Goal: Task Accomplishment & Management: Complete application form

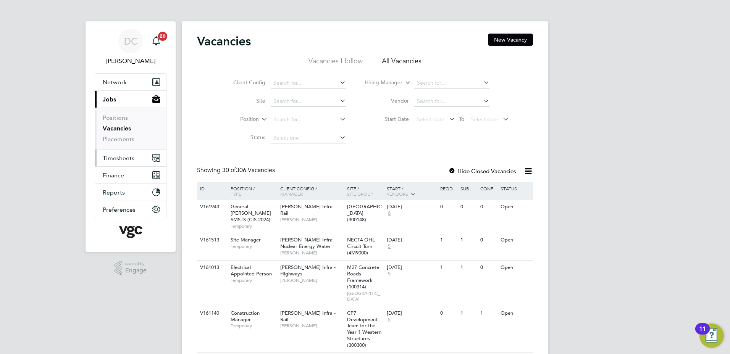
click at [124, 158] on span "Timesheets" at bounding box center [119, 158] width 32 height 7
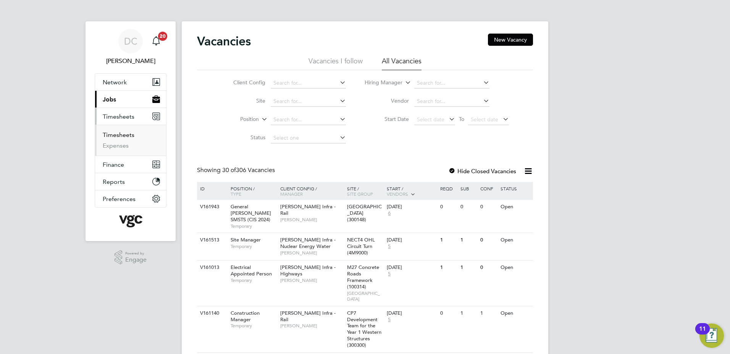
click at [116, 135] on link "Timesheets" at bounding box center [119, 134] width 32 height 7
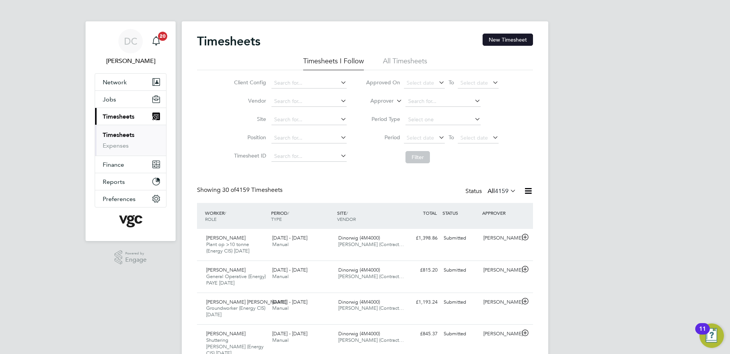
click at [500, 40] on button "New Timesheet" at bounding box center [508, 40] width 50 height 12
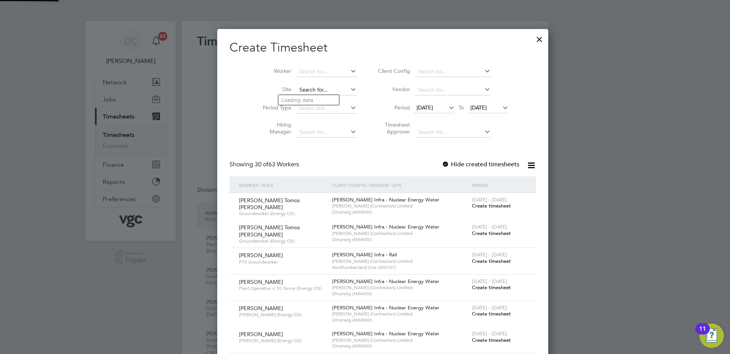
click at [297, 89] on input at bounding box center [327, 90] width 60 height 11
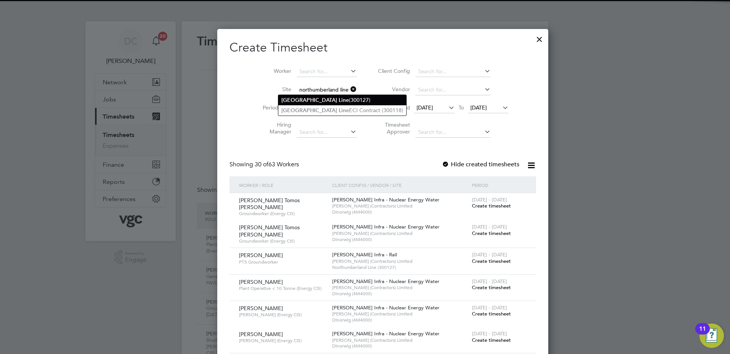
click at [300, 98] on b "[GEOGRAPHIC_DATA]" at bounding box center [309, 100] width 56 height 6
type input "Northumberland Line (300127)"
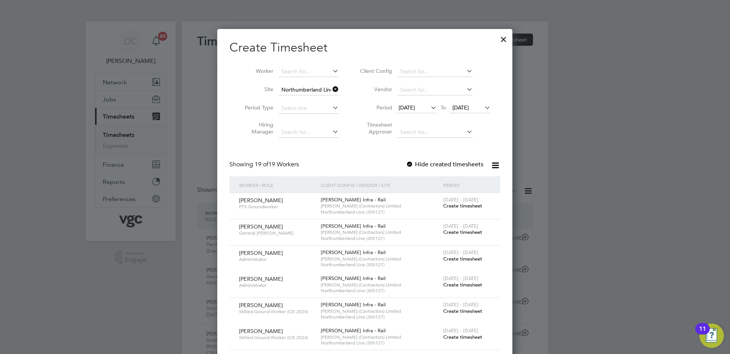
click at [408, 110] on span "[DATE]" at bounding box center [407, 107] width 16 height 7
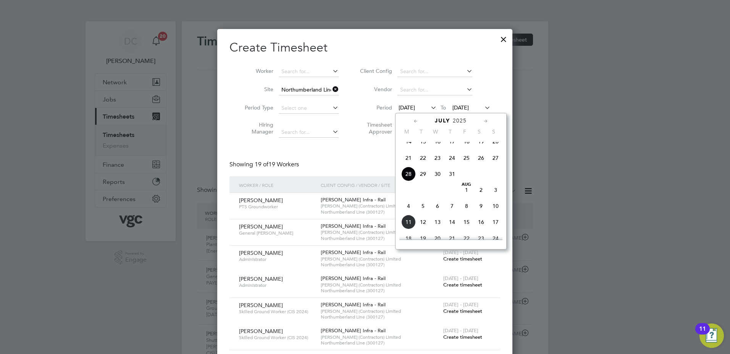
click at [484, 196] on span "2" at bounding box center [481, 190] width 15 height 15
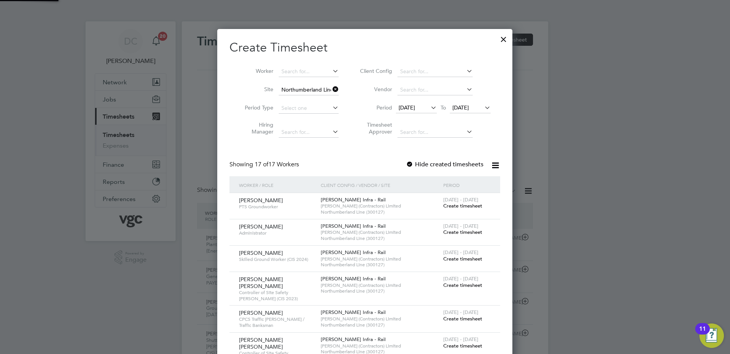
click at [464, 106] on span "[DATE]" at bounding box center [461, 107] width 16 height 7
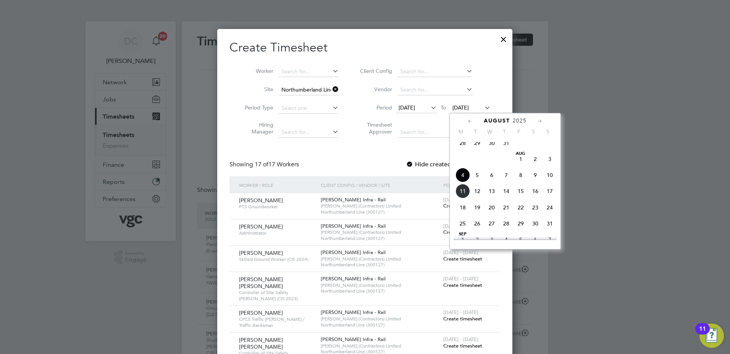
click at [522, 183] on span "8" at bounding box center [521, 175] width 15 height 15
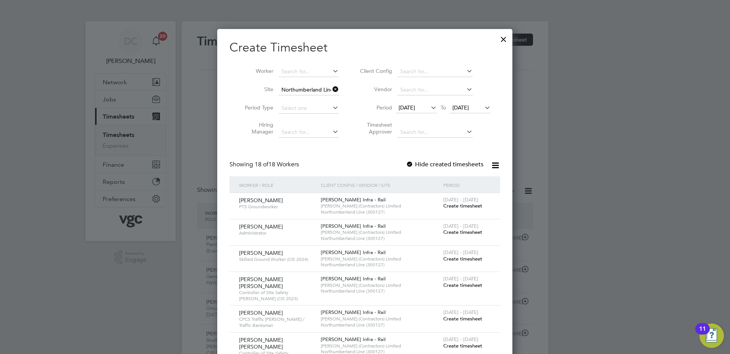
click at [583, 315] on div at bounding box center [365, 177] width 730 height 354
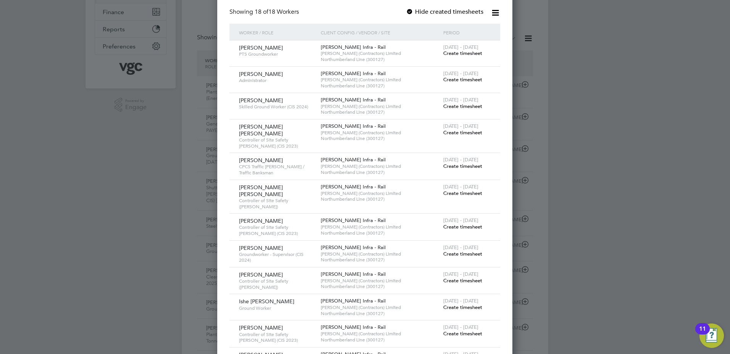
click at [464, 251] on span "Create timesheet" at bounding box center [462, 254] width 39 height 6
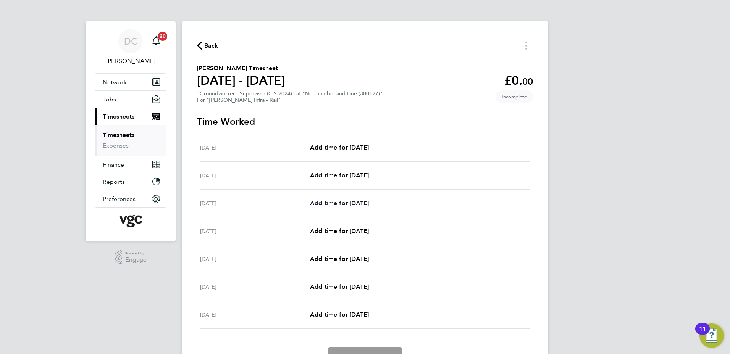
click at [343, 203] on span "Add time for Mon 04 Aug" at bounding box center [339, 203] width 59 height 7
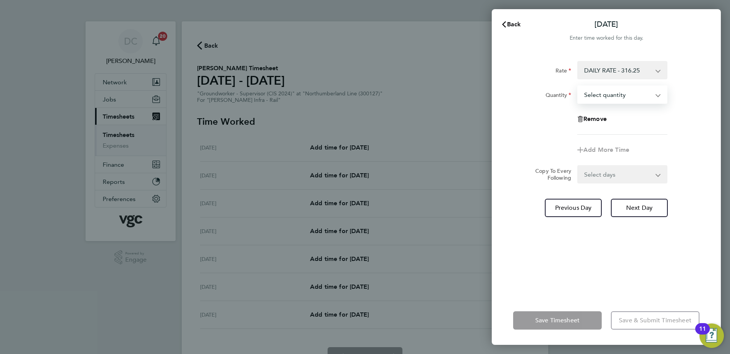
click at [596, 93] on select "Select quantity 0.5 1" at bounding box center [617, 94] width 79 height 17
select select "1"
click at [578, 86] on select "Select quantity 0.5 1" at bounding box center [617, 94] width 79 height 17
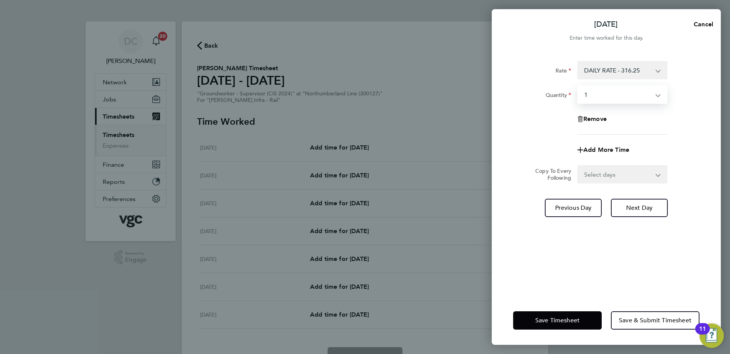
click at [592, 175] on select "Select days Day Tuesday Wednesday Thursday Friday" at bounding box center [618, 174] width 80 height 17
select select "DAY"
click at [578, 166] on select "Select days Day Tuesday Wednesday Thursday Friday" at bounding box center [618, 174] width 80 height 17
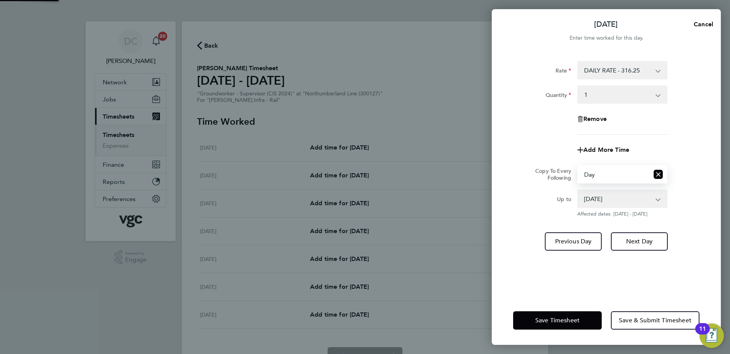
drag, startPoint x: 589, startPoint y: 184, endPoint x: 588, endPoint y: 201, distance: 17.6
click at [588, 201] on select "05 Aug 2025 06 Aug 2025 07 Aug 2025 08 Aug 2025" at bounding box center [617, 199] width 79 height 17
select select "2025-08-06"
click at [578, 191] on select "05 Aug 2025 06 Aug 2025 07 Aug 2025 08 Aug 2025" at bounding box center [617, 199] width 79 height 17
click at [625, 241] on button "Next Day" at bounding box center [639, 242] width 57 height 18
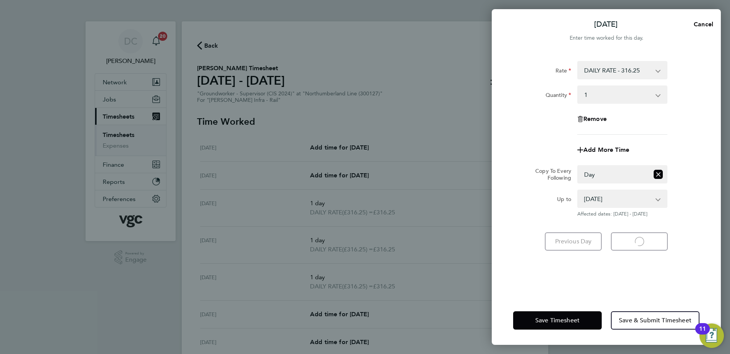
select select "1"
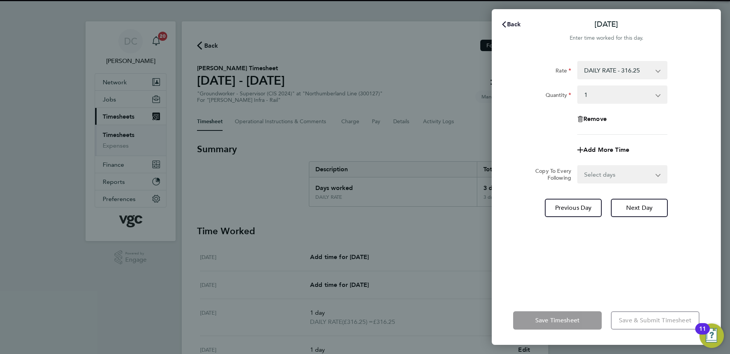
click at [513, 22] on span "Back" at bounding box center [514, 24] width 14 height 7
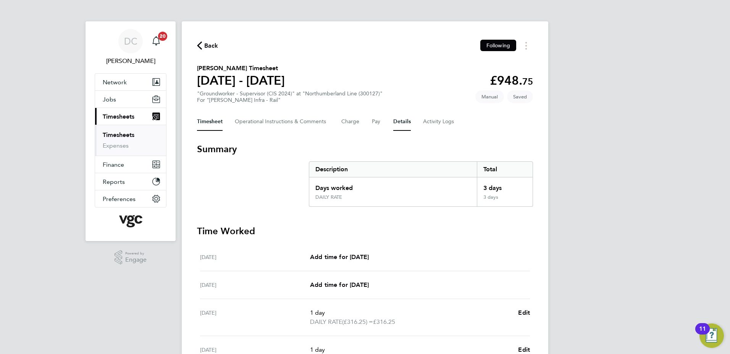
click at [398, 121] on button "Details" at bounding box center [402, 122] width 18 height 18
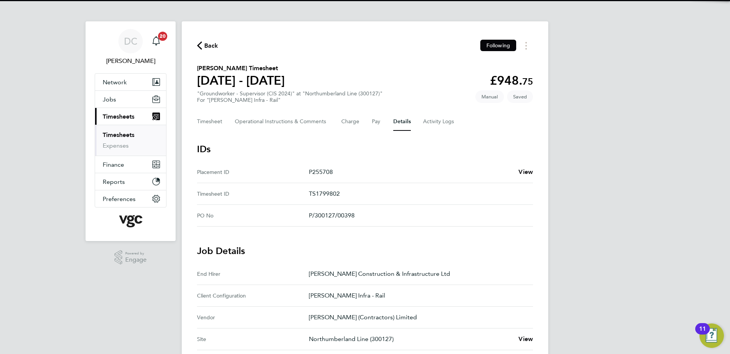
click at [603, 194] on div "DC Danny Carr Notifications 20 Applications: Network Team Members Businesses Si…" at bounding box center [365, 317] width 730 height 635
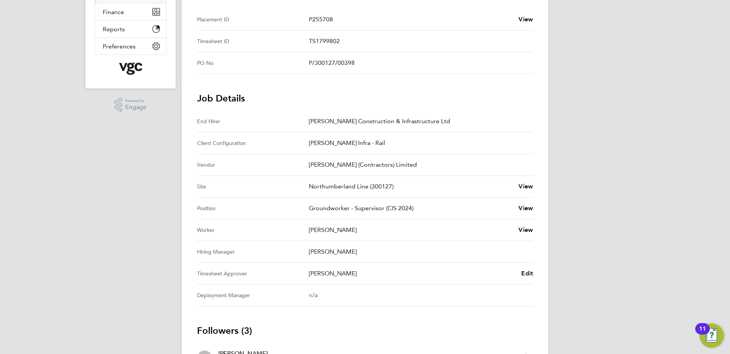
click at [524, 274] on span "Edit" at bounding box center [527, 273] width 12 height 7
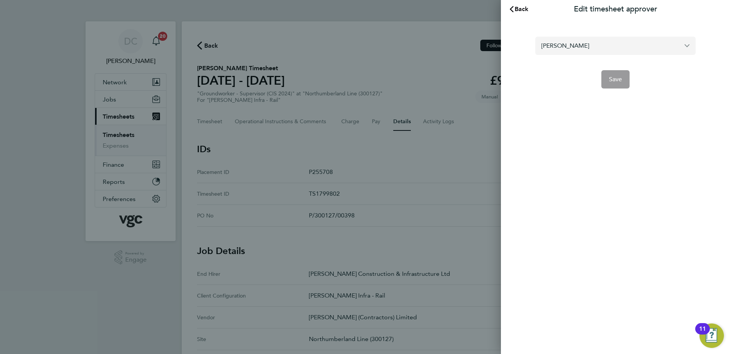
click at [589, 47] on input "Ausra Dedejeva" at bounding box center [615, 46] width 160 height 18
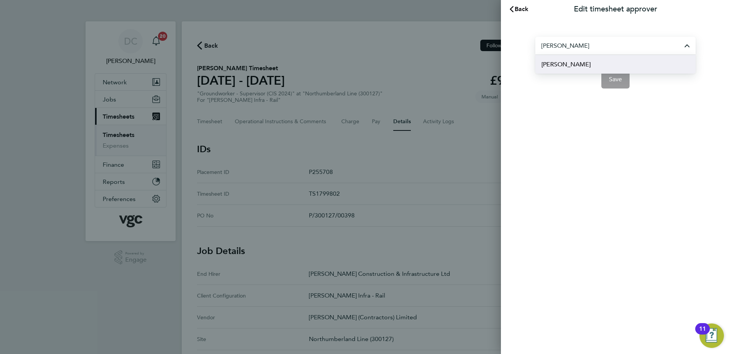
click at [574, 63] on li "[PERSON_NAME]" at bounding box center [615, 64] width 160 height 19
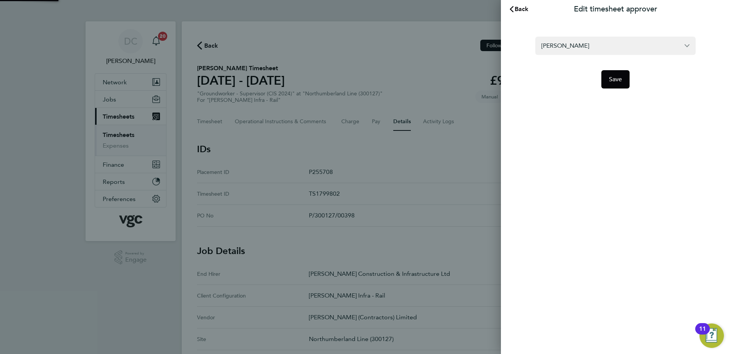
type input "[PERSON_NAME]"
click at [617, 80] on span "Save" at bounding box center [615, 80] width 13 height 8
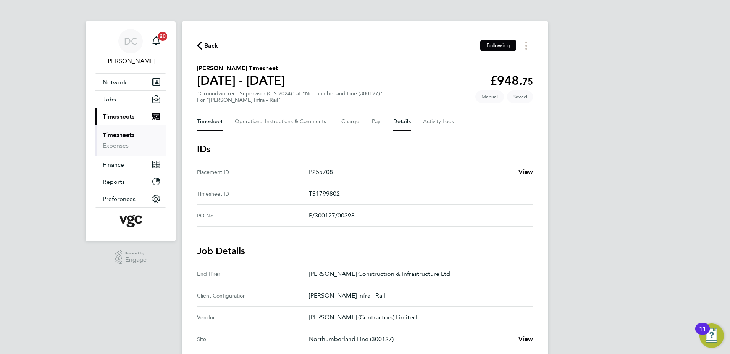
click at [218, 120] on button "Timesheet" at bounding box center [210, 122] width 26 height 18
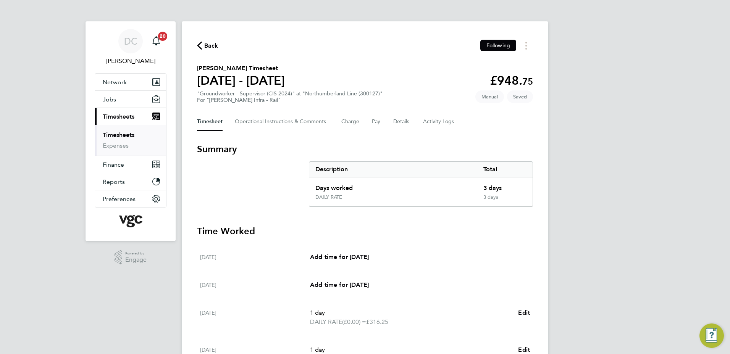
click at [637, 172] on div "DC Danny Carr Notifications 20 Applications: Network Team Members Businesses Si…" at bounding box center [365, 267] width 730 height 534
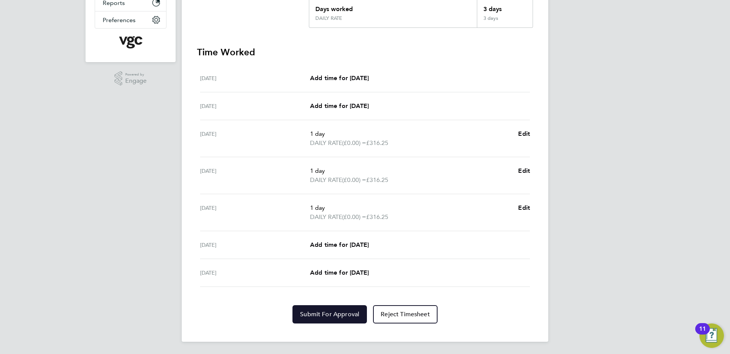
click at [349, 314] on span "Submit For Approval" at bounding box center [329, 315] width 59 height 8
click at [652, 228] on div "DC Danny Carr Notifications 20 Applications: Network Team Members Businesses Si…" at bounding box center [365, 88] width 730 height 534
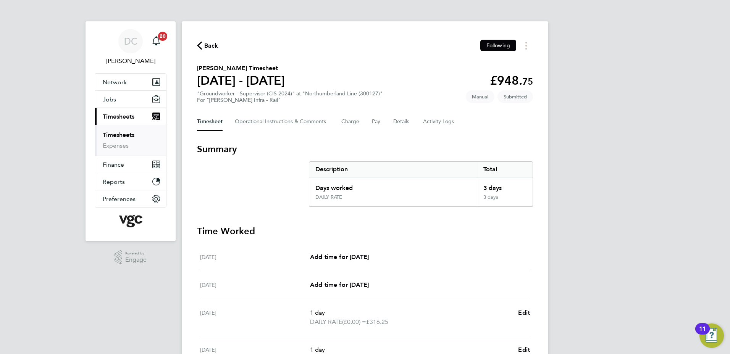
click at [209, 46] on span "Back" at bounding box center [211, 45] width 14 height 9
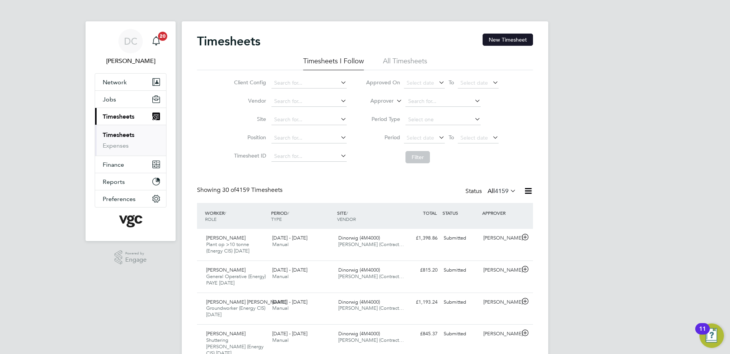
click at [505, 40] on button "New Timesheet" at bounding box center [508, 40] width 50 height 12
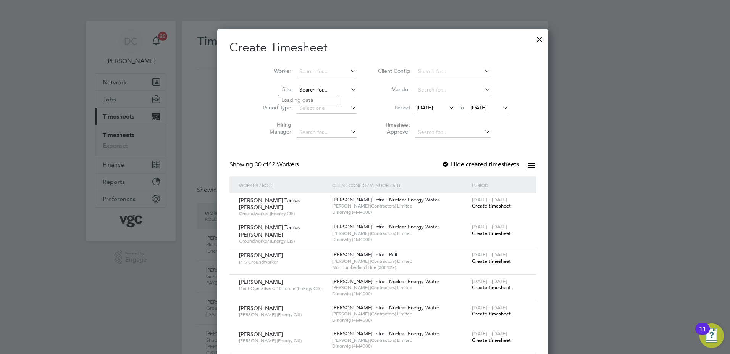
click at [308, 92] on input at bounding box center [327, 90] width 60 height 11
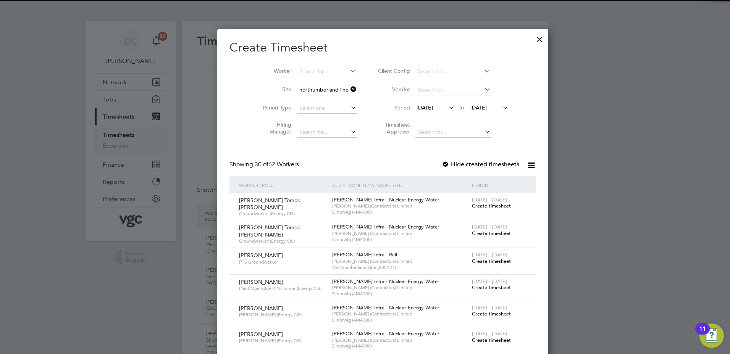
click at [312, 99] on b "[GEOGRAPHIC_DATA]" at bounding box center [309, 100] width 56 height 6
type input "Northumberland Line (300127)"
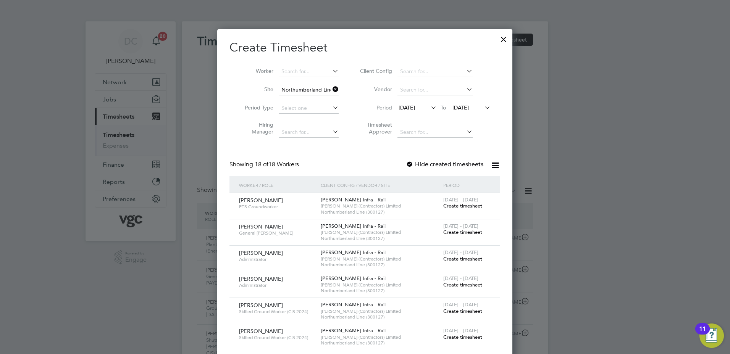
click at [410, 107] on span "[DATE]" at bounding box center [407, 107] width 16 height 7
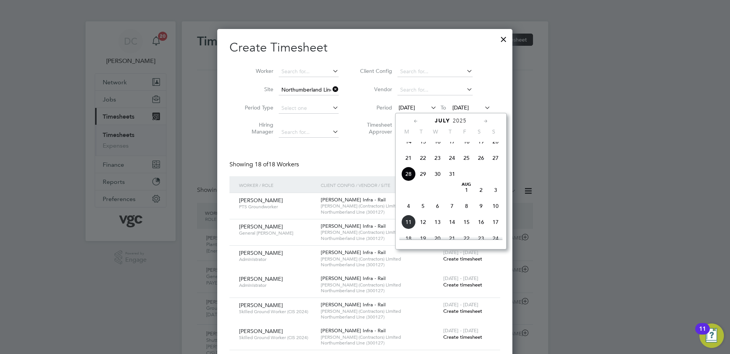
click at [480, 197] on span "2" at bounding box center [481, 190] width 15 height 15
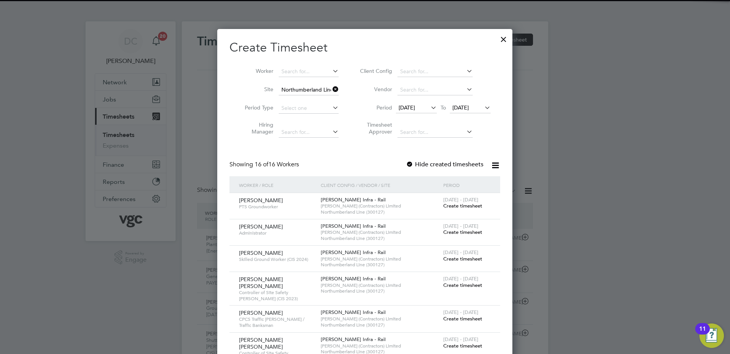
click at [464, 105] on span "[DATE]" at bounding box center [461, 107] width 16 height 7
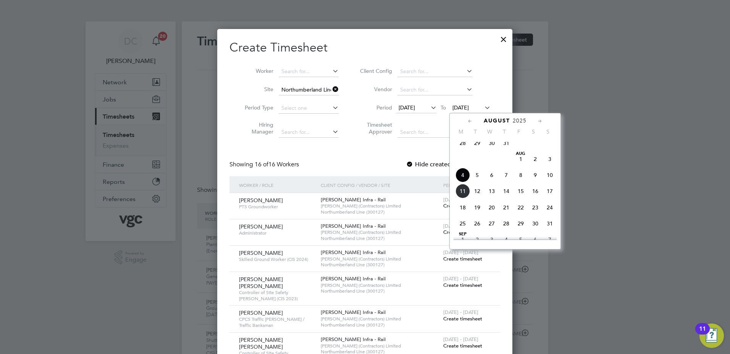
click at [520, 181] on span "8" at bounding box center [521, 175] width 15 height 15
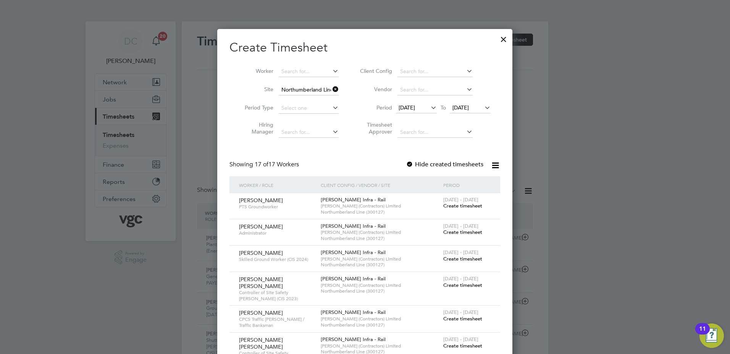
click at [475, 259] on span "Create timesheet" at bounding box center [462, 259] width 39 height 6
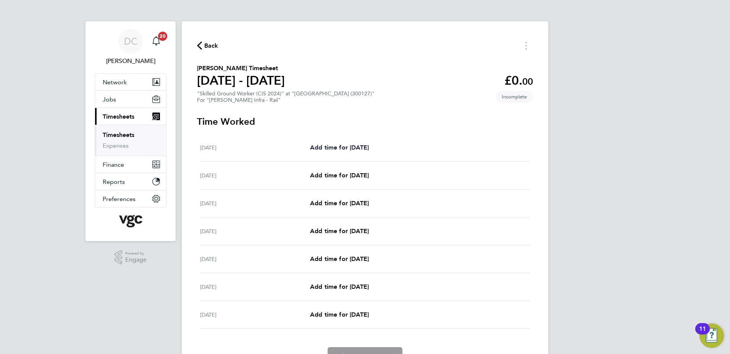
click at [345, 150] on span "Add time for Sat 02 Aug" at bounding box center [339, 147] width 59 height 7
select select "30"
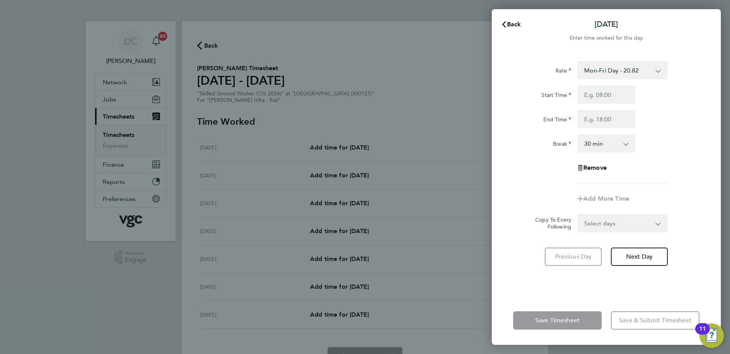
click at [599, 72] on select "Mon-Fri Day - 20.82 Bank Hol - 31.24 Weekend - 27.06 Xmas / NY - 41.64 Mon-Thur…" at bounding box center [617, 70] width 79 height 17
select select "30"
click at [597, 95] on input "Start Time" at bounding box center [606, 95] width 58 height 18
type input "07:30"
type input "17:30"
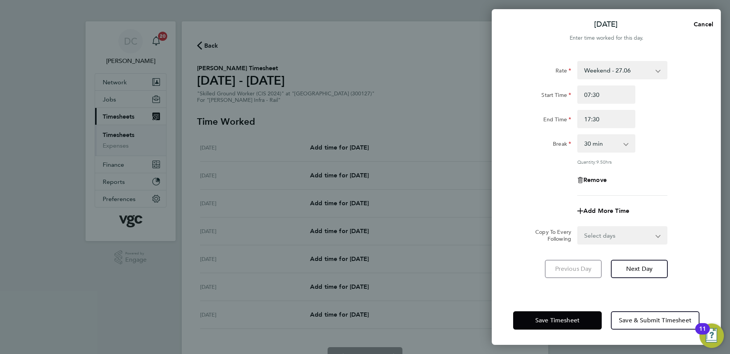
click at [519, 183] on div "Remove" at bounding box center [606, 180] width 192 height 18
click at [636, 268] on span "Next Day" at bounding box center [639, 269] width 26 height 8
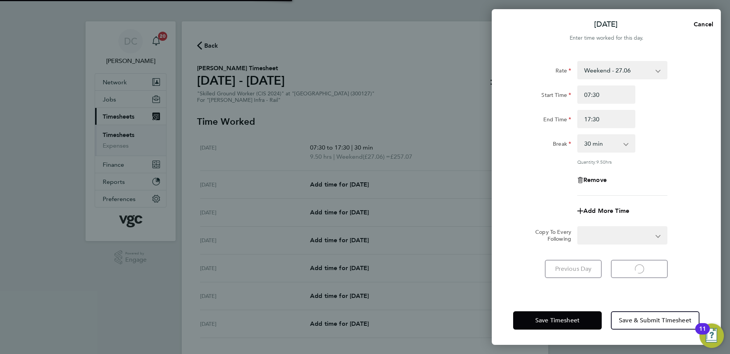
select select "30"
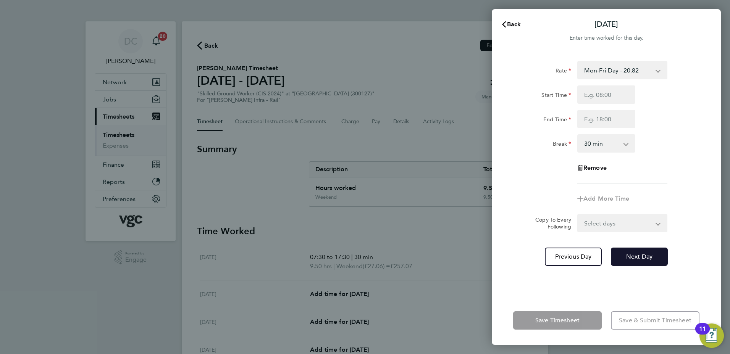
click at [633, 260] on span "Next Day" at bounding box center [639, 257] width 26 height 8
select select "30"
click at [609, 97] on input "Start Time" at bounding box center [606, 95] width 58 height 18
type input "07:30"
type input "17:30"
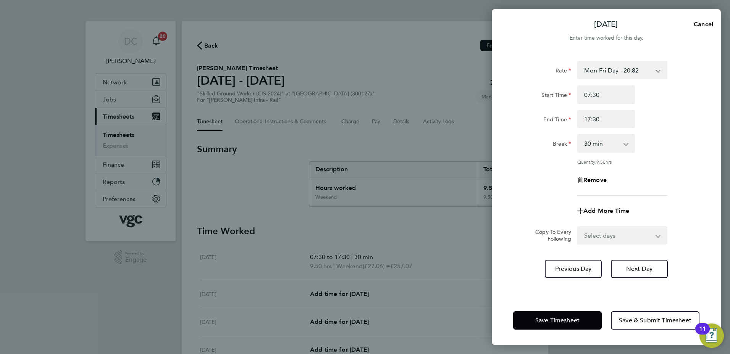
click at [534, 160] on div "Quantity: 9.50 hrs" at bounding box center [606, 162] width 192 height 6
click at [598, 238] on select "Select days Day Tuesday Wednesday Thursday Friday" at bounding box center [618, 235] width 80 height 17
select select "DAY"
click at [578, 227] on select "Select days Day Tuesday Wednesday Thursday Friday" at bounding box center [618, 235] width 80 height 17
select select "[DATE]"
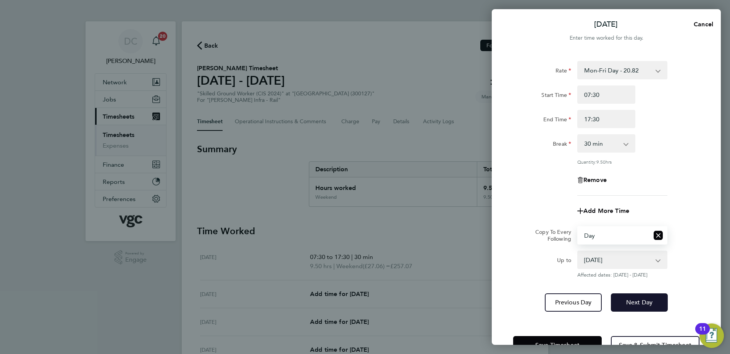
click at [632, 301] on span "Next Day" at bounding box center [639, 303] width 26 height 8
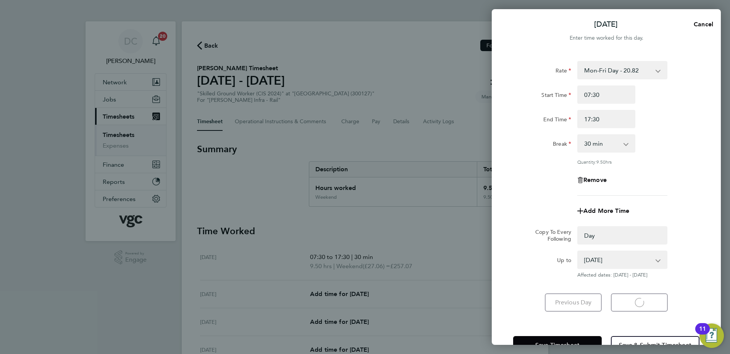
select select "0: null"
select select "30"
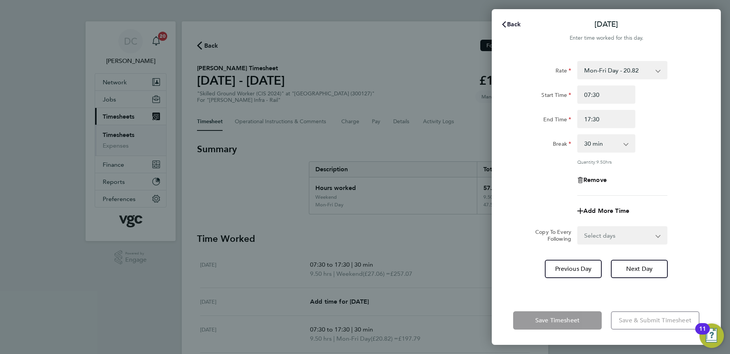
click at [514, 23] on span "Back" at bounding box center [514, 24] width 14 height 7
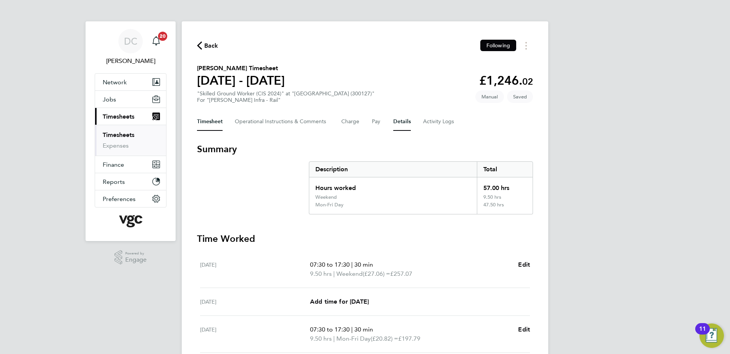
click at [400, 125] on button "Details" at bounding box center [402, 122] width 18 height 18
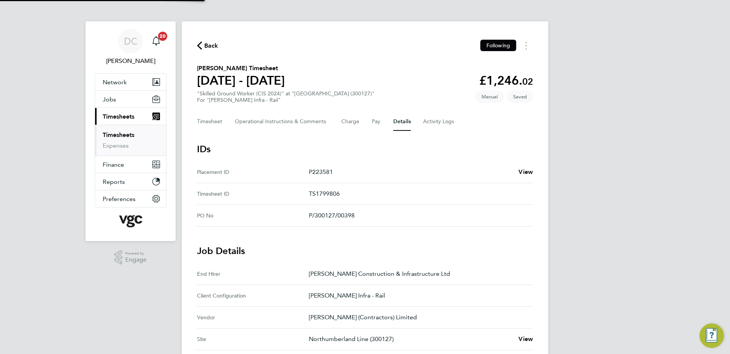
click at [586, 197] on div "DC Danny Carr Notifications 20 Applications: Network Team Members Businesses Si…" at bounding box center [365, 281] width 730 height 563
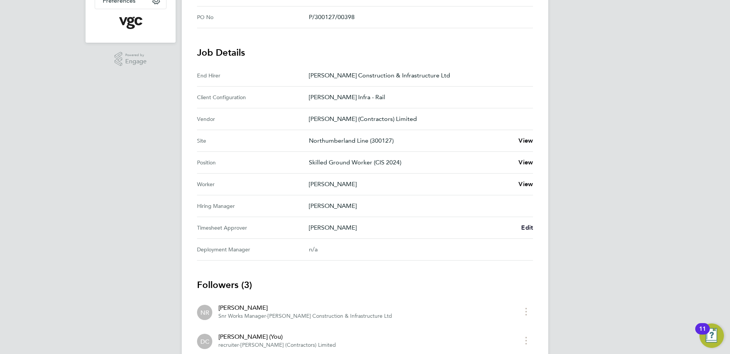
click at [526, 227] on span "Edit" at bounding box center [527, 227] width 12 height 7
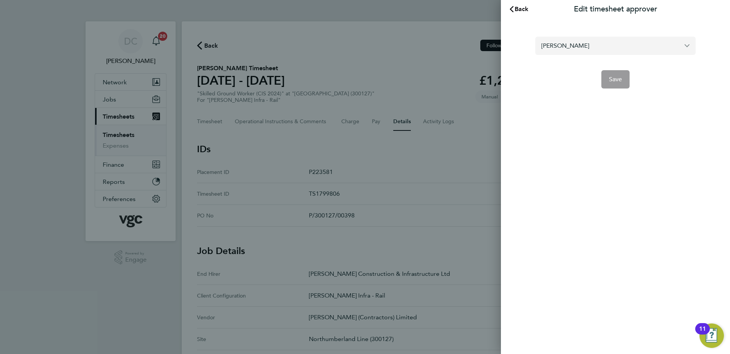
click at [601, 44] on input "Ausra Dedejeva" at bounding box center [615, 46] width 160 height 18
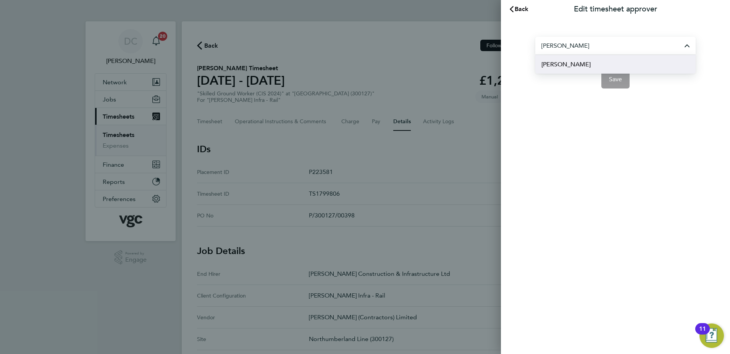
click at [578, 64] on li "[PERSON_NAME]" at bounding box center [615, 64] width 160 height 19
type input "[PERSON_NAME]"
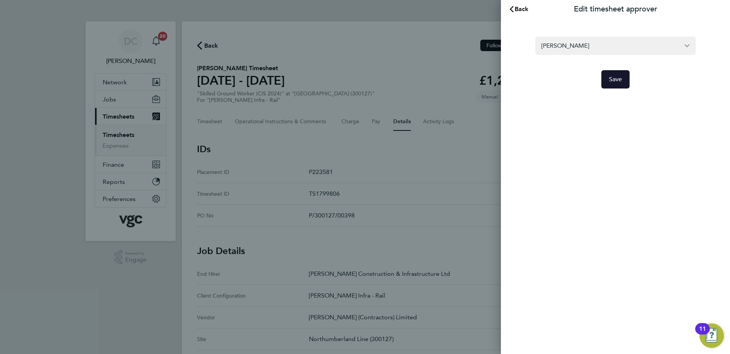
click at [619, 82] on span "Save" at bounding box center [615, 80] width 13 height 8
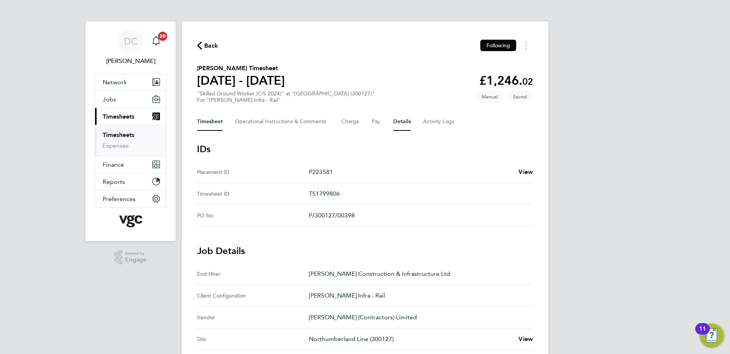
click at [220, 122] on button "Timesheet" at bounding box center [210, 122] width 26 height 18
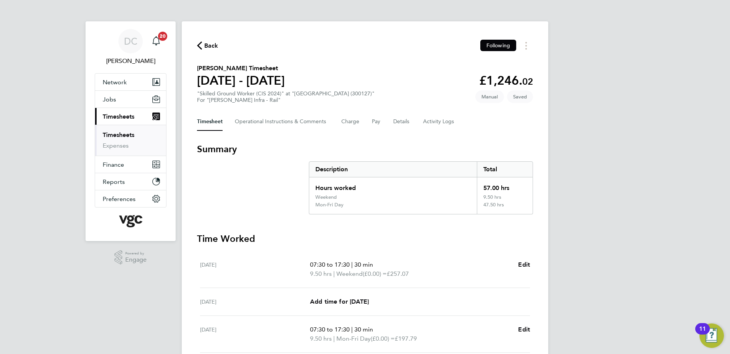
click at [638, 195] on div "DC Danny Carr Notifications 20 Applications: Network Team Members Businesses Si…" at bounding box center [365, 284] width 730 height 569
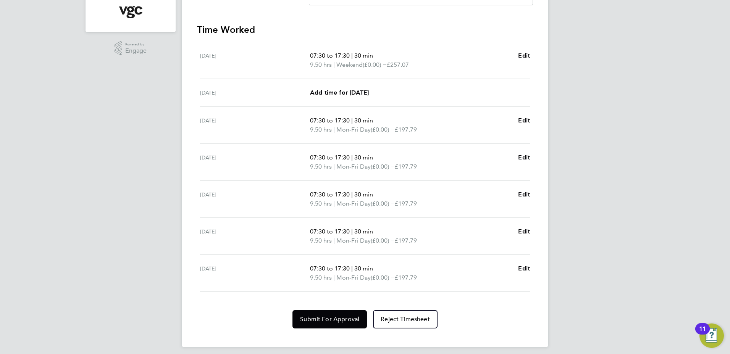
scroll to position [214, 0]
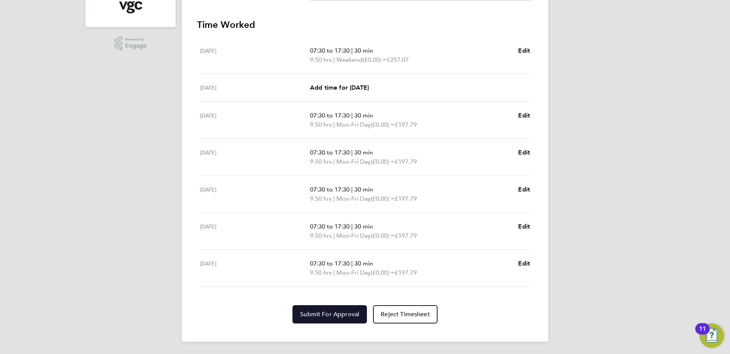
click at [317, 314] on span "Submit For Approval" at bounding box center [329, 315] width 59 height 8
click at [614, 288] on div "DC Danny Carr Notifications 20 Applications: Network Team Members Businesses Si…" at bounding box center [365, 70] width 730 height 569
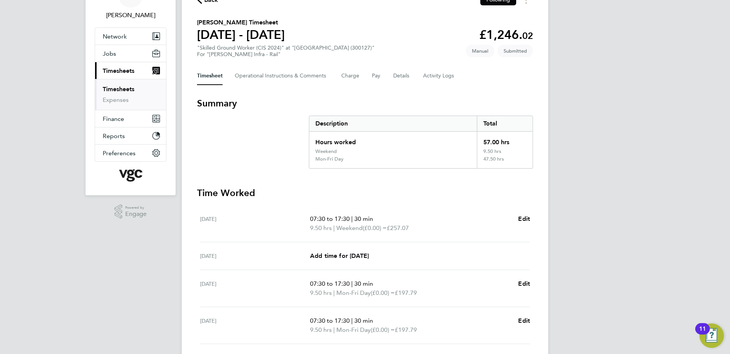
scroll to position [0, 0]
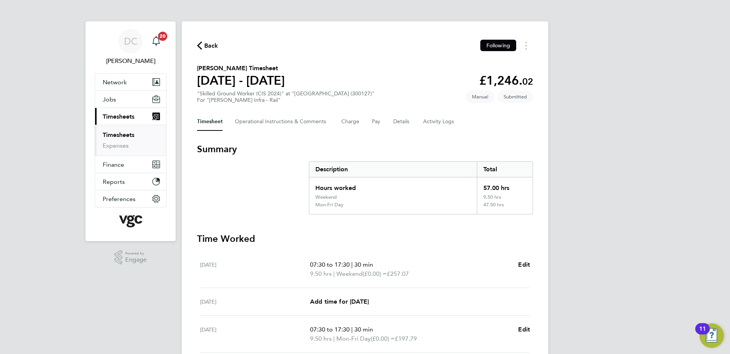
click at [210, 45] on span "Back" at bounding box center [211, 45] width 14 height 9
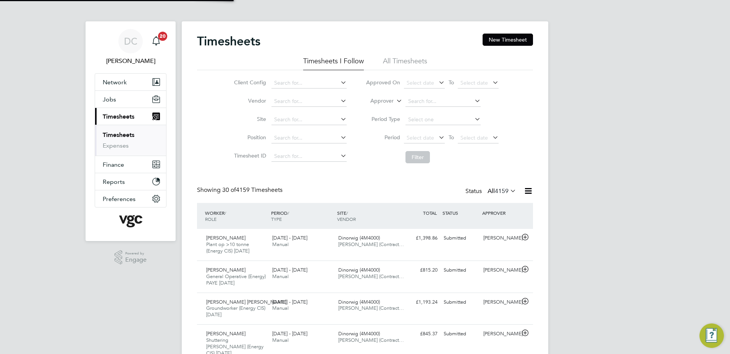
scroll to position [26, 66]
click at [504, 39] on button "New Timesheet" at bounding box center [508, 40] width 50 height 12
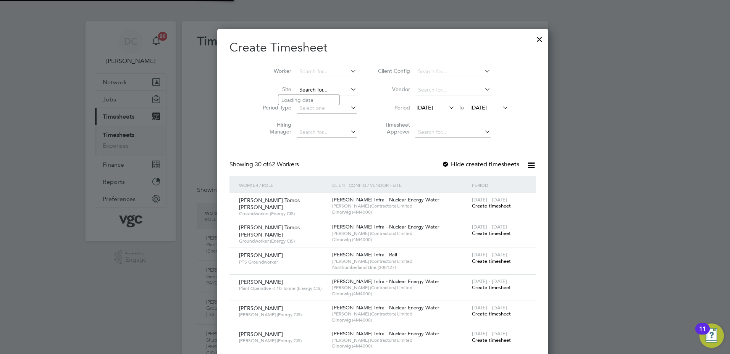
click at [300, 90] on input at bounding box center [327, 90] width 60 height 11
click at [306, 98] on li "Northum berland Line (300127)" at bounding box center [347, 100] width 139 height 10
type input "Northumberland Line (300127)"
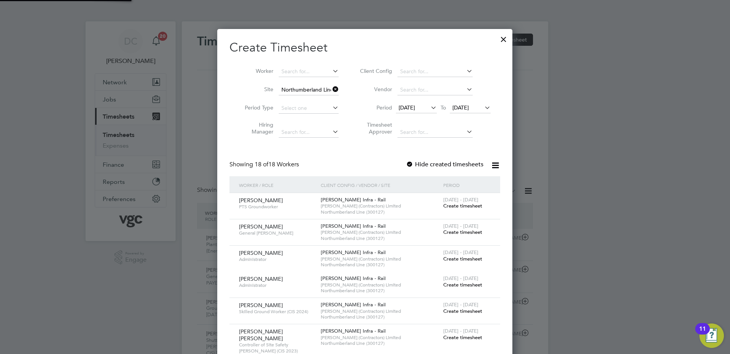
click at [414, 107] on span "[DATE]" at bounding box center [407, 107] width 16 height 7
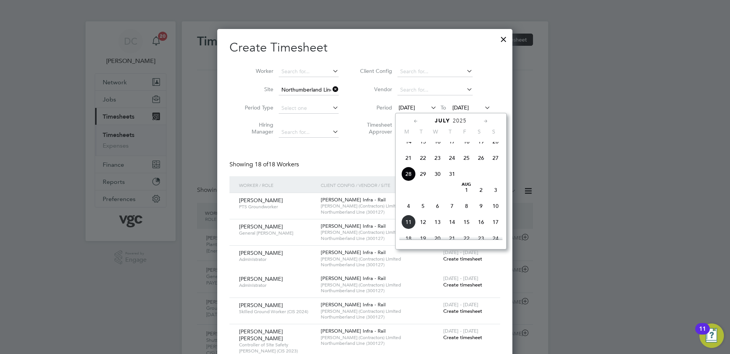
click at [481, 197] on span "2" at bounding box center [481, 190] width 15 height 15
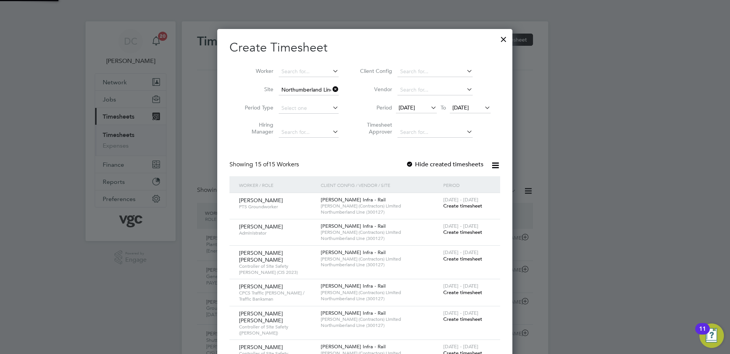
click at [465, 108] on span "[DATE]" at bounding box center [461, 107] width 16 height 7
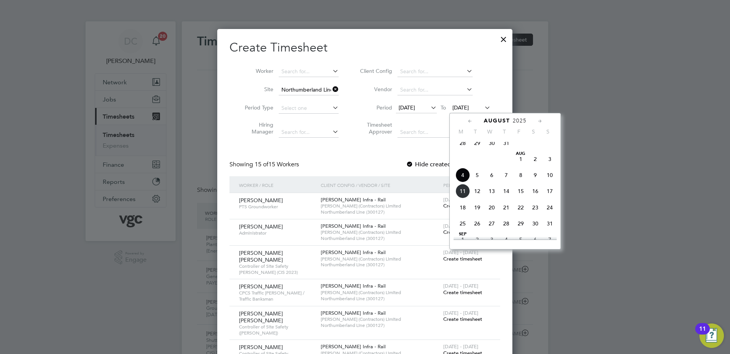
click at [535, 183] on span "9" at bounding box center [535, 175] width 15 height 15
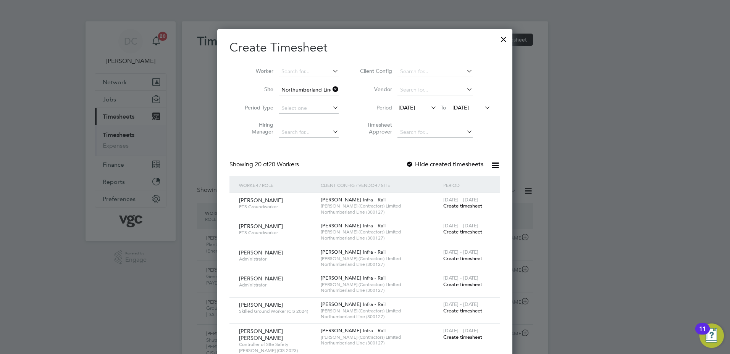
click at [470, 103] on span "09 Aug 2025" at bounding box center [470, 108] width 41 height 10
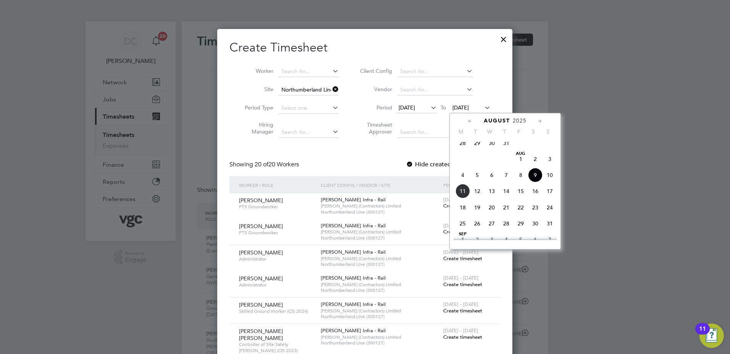
click at [522, 183] on span "8" at bounding box center [521, 175] width 15 height 15
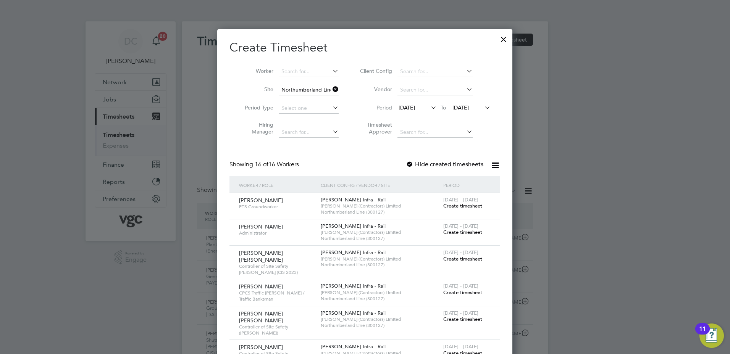
click at [601, 284] on div at bounding box center [365, 177] width 730 height 354
click at [504, 40] on div at bounding box center [504, 38] width 14 height 14
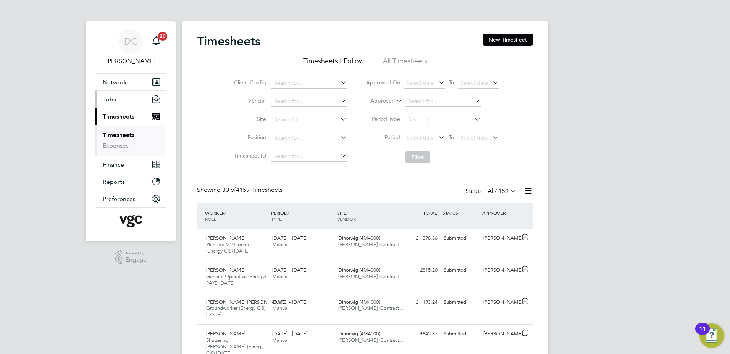
click at [105, 99] on span "Jobs" at bounding box center [109, 99] width 13 height 7
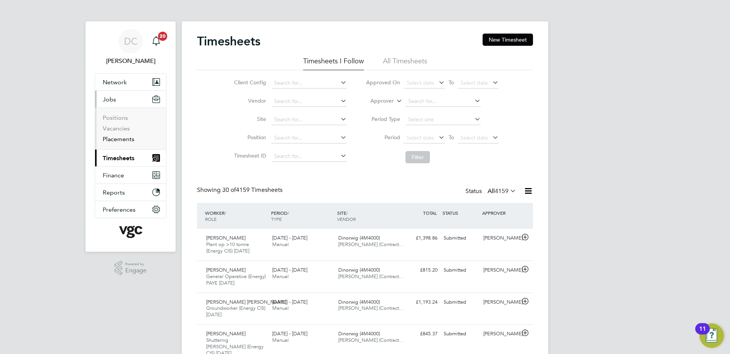
click at [126, 139] on link "Placements" at bounding box center [119, 139] width 32 height 7
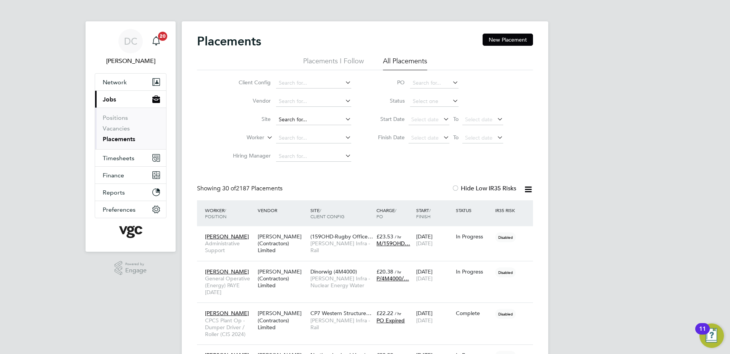
click at [299, 120] on input at bounding box center [313, 120] width 75 height 11
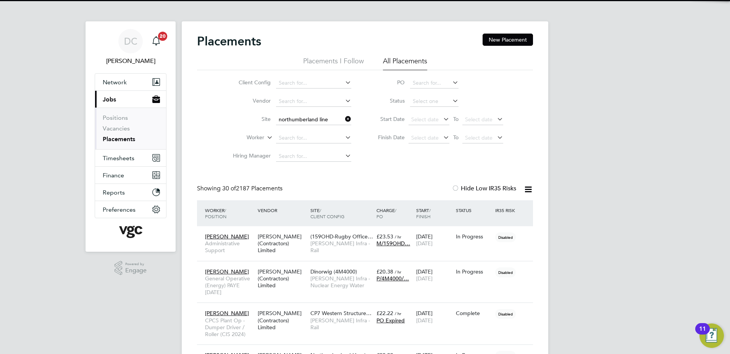
click at [304, 129] on b "[GEOGRAPHIC_DATA]" at bounding box center [307, 130] width 56 height 6
type input "Northumberland Line (300127)"
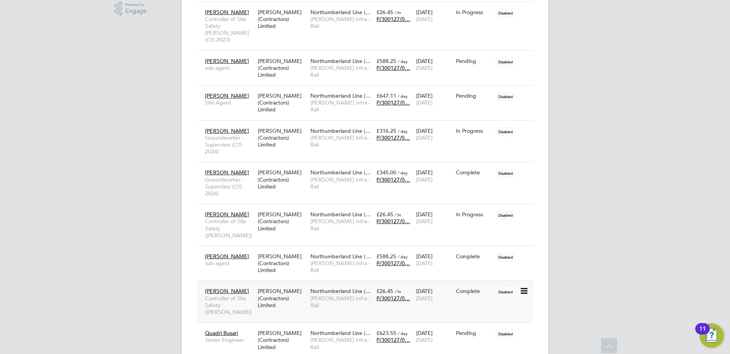
click at [341, 295] on span "[PERSON_NAME] Infra - Rail" at bounding box center [341, 302] width 62 height 14
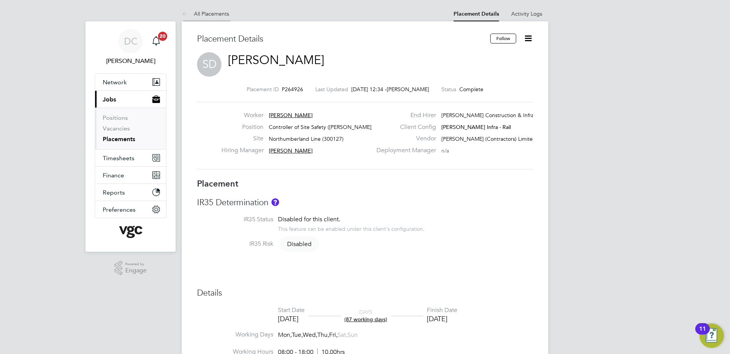
click at [206, 14] on link "All Placements" at bounding box center [205, 13] width 47 height 7
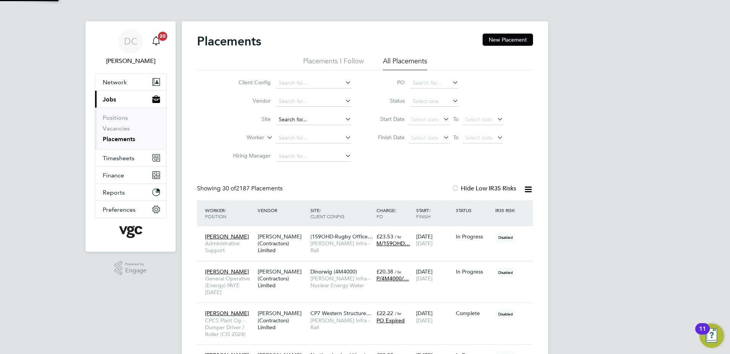
click at [295, 121] on input at bounding box center [313, 120] width 75 height 11
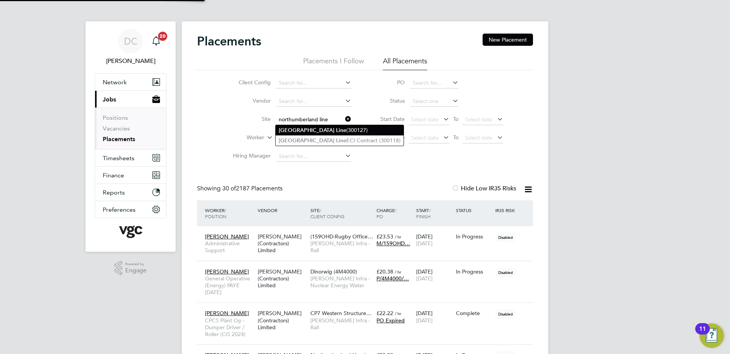
click at [305, 131] on b "[GEOGRAPHIC_DATA]" at bounding box center [307, 130] width 56 height 6
type input "Northumberland Line (300127)"
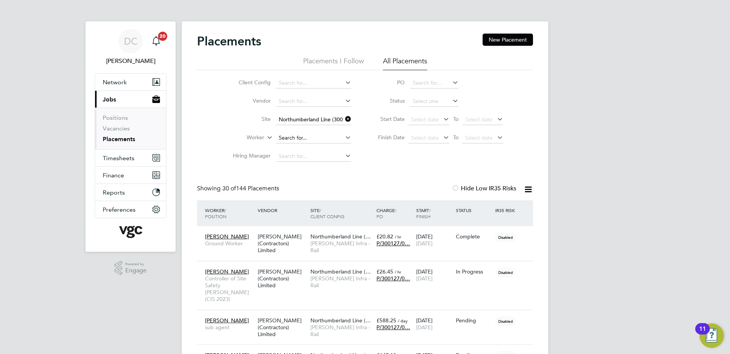
click at [301, 139] on input at bounding box center [313, 138] width 75 height 11
click at [320, 216] on li "Stephen Davison" at bounding box center [323, 221] width 94 height 10
type input "[PERSON_NAME]"
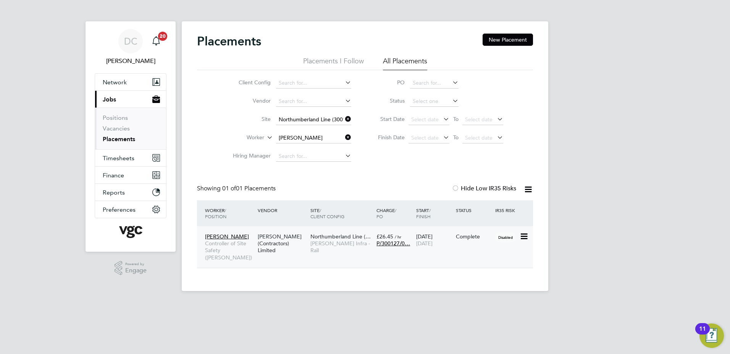
click at [329, 246] on span "[PERSON_NAME] Infra - Rail" at bounding box center [341, 247] width 62 height 14
click at [503, 38] on button "New Placement" at bounding box center [508, 40] width 50 height 12
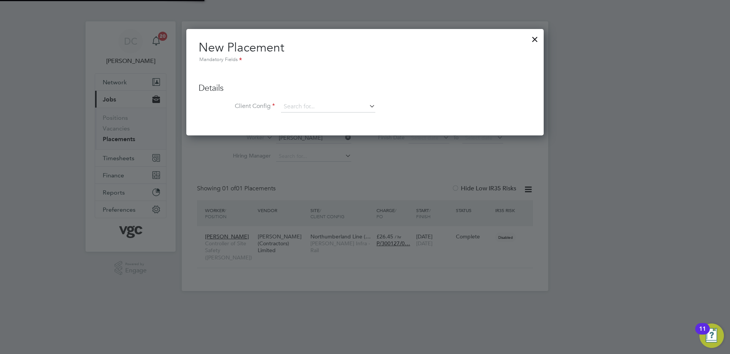
scroll to position [107, 358]
click at [325, 105] on input at bounding box center [328, 106] width 94 height 11
click at [339, 146] on li "[PERSON_NAME] Infra - Rail" at bounding box center [350, 149] width 139 height 10
type input "[PERSON_NAME] Infra - Rail"
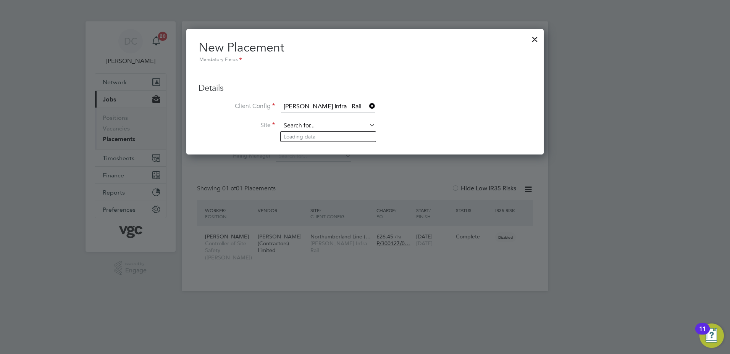
click at [320, 126] on input at bounding box center [328, 125] width 94 height 11
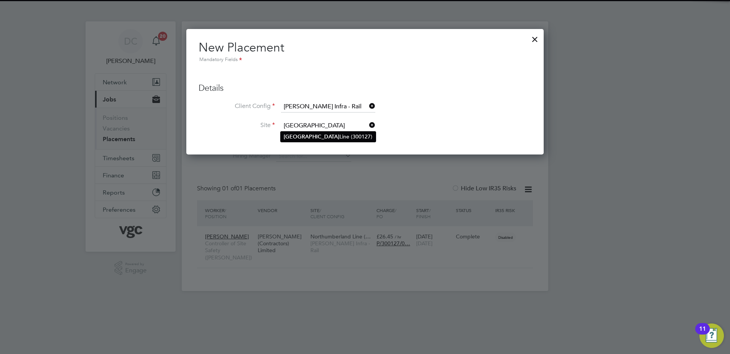
click at [324, 136] on b "[GEOGRAPHIC_DATA]" at bounding box center [312, 137] width 56 height 6
type input "Northumberland Line (300127)"
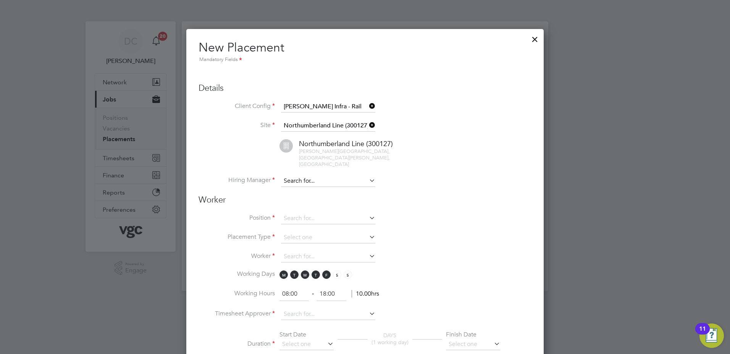
click at [316, 176] on input at bounding box center [328, 181] width 94 height 11
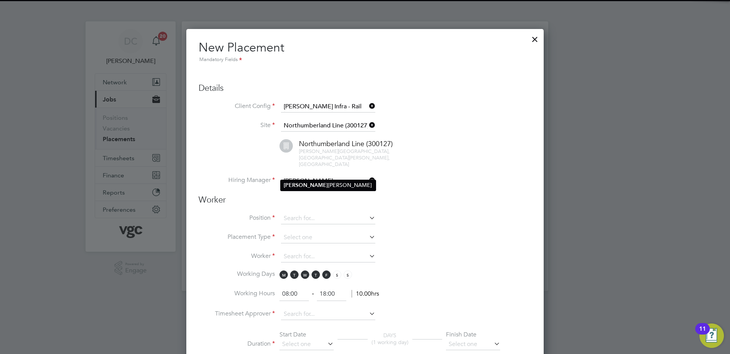
click at [318, 182] on li "Vicky Todd" at bounding box center [328, 185] width 95 height 10
type input "[PERSON_NAME]"
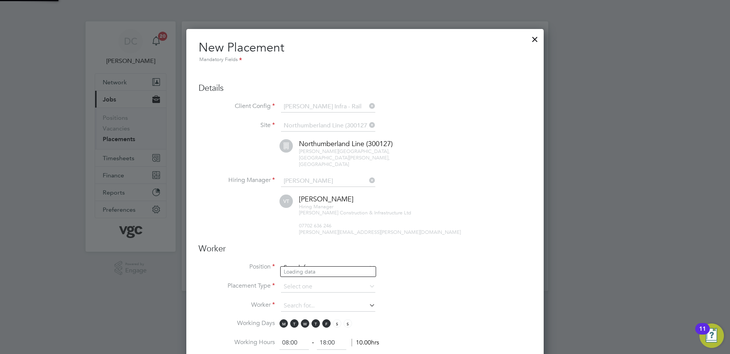
click at [306, 262] on input at bounding box center [328, 267] width 94 height 11
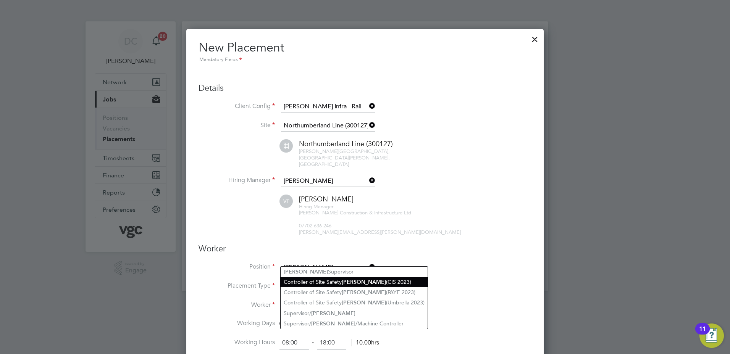
click at [312, 281] on li "Controller of Site Safety [PERSON_NAME] (CIS 2023)" at bounding box center [354, 282] width 147 height 10
type input "Controller of Site Safety [PERSON_NAME] (CIS 2023)"
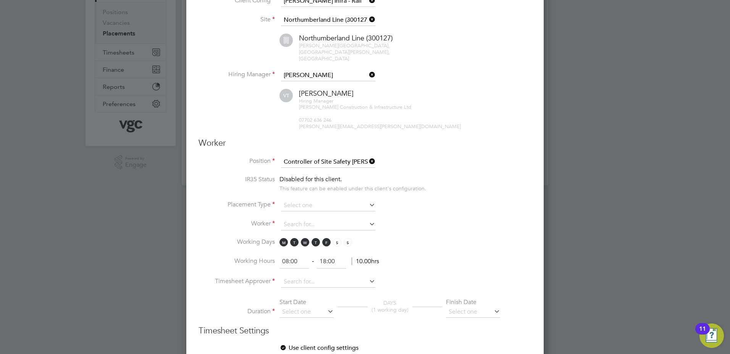
scroll to position [76, 0]
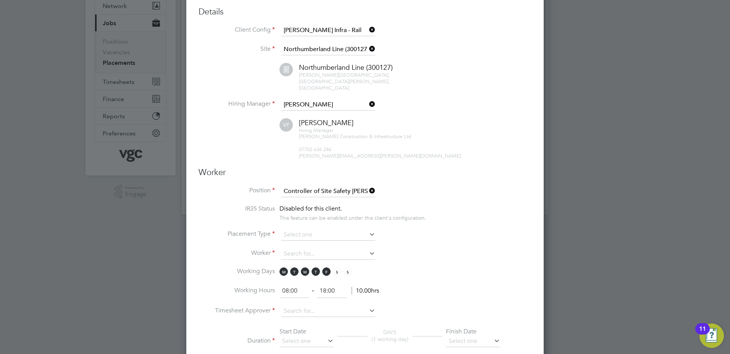
click at [368, 186] on icon at bounding box center [368, 191] width 0 height 11
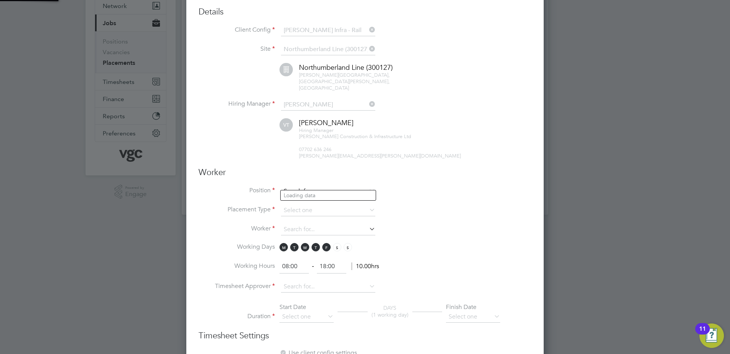
click at [337, 186] on input at bounding box center [328, 191] width 94 height 11
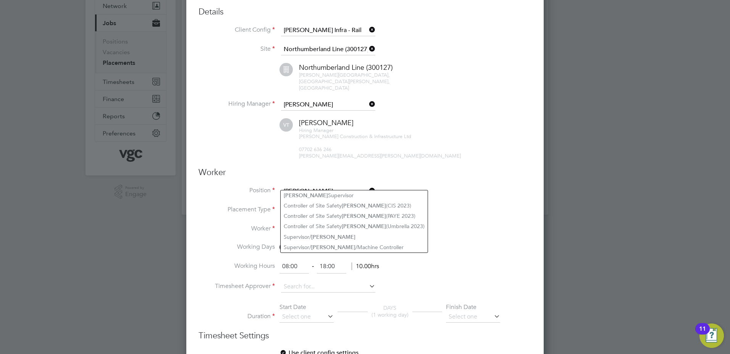
type input "[PERSON_NAME]"
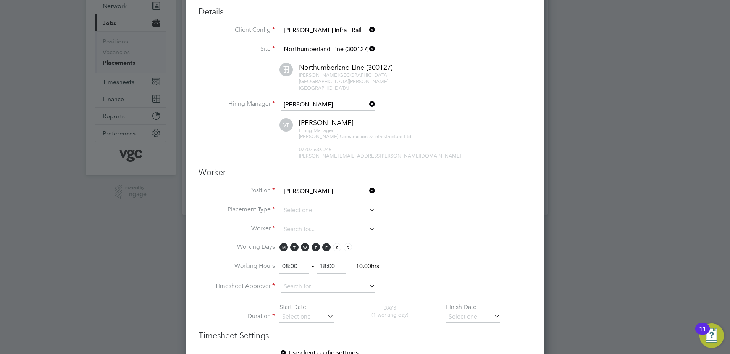
click at [499, 167] on h3 "Worker" at bounding box center [365, 172] width 333 height 11
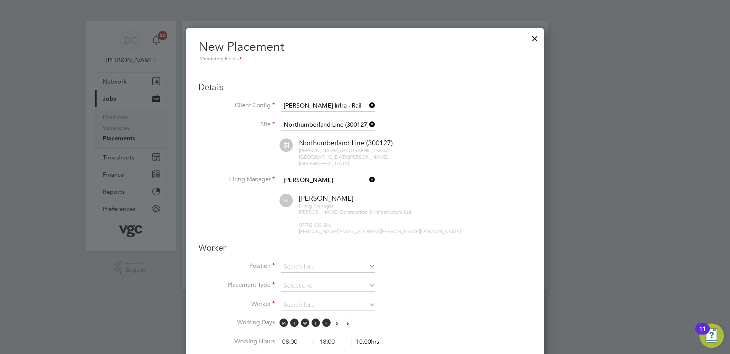
scroll to position [0, 0]
click at [537, 38] on div at bounding box center [535, 38] width 14 height 14
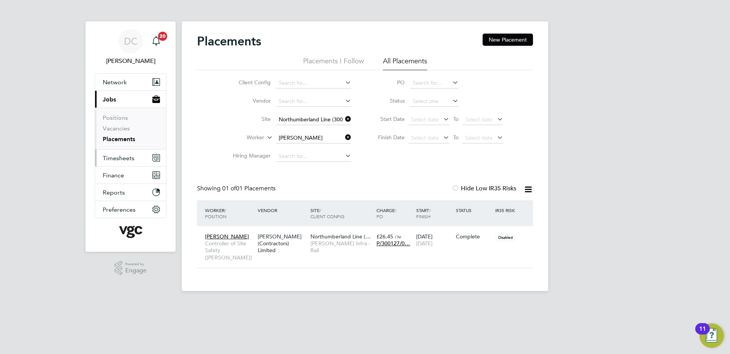
click at [120, 162] on button "Timesheets" at bounding box center [130, 158] width 71 height 17
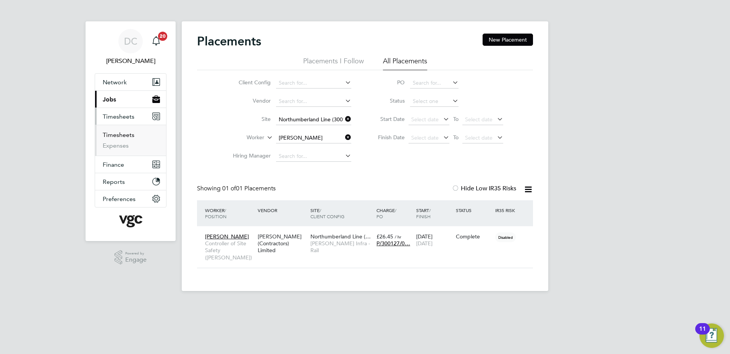
click at [114, 135] on link "Timesheets" at bounding box center [119, 134] width 32 height 7
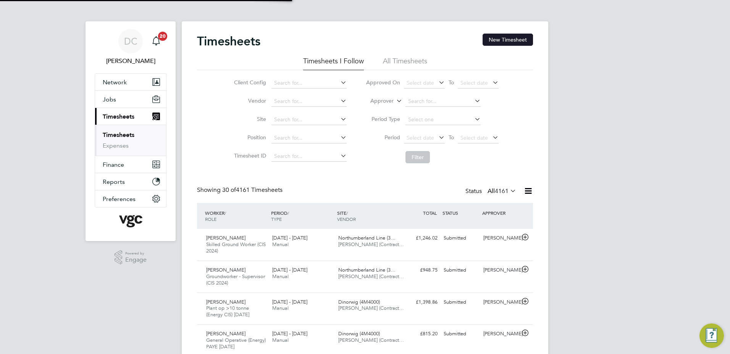
scroll to position [26, 66]
click at [498, 42] on button "New Timesheet" at bounding box center [508, 40] width 50 height 12
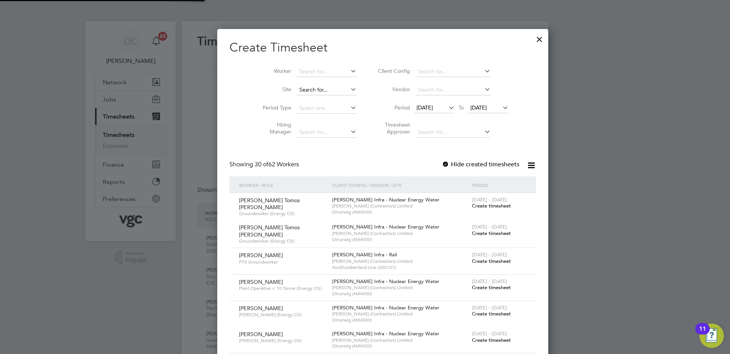
click at [297, 92] on input at bounding box center [327, 90] width 60 height 11
click at [301, 100] on b "[GEOGRAPHIC_DATA]" at bounding box center [309, 100] width 56 height 6
type input "Northumberland Line (300127)"
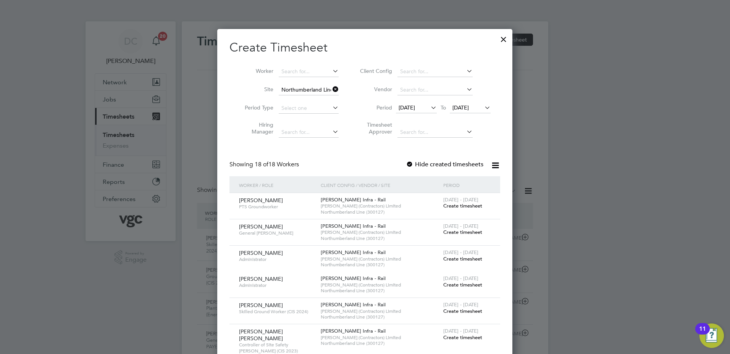
click at [414, 108] on span "[DATE]" at bounding box center [407, 107] width 16 height 7
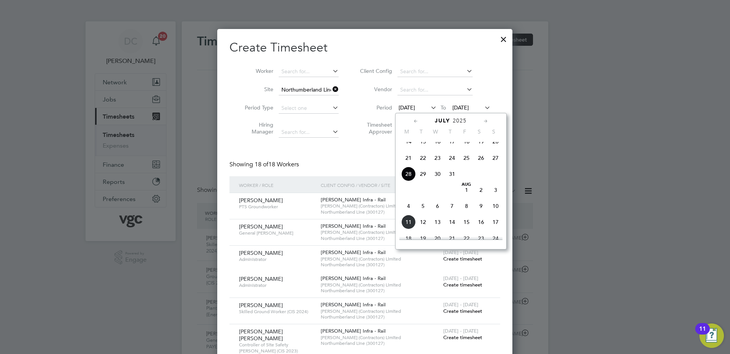
click at [480, 195] on span "2" at bounding box center [481, 190] width 15 height 15
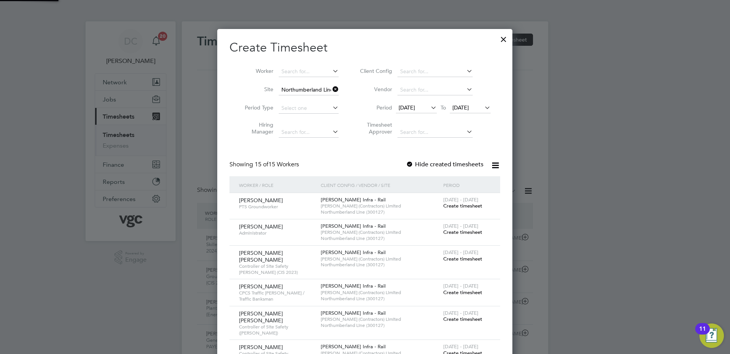
click at [469, 104] on span "[DATE]" at bounding box center [461, 107] width 16 height 7
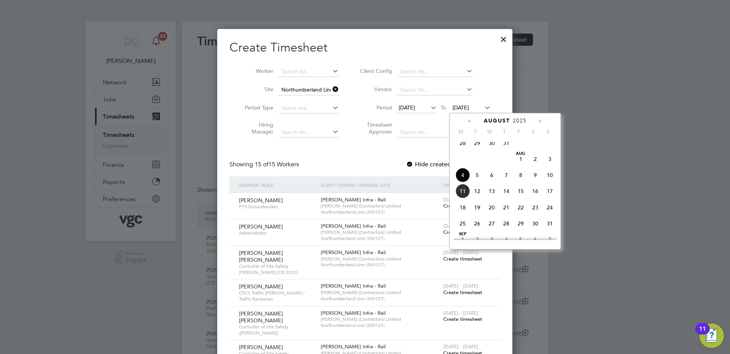
click at [522, 180] on span "8" at bounding box center [521, 175] width 15 height 15
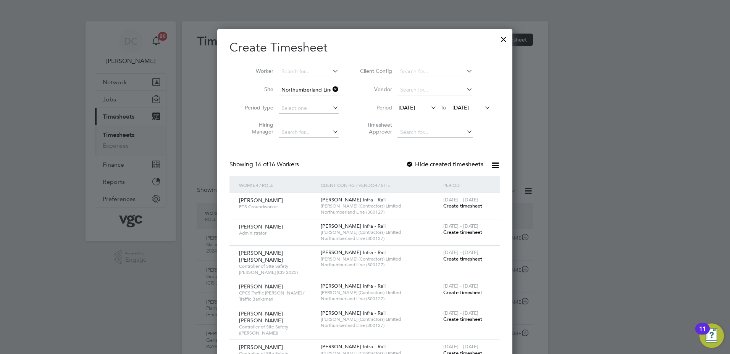
click at [592, 254] on div at bounding box center [365, 177] width 730 height 354
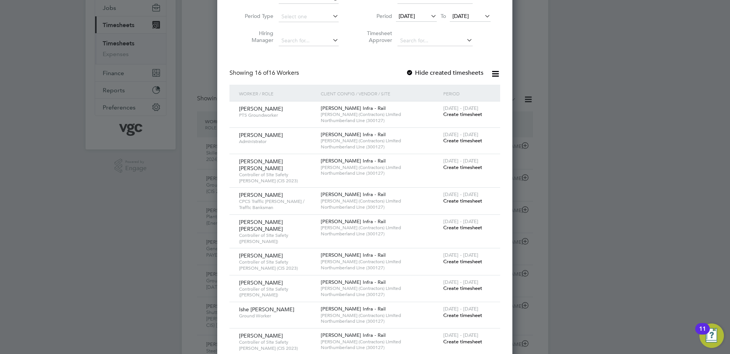
click at [464, 259] on span "Create timesheet" at bounding box center [462, 262] width 39 height 6
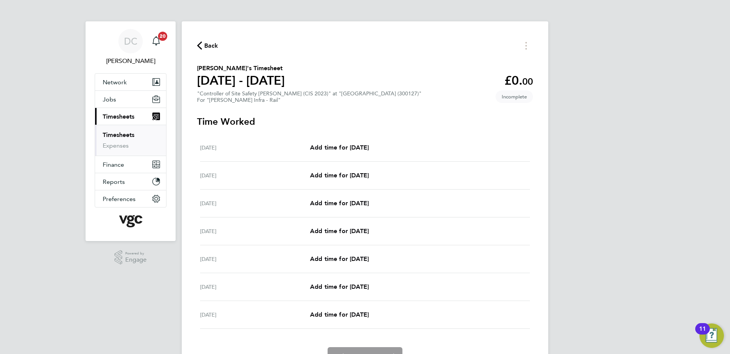
click at [335, 180] on div "Sun 03 Aug Add time for Sun 03 Aug Add time for Sun 03 Aug" at bounding box center [365, 176] width 330 height 28
click at [368, 174] on span "Add time for Sun 03 Aug" at bounding box center [339, 175] width 59 height 7
select select "30"
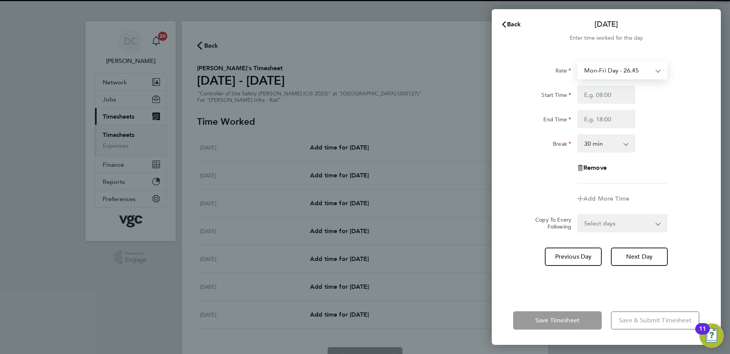
click at [607, 69] on select "Mon-Fri Day - 26.45 Xmas / NY - 52.90 Mon-Thurs Night - 30.42 Weekend - 34.39 B…" at bounding box center [617, 70] width 79 height 17
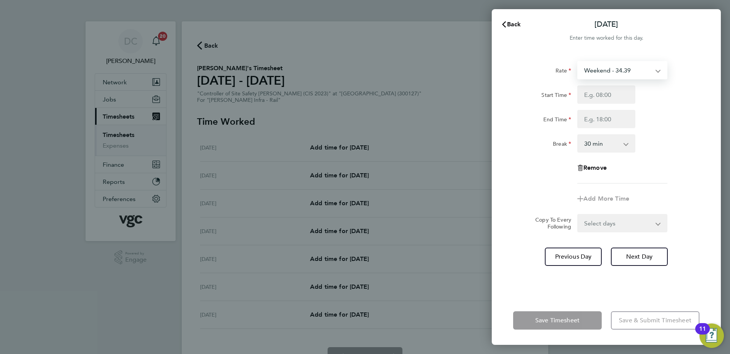
select select "30"
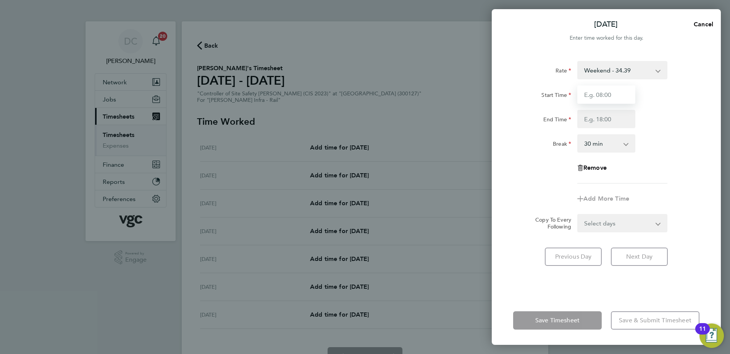
click at [592, 98] on input "Start Time" at bounding box center [606, 95] width 58 height 18
type input "07:30"
type input "17:30"
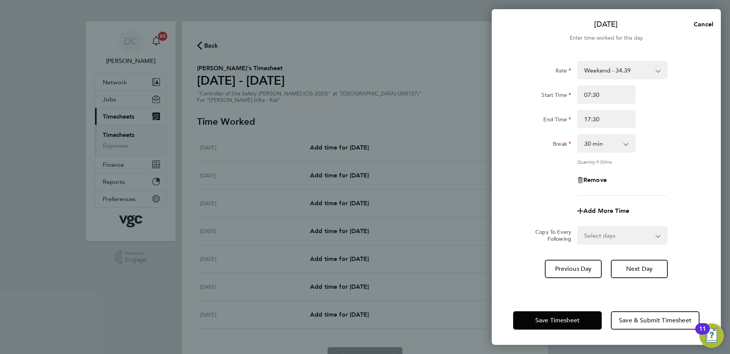
click at [510, 206] on div "Add More Time" at bounding box center [606, 211] width 192 height 18
click at [648, 267] on span "Next Day" at bounding box center [639, 269] width 26 height 8
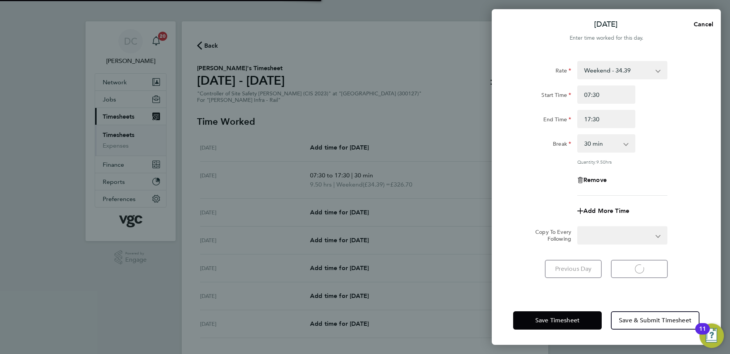
select select "30"
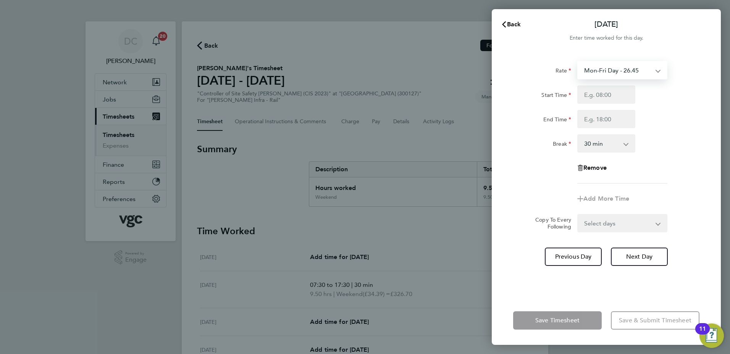
click at [604, 69] on select "Mon-Fri Day - 26.45 Xmas / NY - 52.90 Mon-Thurs Night - 30.42 Weekend - 34.39 B…" at bounding box center [617, 70] width 79 height 17
select select "30"
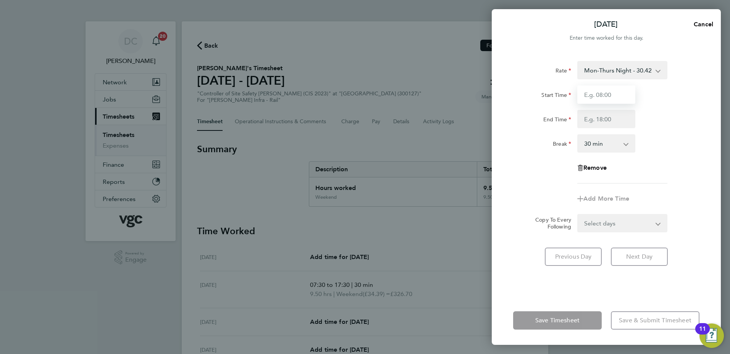
click at [602, 99] on input "Start Time" at bounding box center [606, 95] width 58 height 18
type input "07:30"
type input "17:30"
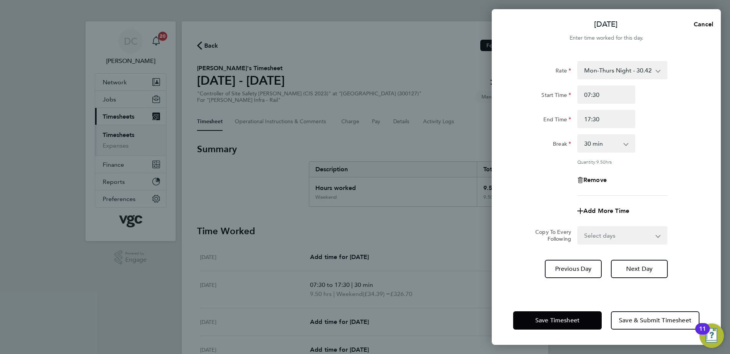
click at [543, 171] on div "Remove" at bounding box center [606, 180] width 192 height 18
click at [600, 235] on select "Select days Day Tuesday Wednesday Thursday Friday" at bounding box center [618, 235] width 80 height 17
select select "DAY"
click at [578, 227] on select "Select days Day Tuesday Wednesday Thursday Friday" at bounding box center [618, 235] width 80 height 17
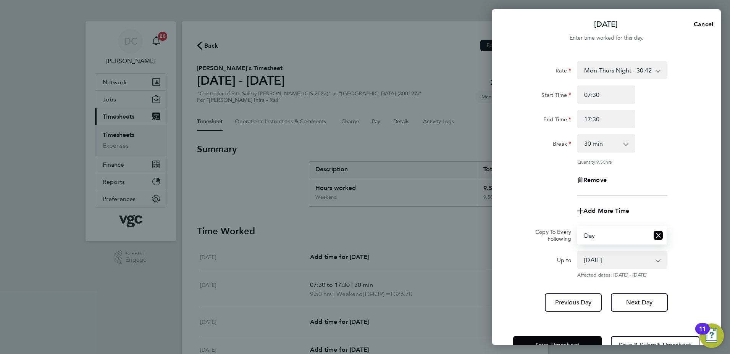
drag, startPoint x: 600, startPoint y: 244, endPoint x: 601, endPoint y: 260, distance: 15.3
click at [601, 260] on select "05 Aug 2025 06 Aug 2025 07 Aug 2025 08 Aug 2025" at bounding box center [617, 260] width 79 height 17
select select "2025-08-07"
click at [578, 252] on select "05 Aug 2025 06 Aug 2025 07 Aug 2025 08 Aug 2025" at bounding box center [617, 260] width 79 height 17
click at [634, 307] on button "Next Day" at bounding box center [639, 303] width 57 height 18
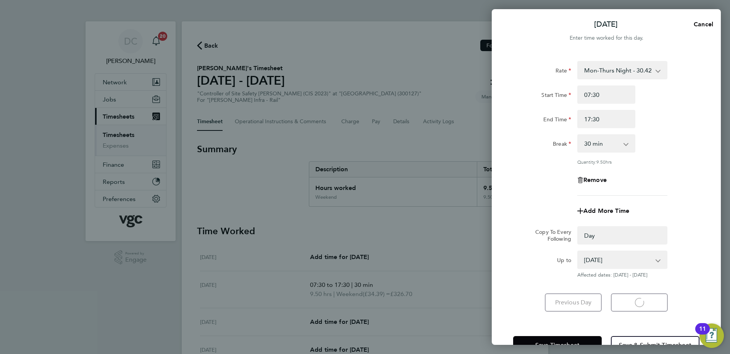
select select "0: null"
select select "30"
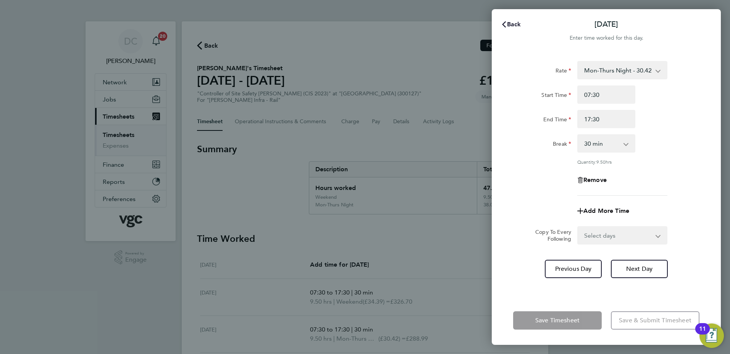
click at [516, 22] on span "Back" at bounding box center [514, 24] width 14 height 7
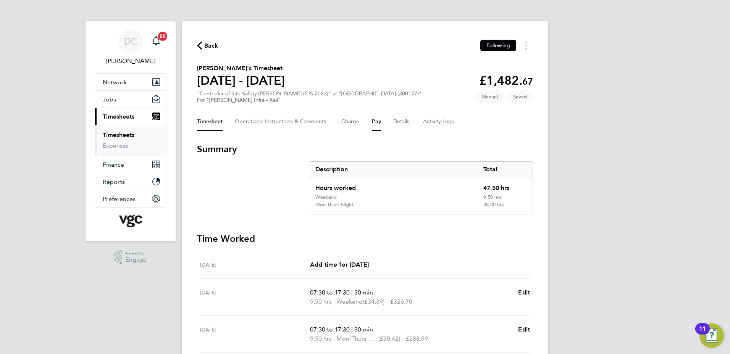
click at [378, 121] on button "Pay" at bounding box center [376, 122] width 9 height 18
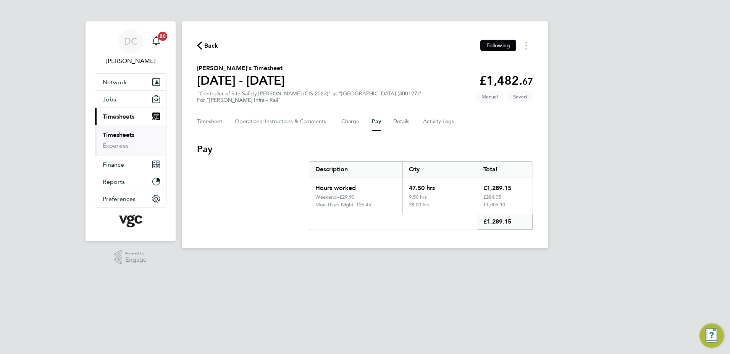
click at [619, 196] on div "DC Danny Carr Notifications 20 Applications: Network Team Members Businesses Si…" at bounding box center [365, 130] width 730 height 261
click at [397, 124] on button "Details" at bounding box center [402, 122] width 18 height 18
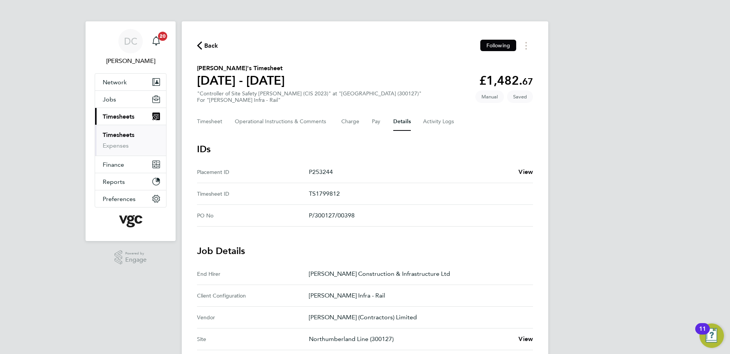
click at [598, 299] on div "DC Danny Carr Notifications 20 Applications: Network Team Members Businesses Si…" at bounding box center [365, 317] width 730 height 635
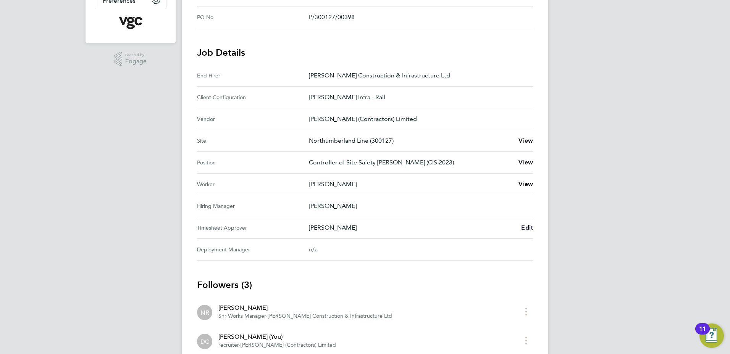
click at [524, 228] on span "Edit" at bounding box center [527, 227] width 12 height 7
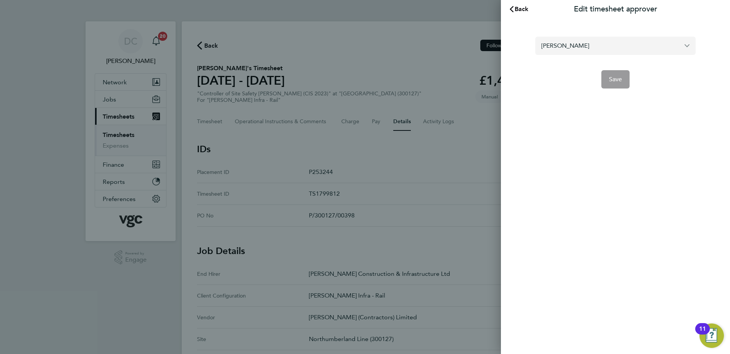
click at [598, 45] on input "Ausra Dedejeva" at bounding box center [615, 46] width 160 height 18
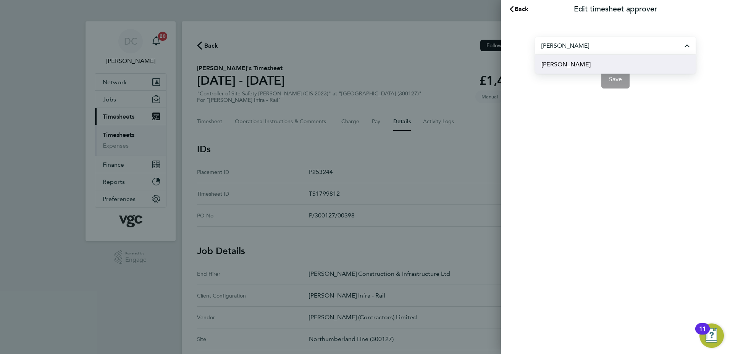
click at [585, 66] on li "[PERSON_NAME]" at bounding box center [615, 64] width 160 height 19
type input "[PERSON_NAME]"
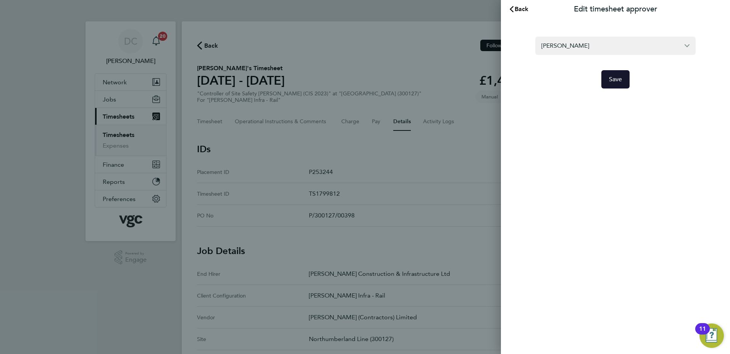
click at [620, 84] on button "Save" at bounding box center [615, 79] width 29 height 18
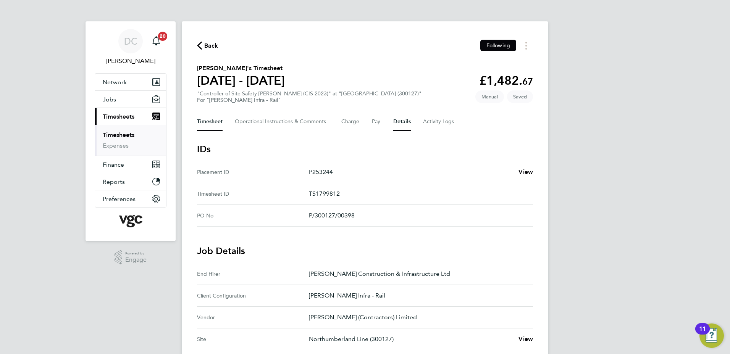
click at [216, 123] on button "Timesheet" at bounding box center [210, 122] width 26 height 18
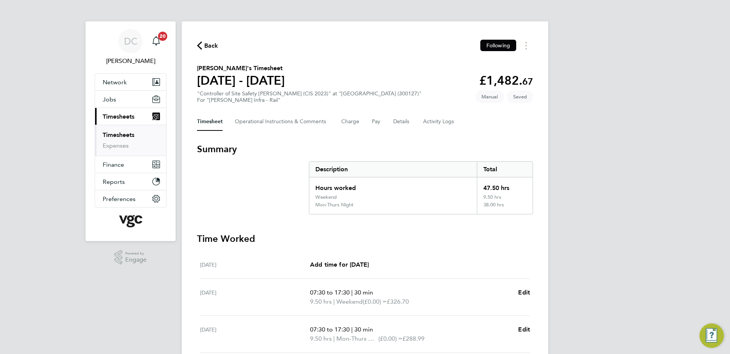
click at [642, 168] on div "DC Danny Carr Notifications 20 Applications: Network Team Members Businesses Si…" at bounding box center [365, 279] width 730 height 559
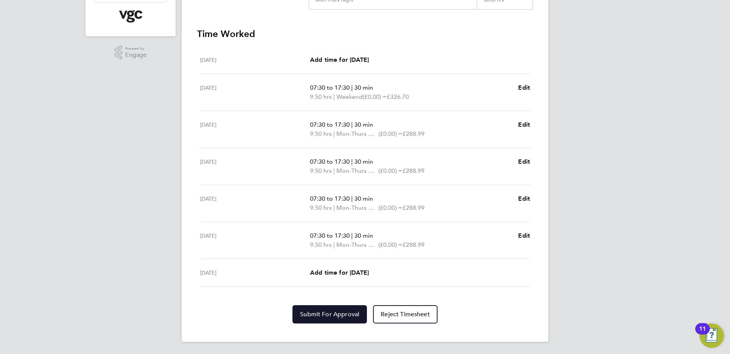
click at [346, 315] on span "Submit For Approval" at bounding box center [329, 315] width 59 height 8
click at [585, 296] on div "DC Danny Carr Notifications 20 Applications: Network Team Members Businesses Si…" at bounding box center [365, 74] width 730 height 559
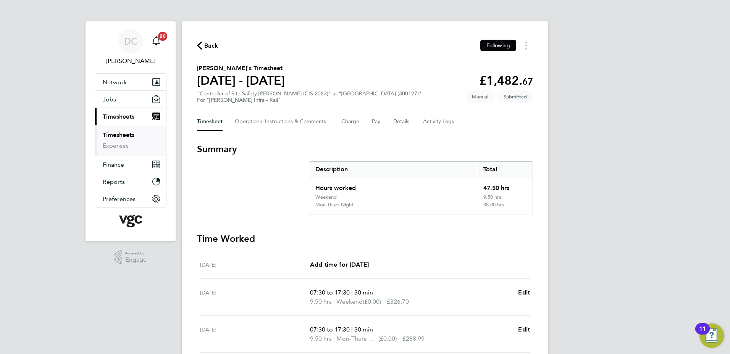
click at [209, 46] on span "Back" at bounding box center [211, 45] width 14 height 9
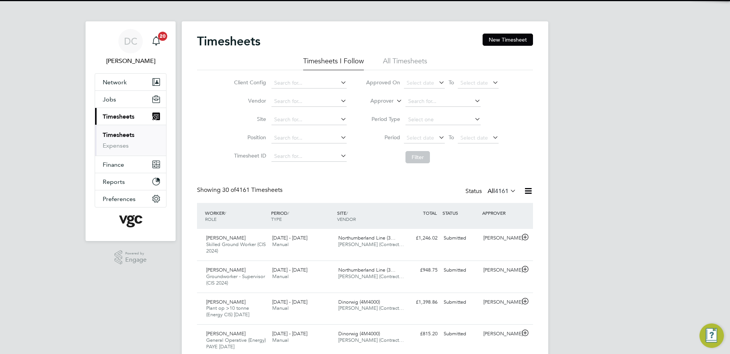
scroll to position [26, 66]
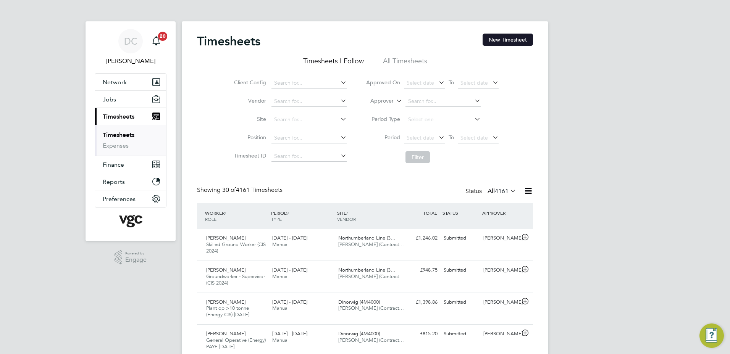
click at [505, 37] on button "New Timesheet" at bounding box center [508, 40] width 50 height 12
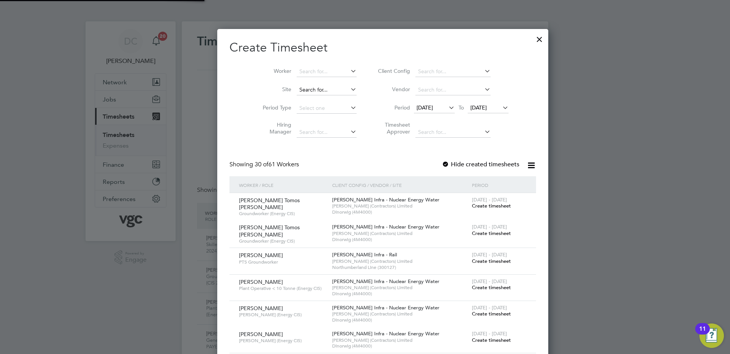
click at [297, 89] on input at bounding box center [327, 90] width 60 height 11
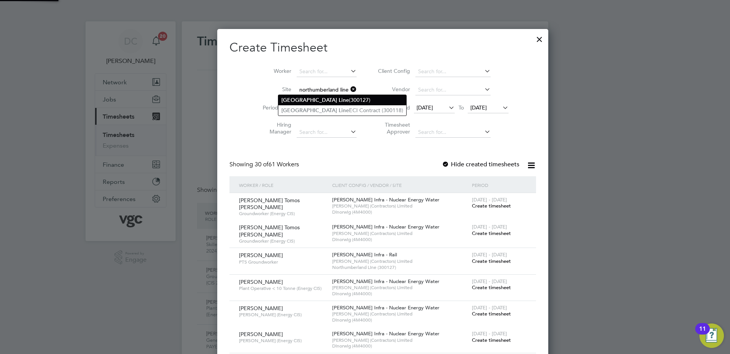
click at [302, 99] on b "[GEOGRAPHIC_DATA]" at bounding box center [309, 100] width 56 height 6
type input "Northumberland Line (300127)"
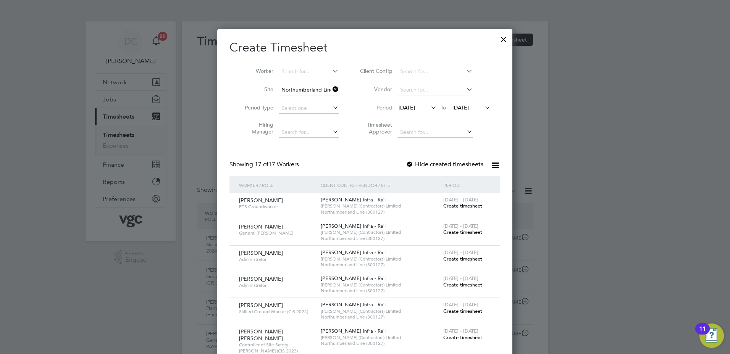
click at [412, 109] on span "[DATE]" at bounding box center [407, 107] width 16 height 7
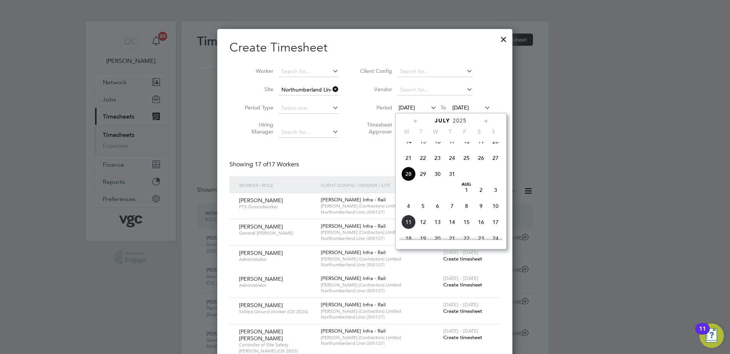
click at [480, 197] on span "2" at bounding box center [481, 190] width 15 height 15
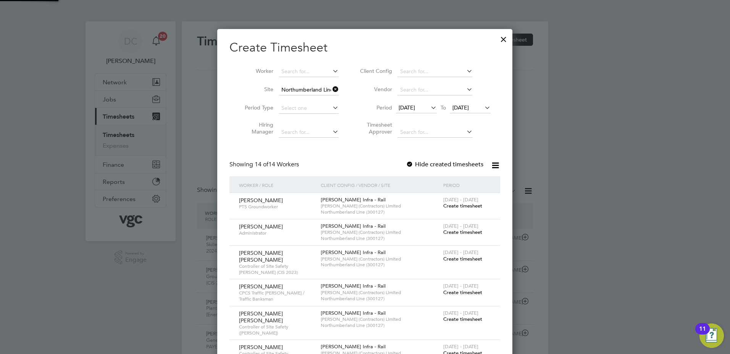
click at [464, 108] on span "[DATE]" at bounding box center [461, 107] width 16 height 7
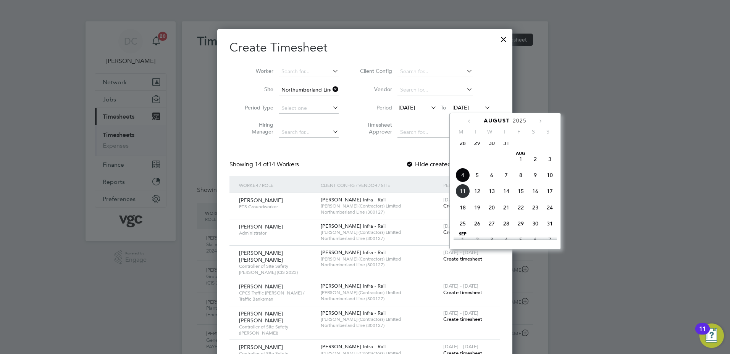
click at [520, 181] on span "8" at bounding box center [521, 175] width 15 height 15
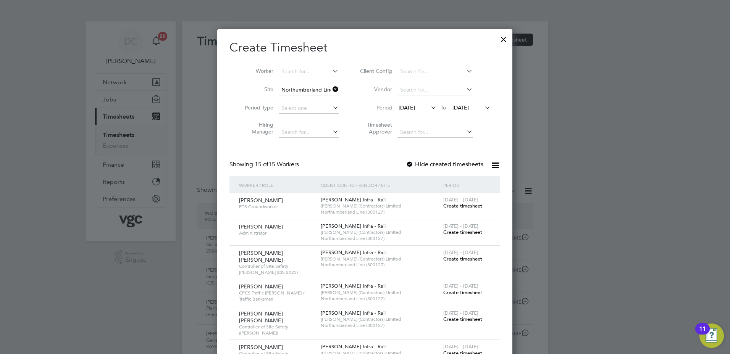
click at [592, 299] on div at bounding box center [365, 177] width 730 height 354
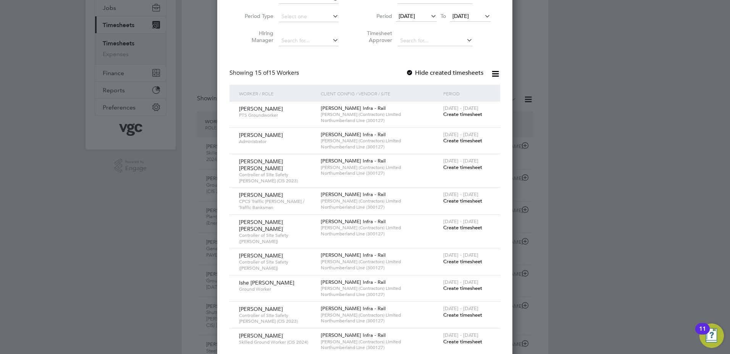
click at [471, 285] on span "Create timesheet" at bounding box center [462, 288] width 39 height 6
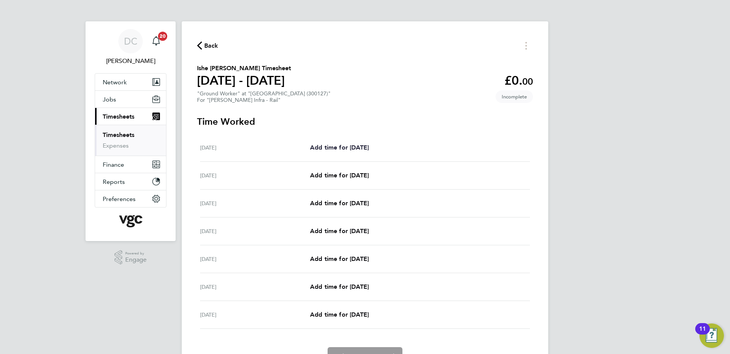
click at [350, 147] on span "Add time for Sat 02 Aug" at bounding box center [339, 147] width 59 height 7
select select "30"
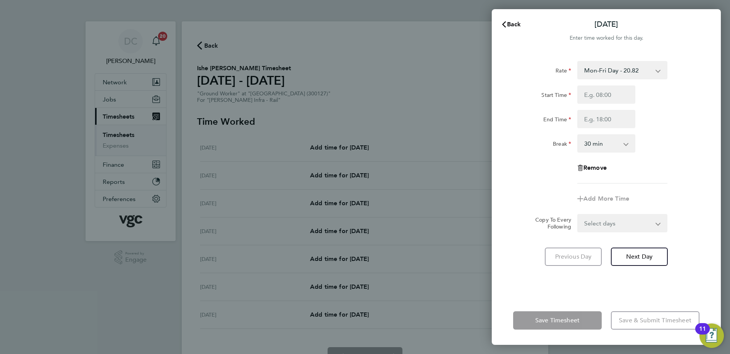
click at [595, 70] on select "Mon-Fri Day - 20.82 Frid-Mon Nights - 27.06 Xmas/New Year - 41.63 Public/Bank H…" at bounding box center [617, 70] width 79 height 17
select select "30"
click at [587, 98] on input "Start Time" at bounding box center [606, 95] width 58 height 18
type input "07:30"
type input "17:30"
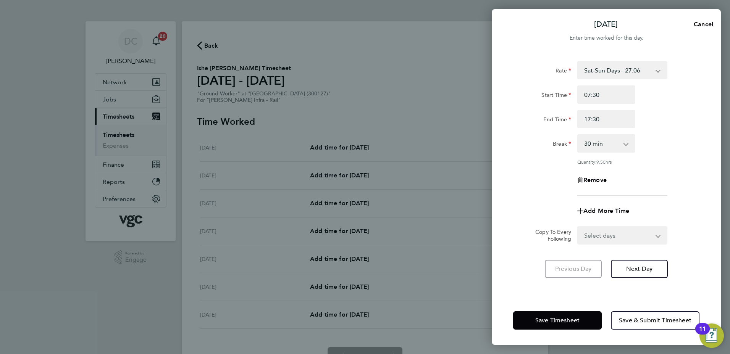
click at [527, 193] on div "Rate Sat-Sun Days - 27.06 Mon-Fri Day - 20.82 Frid-Mon Nights - 27.06 Xmas/New …" at bounding box center [606, 128] width 186 height 135
click at [648, 270] on span "Next Day" at bounding box center [639, 269] width 26 height 8
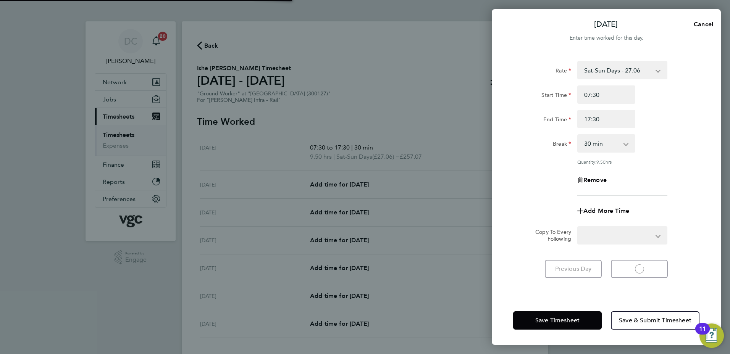
select select "30"
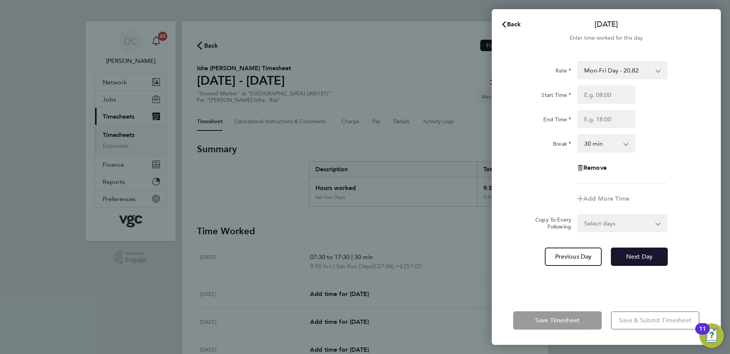
click at [635, 255] on span "Next Day" at bounding box center [639, 257] width 26 height 8
select select "30"
click at [589, 99] on input "Start Time" at bounding box center [606, 95] width 58 height 18
type input "07:30"
type input "17:30"
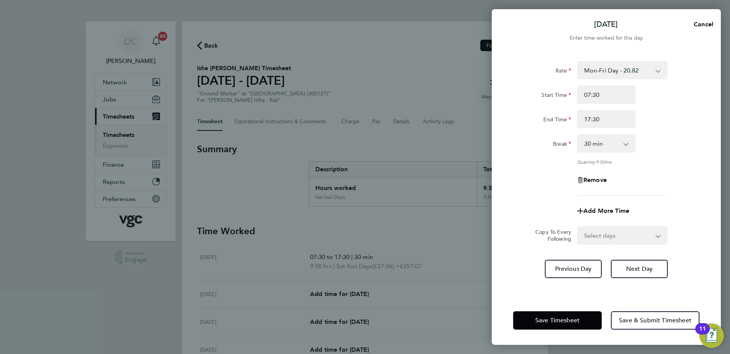
click at [496, 201] on div "Rate Mon-Fri Day - 20.82 Frid-Mon Nights - 27.06 Xmas/New Year - 41.63 Public/B…" at bounding box center [606, 174] width 229 height 244
click at [603, 235] on select "Select days Day Tuesday Wednesday Thursday Friday" at bounding box center [618, 235] width 80 height 17
select select "DAY"
click at [578, 227] on select "Select days Day Tuesday Wednesday Thursday Friday" at bounding box center [618, 235] width 80 height 17
select select "[DATE]"
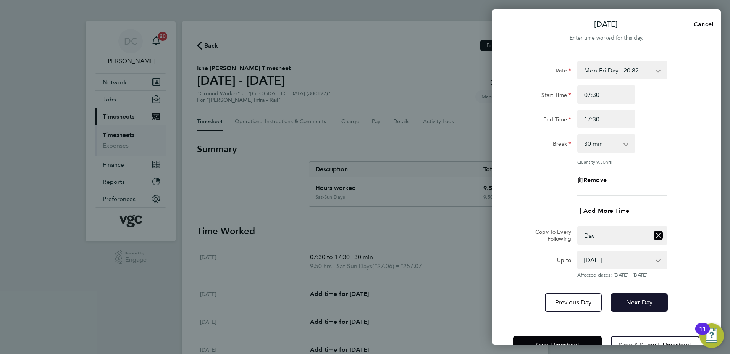
click at [638, 309] on button "Next Day" at bounding box center [639, 303] width 57 height 18
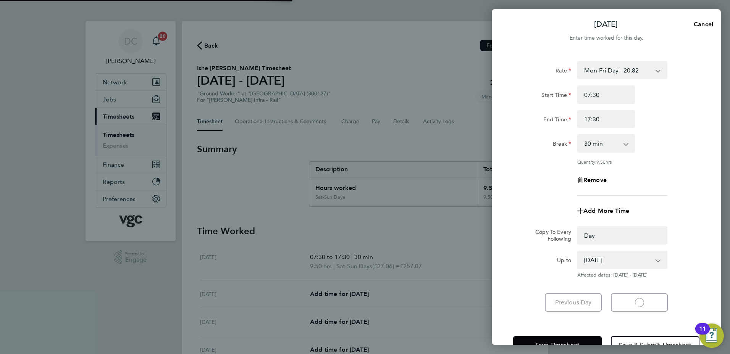
select select "0: null"
select select "30"
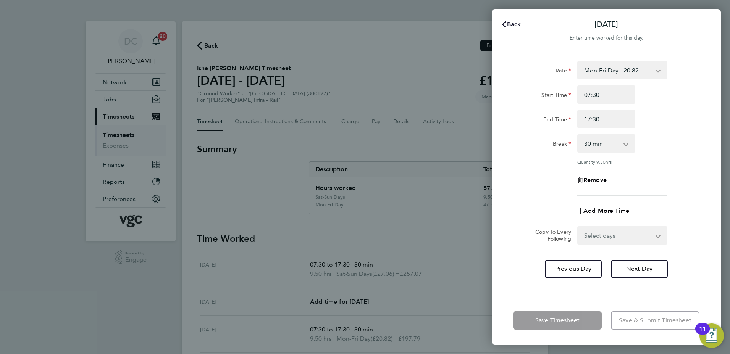
click at [512, 25] on span "Back" at bounding box center [514, 24] width 14 height 7
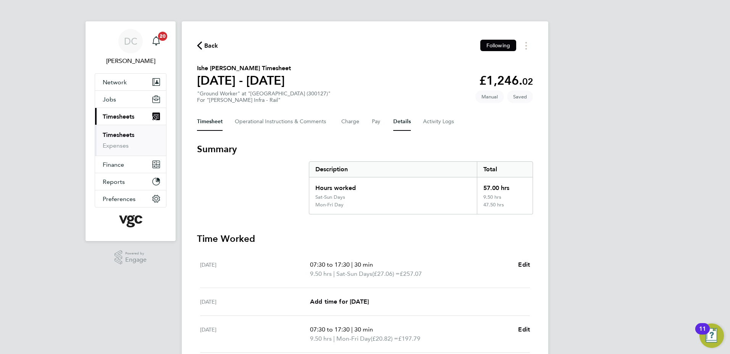
click at [398, 121] on button "Details" at bounding box center [402, 122] width 18 height 18
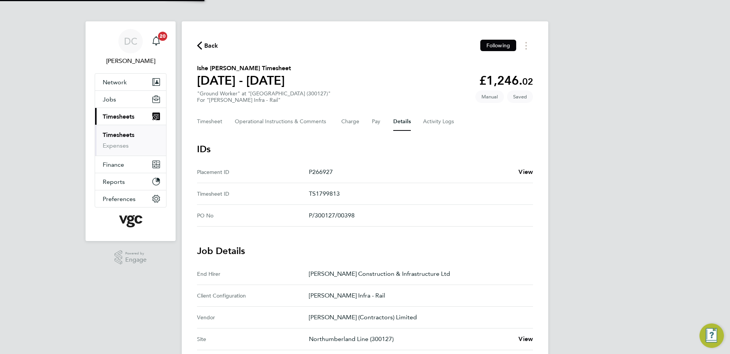
click at [590, 214] on div "DC Danny Carr Notifications 20 Applications: Network Team Members Businesses Si…" at bounding box center [365, 281] width 730 height 563
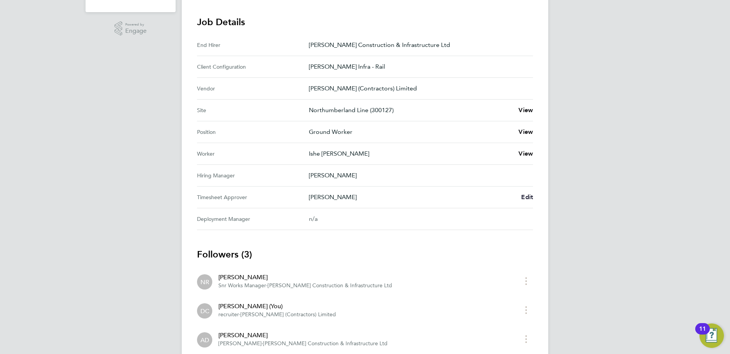
click at [530, 199] on span "Edit" at bounding box center [527, 197] width 12 height 7
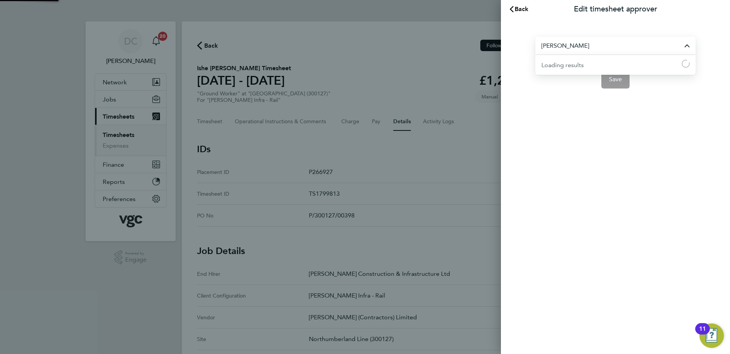
click at [590, 45] on input "Ausra Dedejeva" at bounding box center [615, 46] width 160 height 18
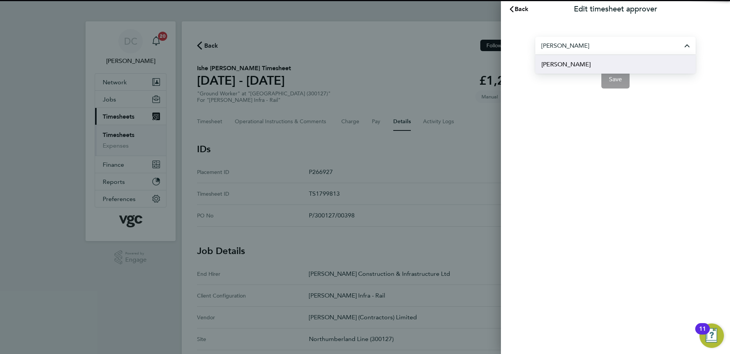
click at [584, 63] on li "[PERSON_NAME]" at bounding box center [615, 64] width 160 height 19
type input "[PERSON_NAME]"
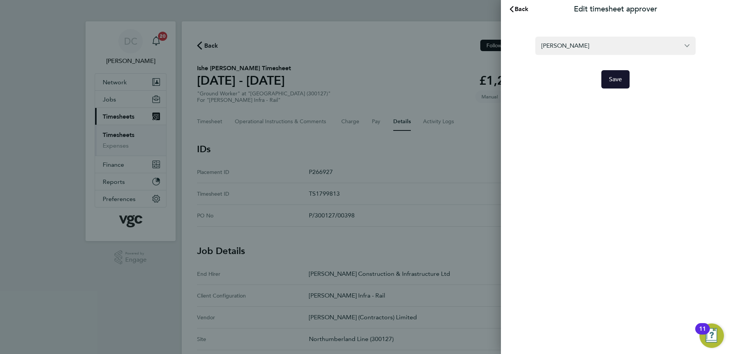
click at [616, 86] on button "Save" at bounding box center [615, 79] width 29 height 18
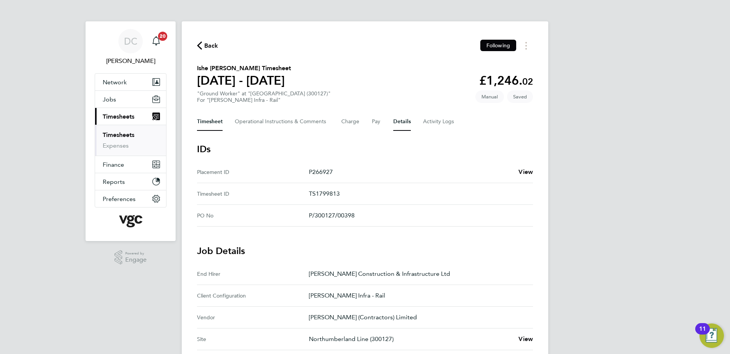
click at [213, 121] on button "Timesheet" at bounding box center [210, 122] width 26 height 18
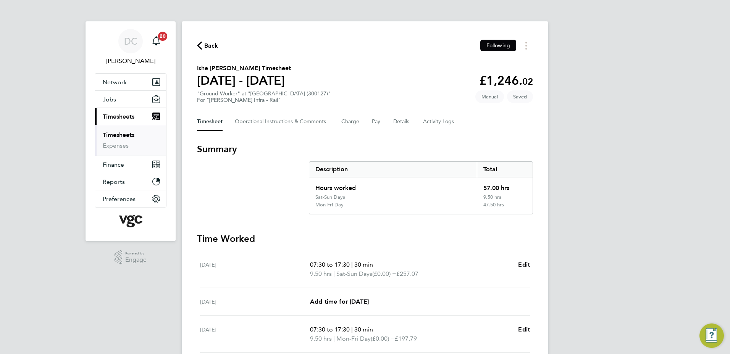
click at [593, 157] on div "DC Danny Carr Notifications 20 Applications: Network Team Members Businesses Si…" at bounding box center [365, 284] width 730 height 569
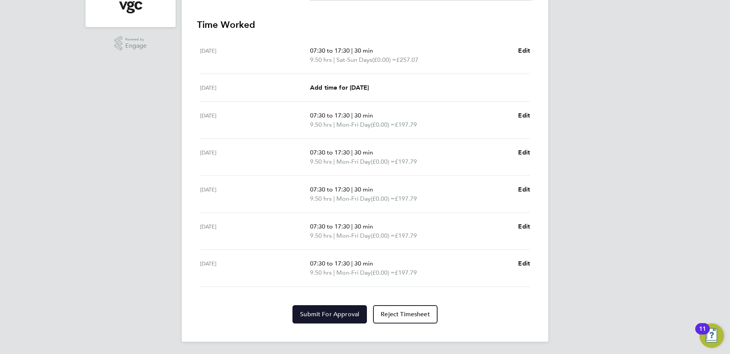
click at [353, 316] on span "Submit For Approval" at bounding box center [329, 315] width 59 height 8
click at [635, 209] on div "DC Danny Carr Notifications 20 Applications: Network Team Members Businesses Si…" at bounding box center [365, 70] width 730 height 569
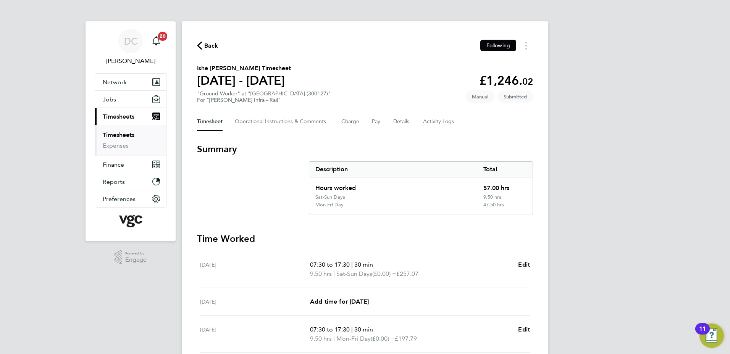
click at [211, 45] on span "Back" at bounding box center [211, 45] width 14 height 9
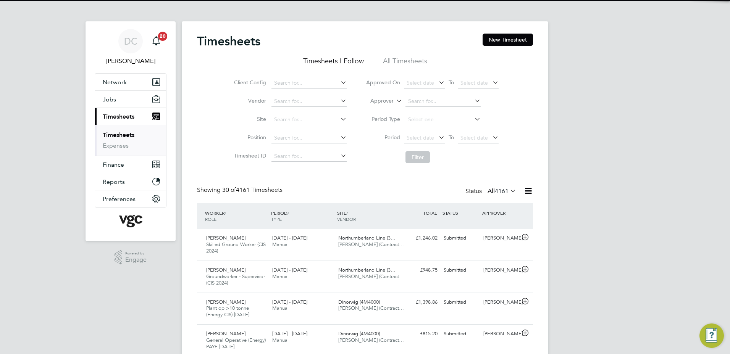
scroll to position [4, 4]
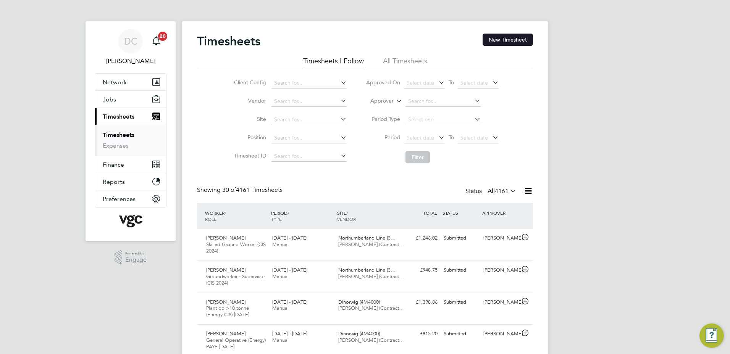
click at [505, 36] on button "New Timesheet" at bounding box center [508, 40] width 50 height 12
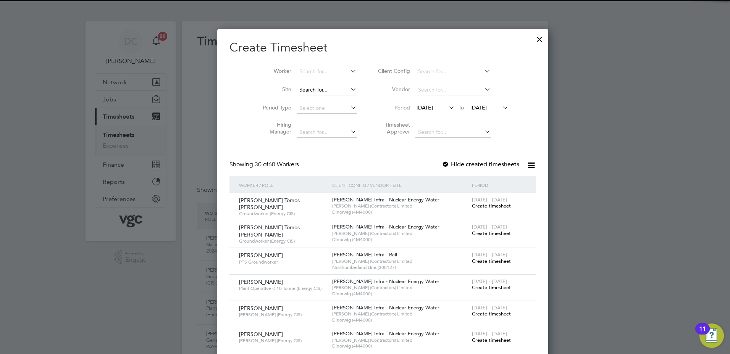
click at [297, 92] on input at bounding box center [327, 90] width 60 height 11
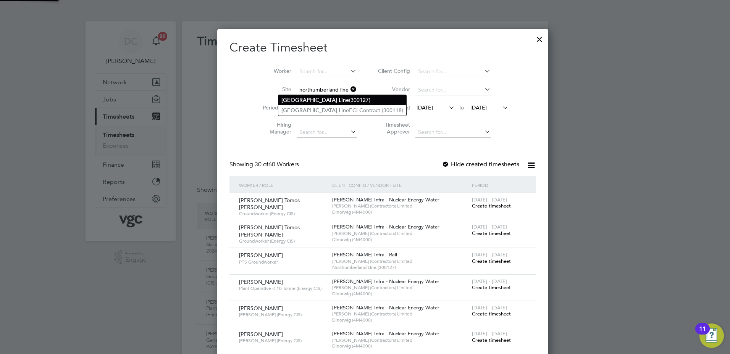
click at [295, 97] on b "[GEOGRAPHIC_DATA]" at bounding box center [309, 100] width 56 height 6
type input "Northumberland Line (300127)"
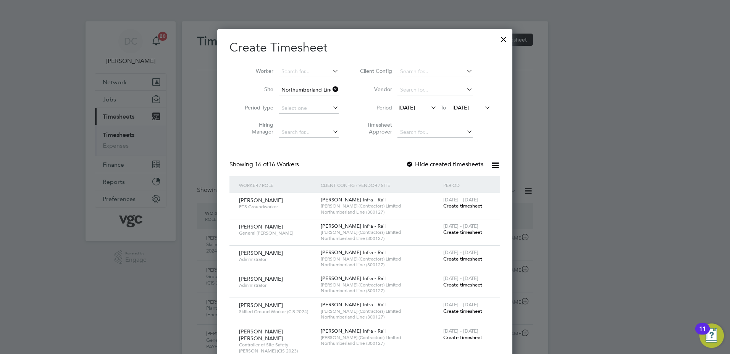
click at [406, 106] on span "[DATE]" at bounding box center [407, 107] width 16 height 7
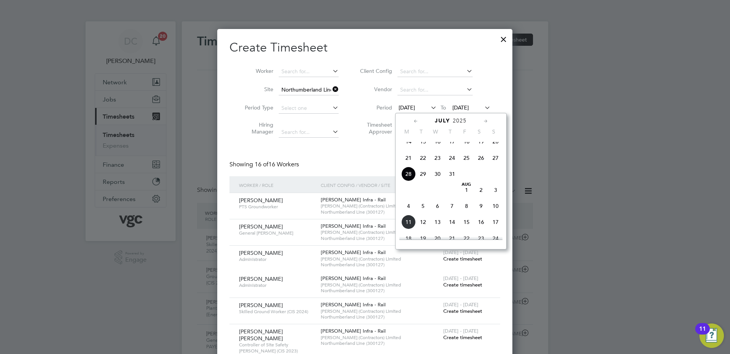
click at [481, 196] on span "2" at bounding box center [481, 190] width 15 height 15
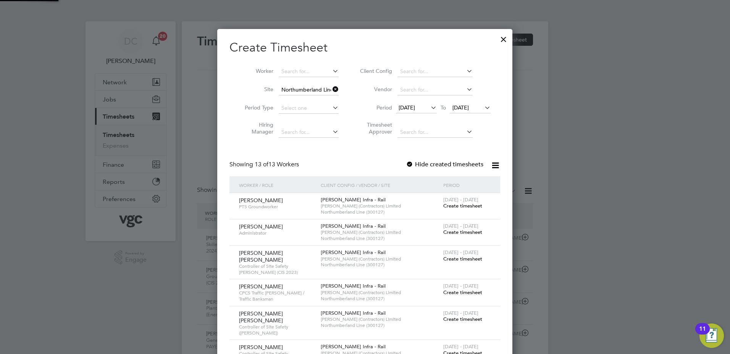
click at [463, 105] on span "[DATE]" at bounding box center [461, 107] width 16 height 7
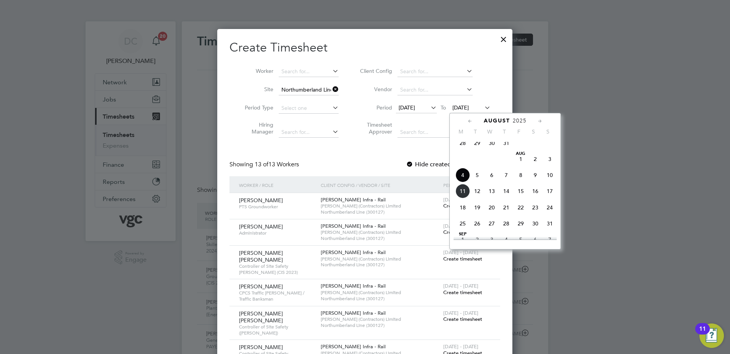
click at [521, 180] on span "8" at bounding box center [521, 175] width 15 height 15
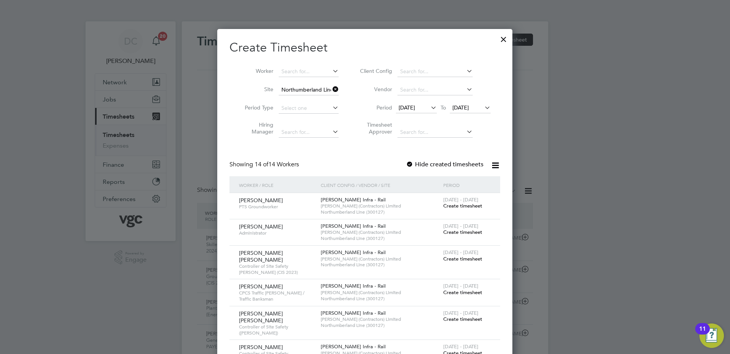
click at [475, 316] on span "Create timesheet" at bounding box center [462, 319] width 39 height 6
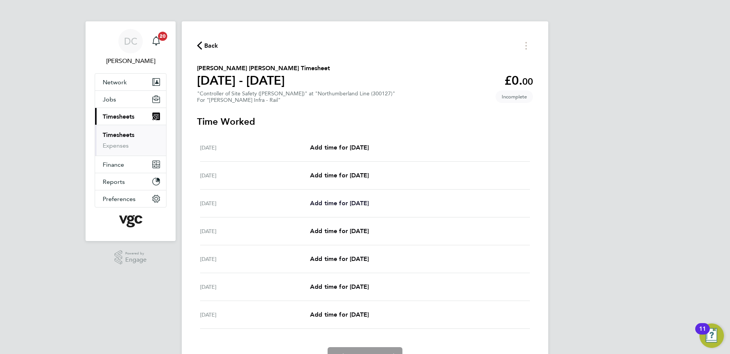
click at [353, 202] on span "Add time for Mon 04 Aug" at bounding box center [339, 203] width 59 height 7
select select "30"
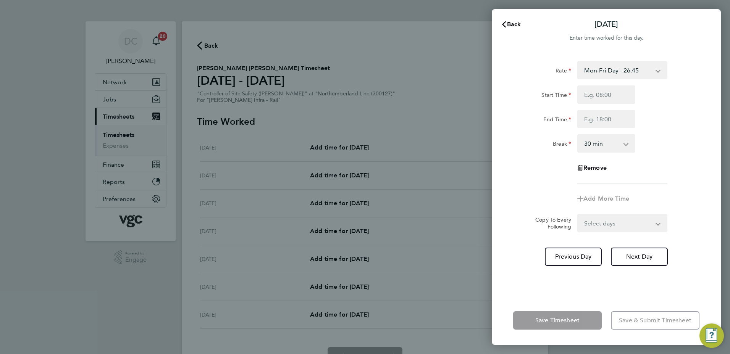
click at [602, 76] on select "Mon-Fri Day - 26.45 Xmas/New Year - 52.90 Public/Bank Holiday - 39.68 Sat-Sun D…" at bounding box center [617, 70] width 79 height 17
select select "30"
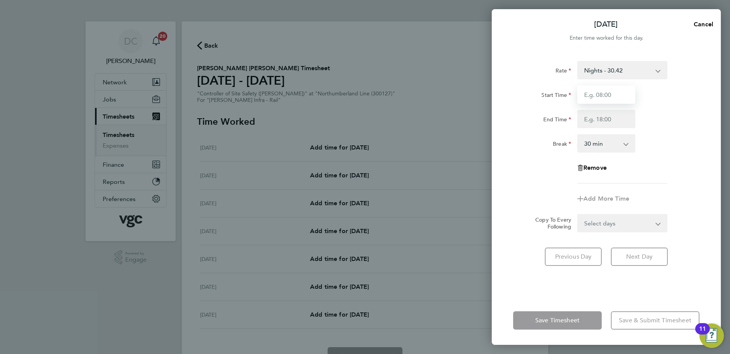
click at [593, 98] on input "Start Time" at bounding box center [606, 95] width 58 height 18
type input "07:30"
type input "17:30"
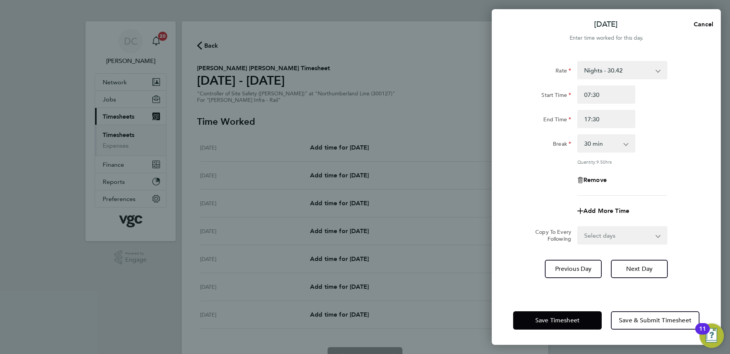
click at [504, 203] on div "Rate Nights - 30.42 Mon-Fri Day - 26.45 Xmas/New Year - 52.90 Public/Bank Holid…" at bounding box center [606, 174] width 229 height 244
click at [602, 236] on select "Select days Day Tuesday Wednesday Thursday Friday" at bounding box center [618, 235] width 80 height 17
select select "DAY"
click at [578, 227] on select "Select days Day Tuesday Wednesday Thursday Friday" at bounding box center [618, 235] width 80 height 17
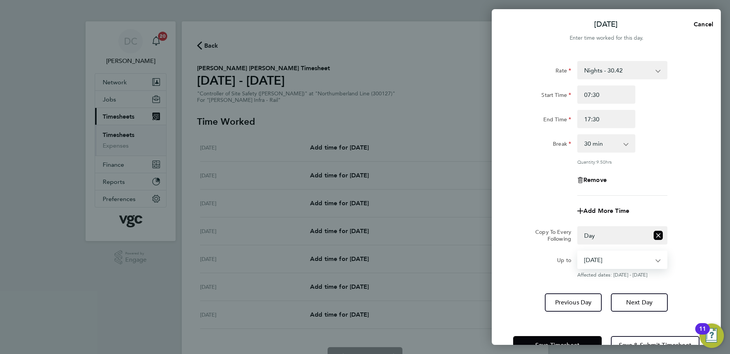
click at [593, 257] on select "05 Aug 2025 06 Aug 2025 07 Aug 2025 08 Aug 2025" at bounding box center [617, 260] width 79 height 17
select select "2025-08-07"
click at [578, 252] on select "05 Aug 2025 06 Aug 2025 07 Aug 2025 08 Aug 2025" at bounding box center [617, 260] width 79 height 17
click at [633, 302] on span "Next Day" at bounding box center [639, 303] width 26 height 8
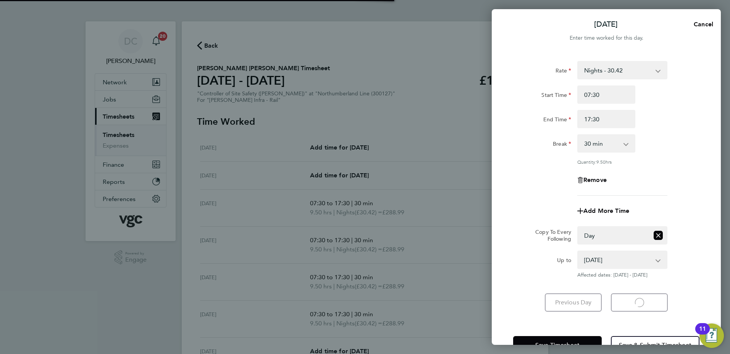
select select "30"
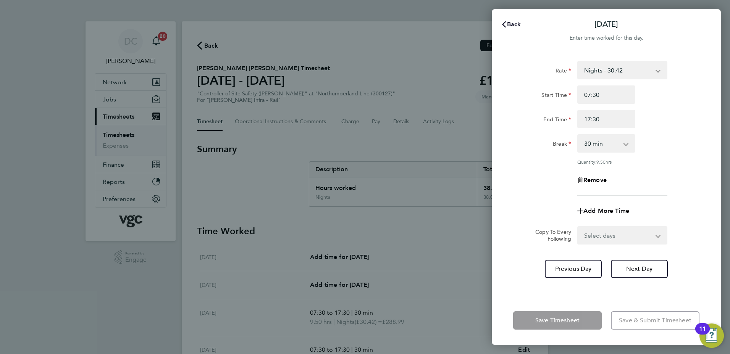
click at [509, 21] on span "Back" at bounding box center [514, 24] width 14 height 7
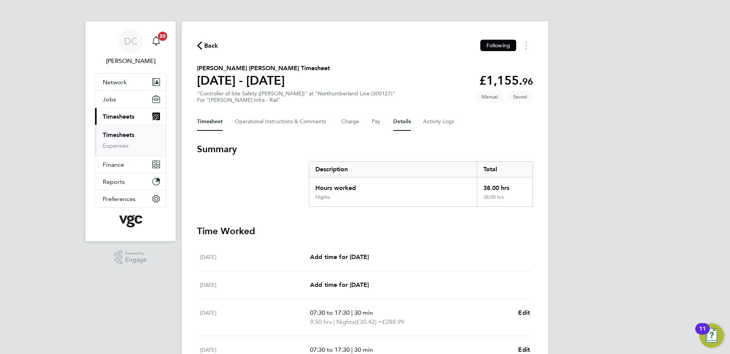
click at [401, 122] on button "Details" at bounding box center [402, 122] width 18 height 18
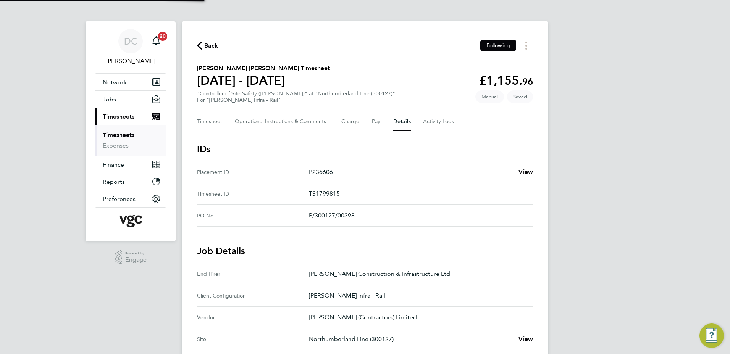
click at [604, 236] on div "DC Danny Carr Notifications 20 Applications: Network Team Members Businesses Si…" at bounding box center [365, 281] width 730 height 563
click at [216, 123] on button "Timesheet" at bounding box center [210, 122] width 26 height 18
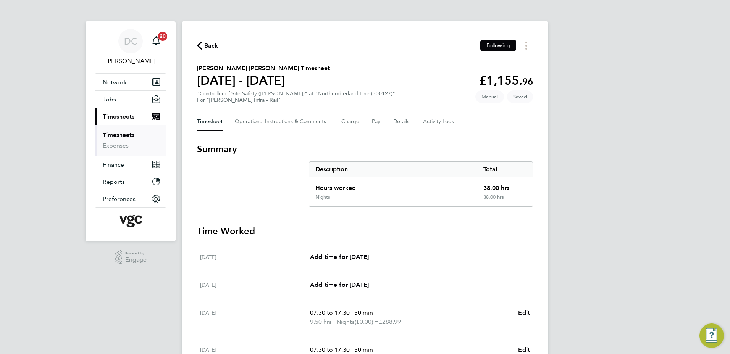
click at [614, 240] on div "DC Danny Carr Notifications 20 Applications: Network Team Members Businesses Si…" at bounding box center [365, 271] width 730 height 543
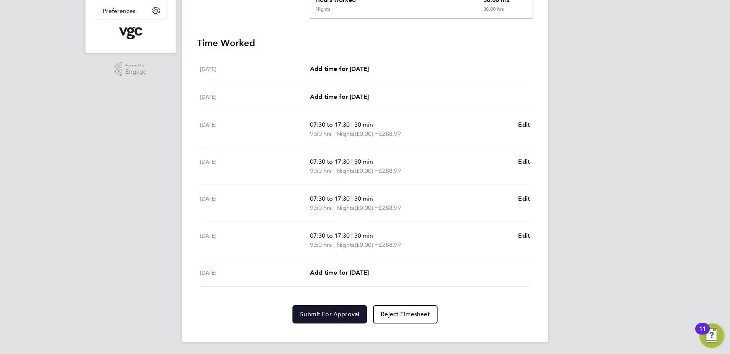
click at [342, 315] on span "Submit For Approval" at bounding box center [329, 315] width 59 height 8
click at [588, 302] on div "DC Danny Carr Notifications 20 Applications: Network Team Members Businesses Si…" at bounding box center [365, 83] width 730 height 543
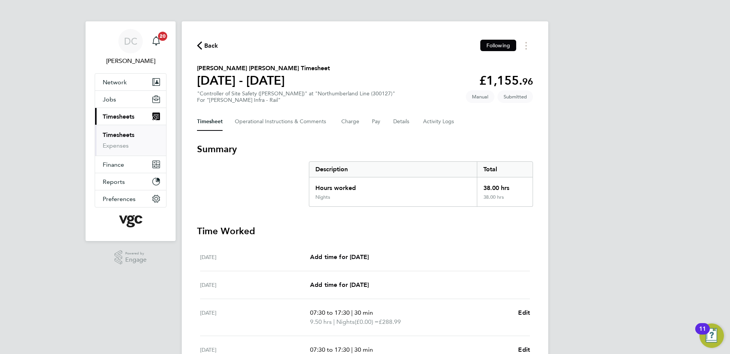
click at [210, 47] on span "Back" at bounding box center [211, 45] width 14 height 9
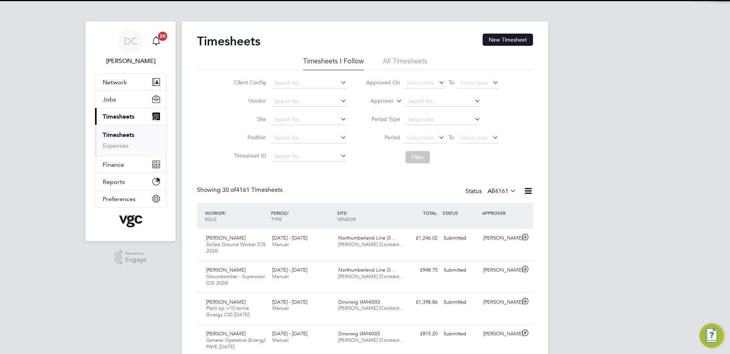
click at [509, 38] on button "New Timesheet" at bounding box center [508, 40] width 50 height 12
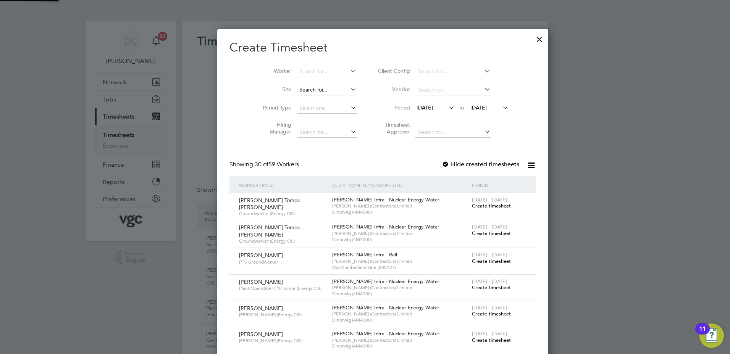
click at [306, 89] on input at bounding box center [327, 90] width 60 height 11
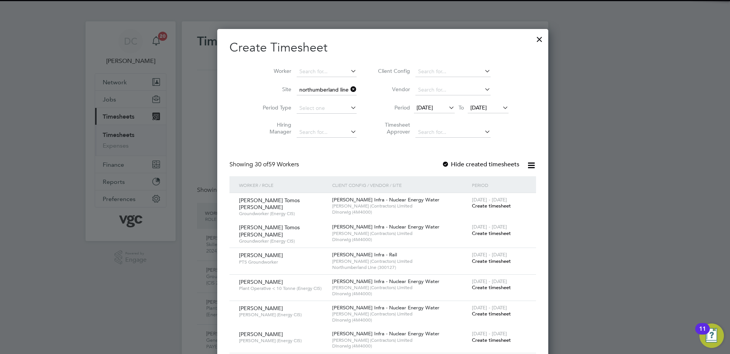
click at [308, 99] on b "[GEOGRAPHIC_DATA]" at bounding box center [309, 100] width 56 height 6
type input "Northumberland Line (300127)"
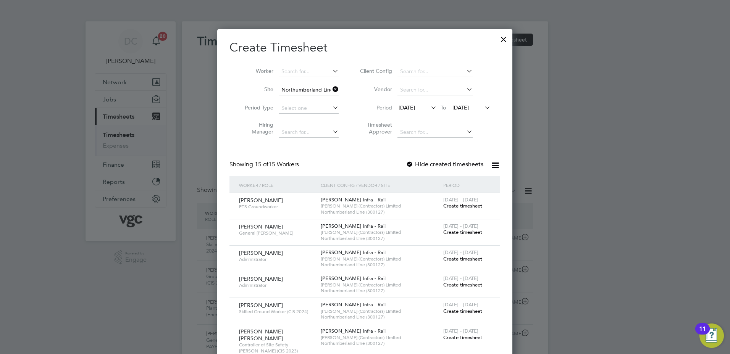
click at [414, 103] on div "28 Jul 2025 To 04 Aug 2025" at bounding box center [443, 108] width 95 height 11
click at [415, 109] on span "[DATE]" at bounding box center [407, 107] width 16 height 7
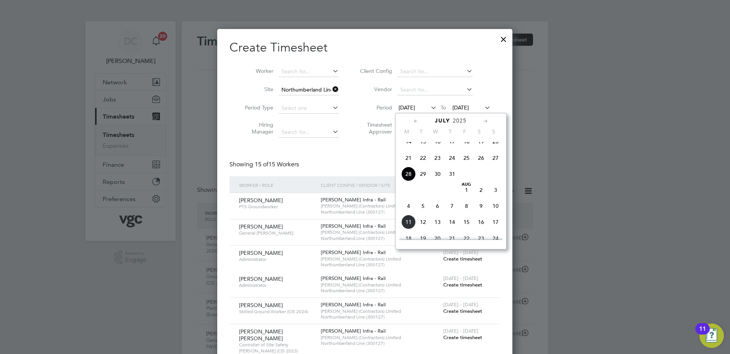
click at [482, 195] on span "2" at bounding box center [481, 190] width 15 height 15
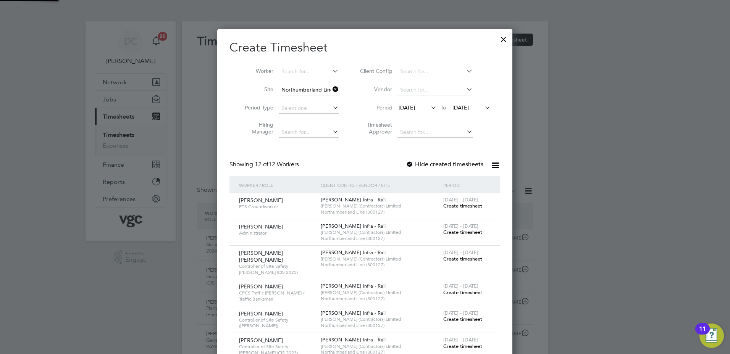
click at [459, 102] on li "Period 02 Aug 2025 To 04 Aug 2025" at bounding box center [424, 108] width 152 height 18
click at [469, 107] on span "[DATE]" at bounding box center [461, 107] width 16 height 7
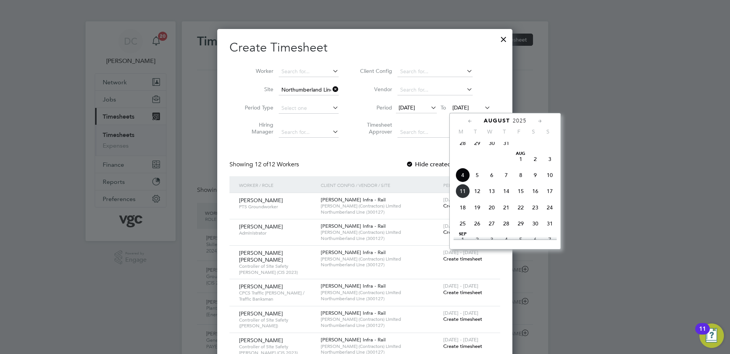
click at [520, 179] on span "8" at bounding box center [521, 175] width 15 height 15
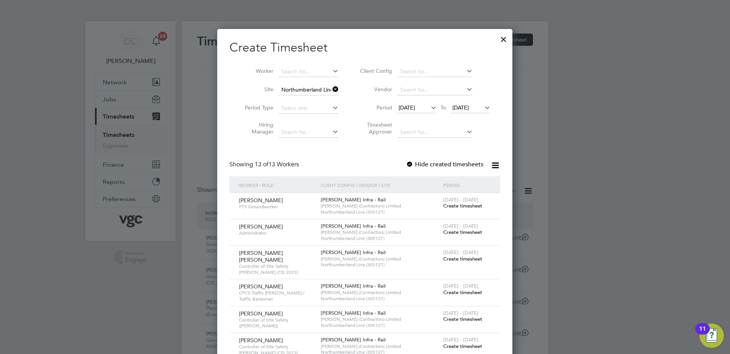
click at [477, 289] on span "Create timesheet" at bounding box center [462, 292] width 39 height 6
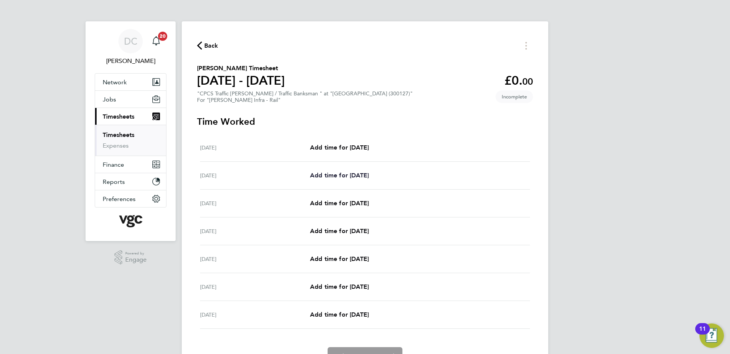
click at [359, 173] on span "Add time for Sun 03 Aug" at bounding box center [339, 175] width 59 height 7
select select "30"
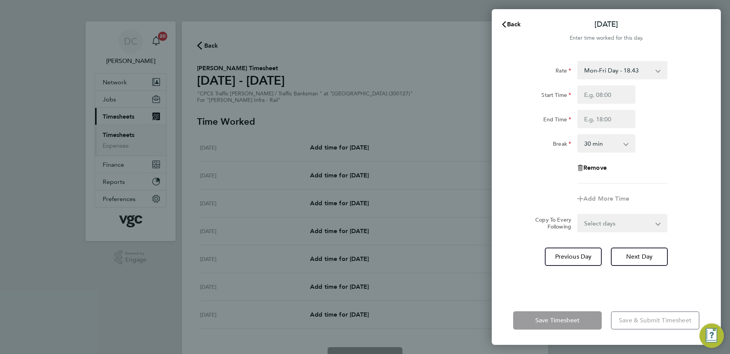
click at [587, 76] on select "Mon-Fri Day - 18.43 Public/Bank Holiday - 27.65 Sun-Thurs Nights - 21.19 Fri-Sa…" at bounding box center [617, 70] width 79 height 17
select select "30"
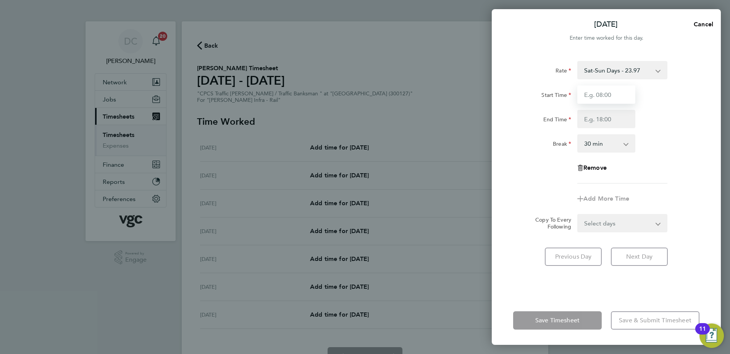
click at [591, 98] on input "Start Time" at bounding box center [606, 95] width 58 height 18
type input "07:30"
type input "17:30"
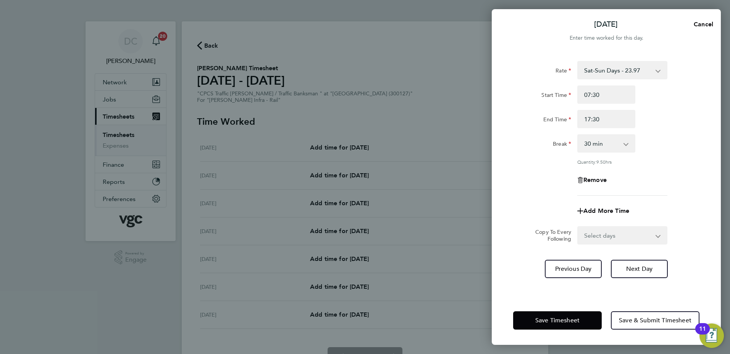
click at [518, 196] on app-timesheet-line-form-group "Rate Sat-Sun Days - 23.97 Mon-Fri Day - 18.43 Public/Bank Holiday - 27.65 Sun-T…" at bounding box center [606, 140] width 186 height 159
click at [632, 266] on span "Next Day" at bounding box center [639, 269] width 26 height 8
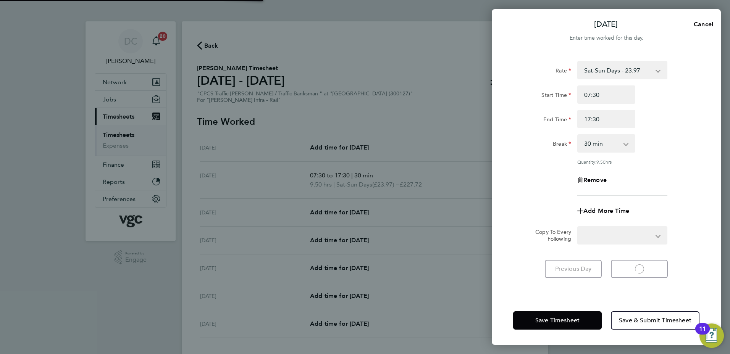
select select "30"
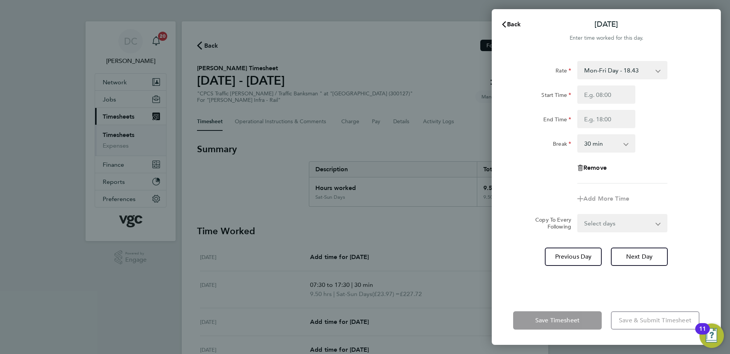
click at [597, 71] on select "Mon-Fri Day - 18.43 Public/Bank Holiday - 27.65 Sun-Thurs Nights - 21.19 Fri-Sa…" at bounding box center [617, 70] width 79 height 17
select select "30"
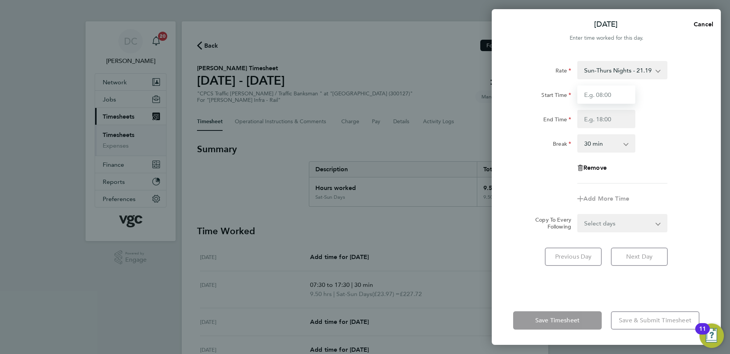
click at [594, 97] on input "Start Time" at bounding box center [606, 95] width 58 height 18
type input "07:30"
type input "17:30"
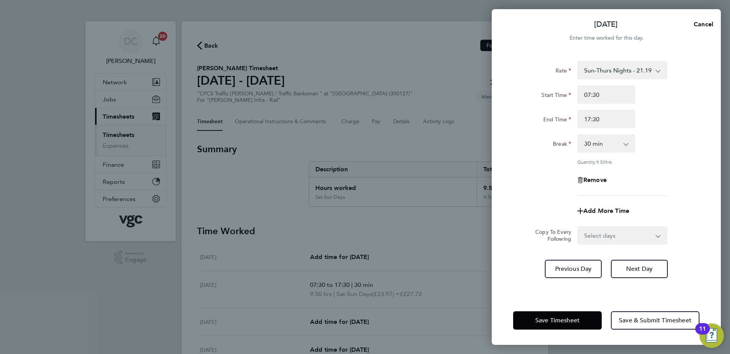
click at [547, 170] on div "Rate Sun-Thurs Nights - 21.19 Mon-Fri Day - 18.43 Public/Bank Holiday - 27.65 F…" at bounding box center [606, 128] width 186 height 135
click at [607, 237] on select "Select days Day Tuesday Wednesday Thursday Friday" at bounding box center [618, 235] width 80 height 17
select select "DAY"
click at [578, 227] on select "Select days Day Tuesday Wednesday Thursday Friday" at bounding box center [618, 235] width 80 height 17
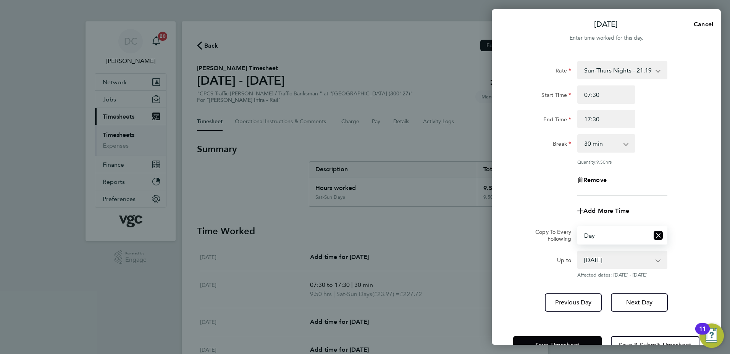
drag, startPoint x: 604, startPoint y: 244, endPoint x: 594, endPoint y: 263, distance: 21.9
click at [594, 263] on select "05 Aug 2025 06 Aug 2025 07 Aug 2025 08 Aug 2025" at bounding box center [617, 260] width 79 height 17
select select "2025-08-07"
click at [578, 252] on select "05 Aug 2025 06 Aug 2025 07 Aug 2025 08 Aug 2025" at bounding box center [617, 260] width 79 height 17
click at [634, 303] on span "Next Day" at bounding box center [639, 303] width 26 height 8
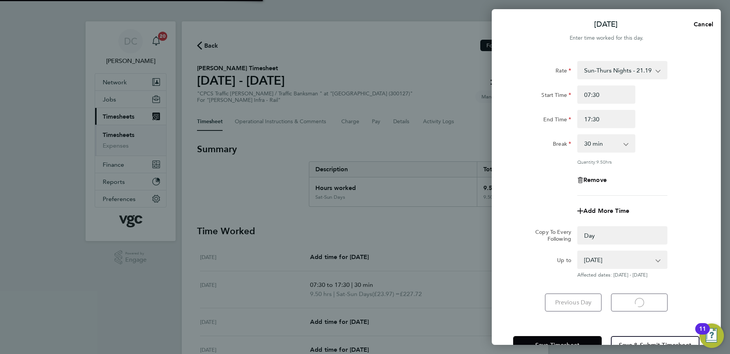
select select "0: null"
select select "30"
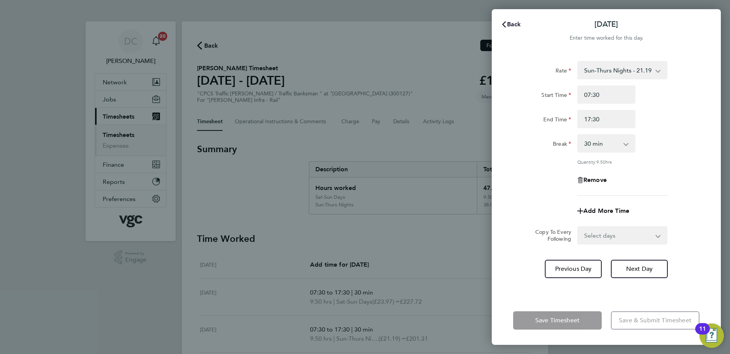
click at [509, 24] on span "Back" at bounding box center [514, 24] width 14 height 7
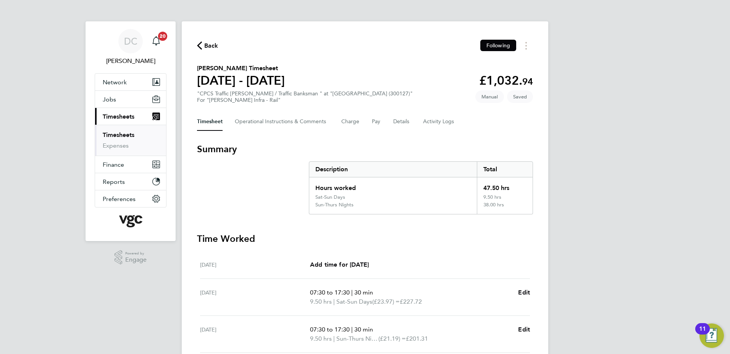
click at [636, 128] on div "DC Danny Carr Notifications 20 Applications: Network Team Members Businesses Si…" at bounding box center [365, 279] width 730 height 559
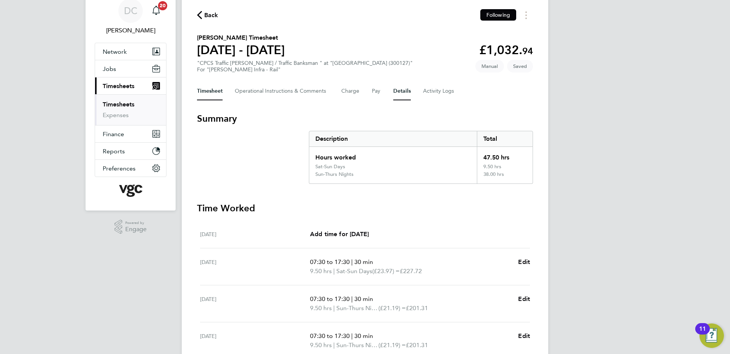
click at [405, 90] on button "Details" at bounding box center [402, 91] width 18 height 18
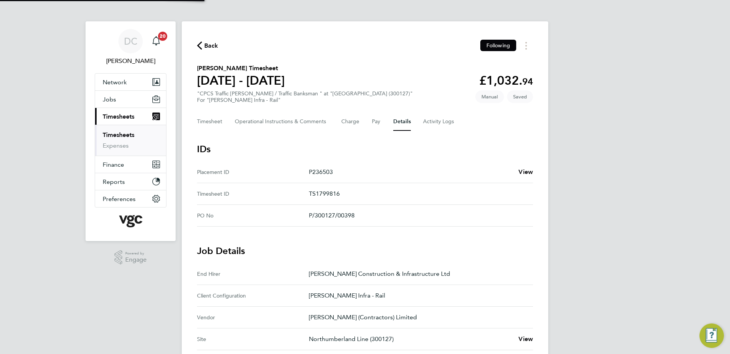
click at [614, 205] on div "DC Danny Carr Notifications 20 Applications: Network Team Members Businesses Si…" at bounding box center [365, 281] width 730 height 563
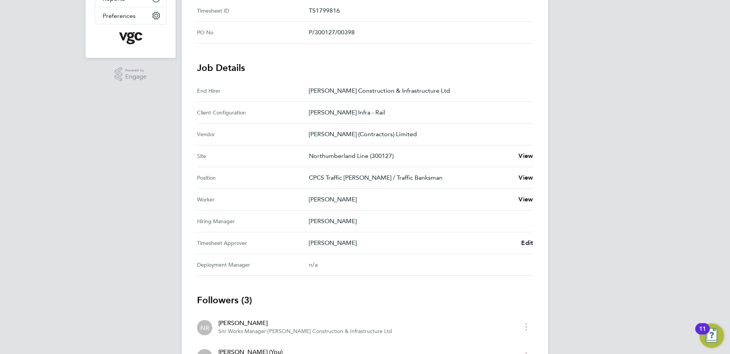
click at [528, 242] on span "Edit" at bounding box center [527, 242] width 12 height 7
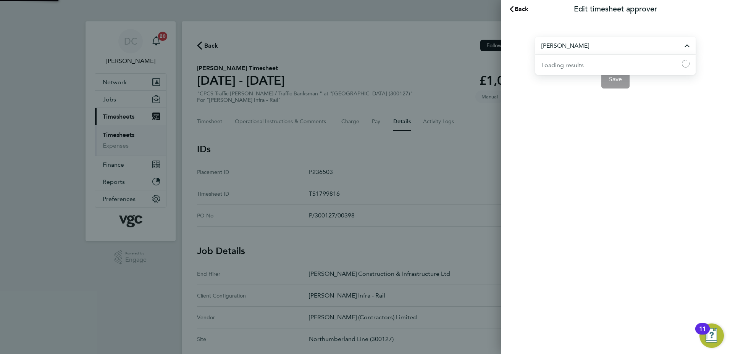
click at [595, 48] on input "Ausra Dedejeva" at bounding box center [615, 46] width 160 height 18
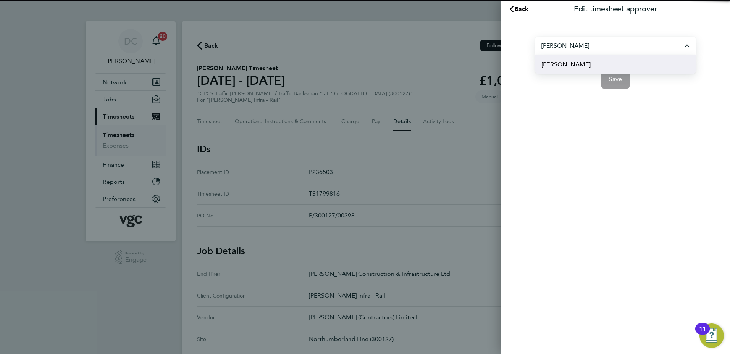
click at [576, 65] on li "[PERSON_NAME]" at bounding box center [615, 64] width 160 height 19
type input "[PERSON_NAME]"
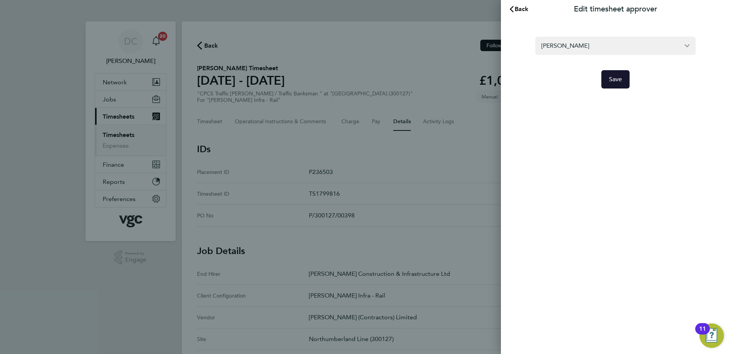
click at [627, 86] on button "Save" at bounding box center [615, 79] width 29 height 18
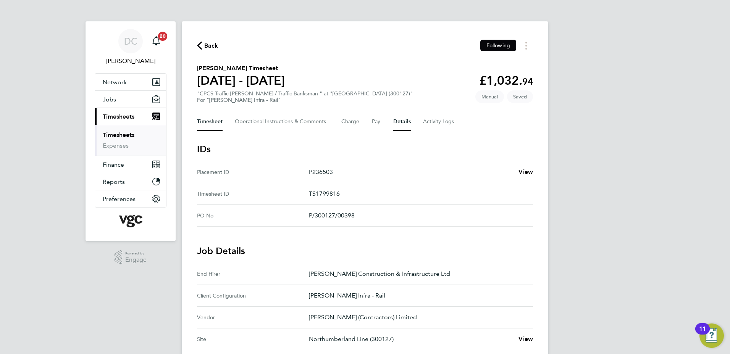
click at [216, 125] on button "Timesheet" at bounding box center [210, 122] width 26 height 18
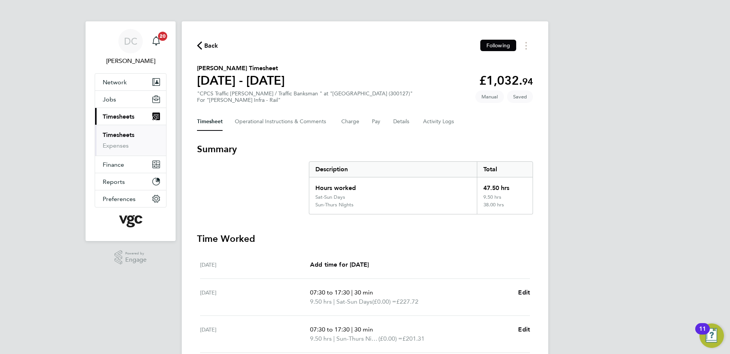
click at [640, 222] on div "DC Danny Carr Notifications 20 Applications: Network Team Members Businesses Si…" at bounding box center [365, 279] width 730 height 559
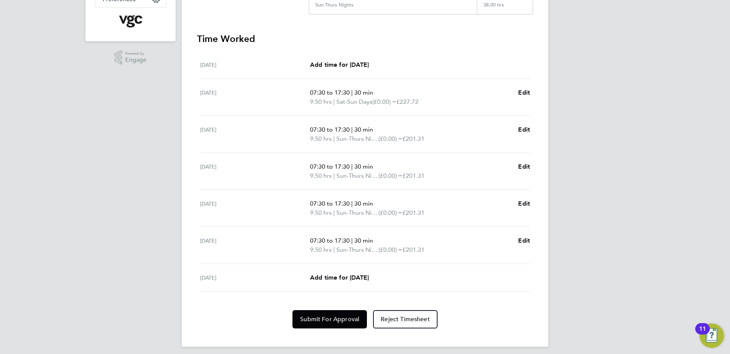
scroll to position [205, 0]
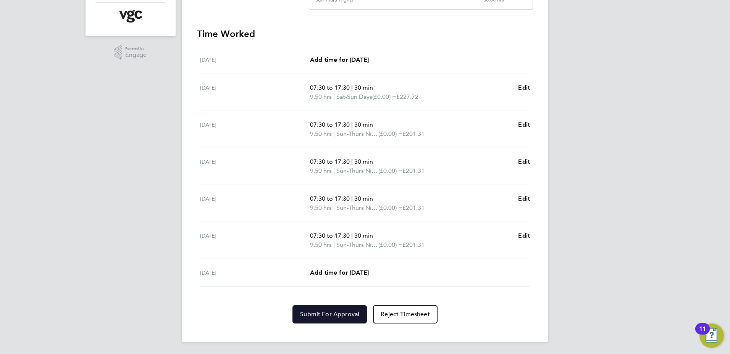
click at [347, 319] on button "Submit For Approval" at bounding box center [330, 315] width 74 height 18
click at [659, 304] on div "DC Danny Carr Notifications 20 Applications: Network Team Members Businesses Si…" at bounding box center [365, 74] width 730 height 559
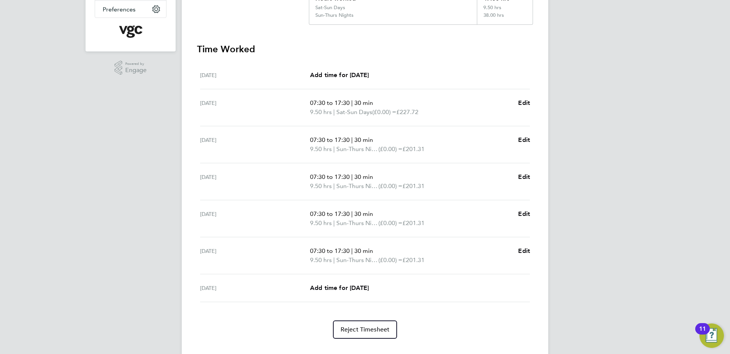
click at [659, 304] on div "DC Danny Carr Notifications 20 Applications: Network Team Members Businesses Si…" at bounding box center [365, 89] width 730 height 559
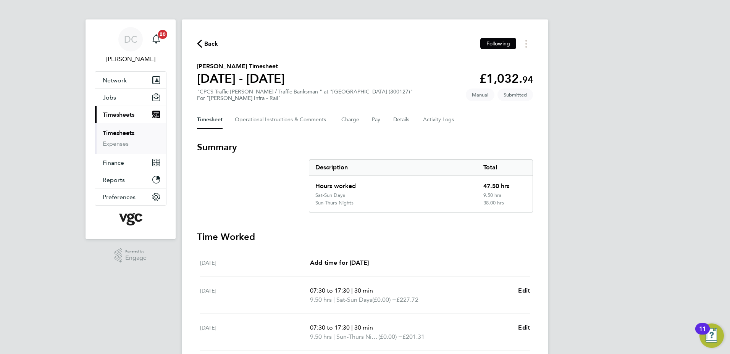
scroll to position [0, 0]
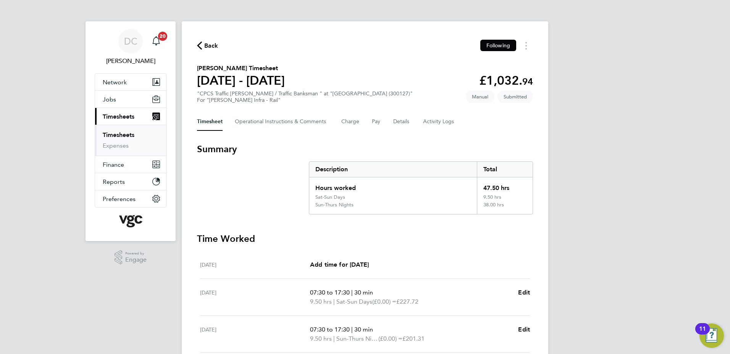
click at [211, 45] on span "Back" at bounding box center [211, 45] width 14 height 9
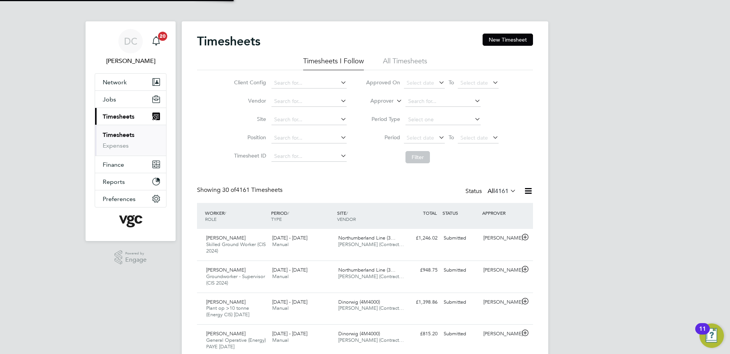
scroll to position [26, 66]
click at [515, 39] on button "New Timesheet" at bounding box center [508, 40] width 50 height 12
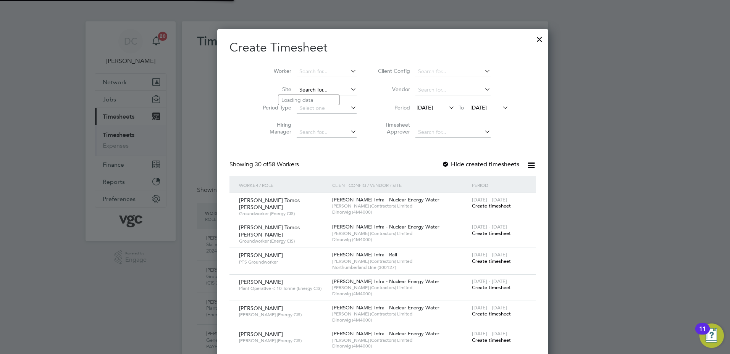
click at [305, 92] on input at bounding box center [327, 90] width 60 height 11
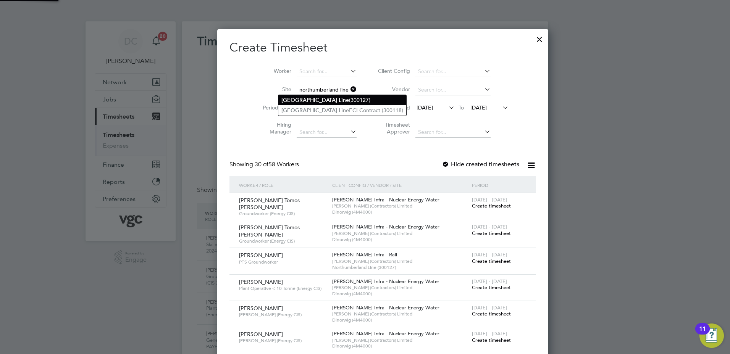
click at [307, 97] on b "[GEOGRAPHIC_DATA]" at bounding box center [309, 100] width 56 height 6
type input "Northumberland Line (300127)"
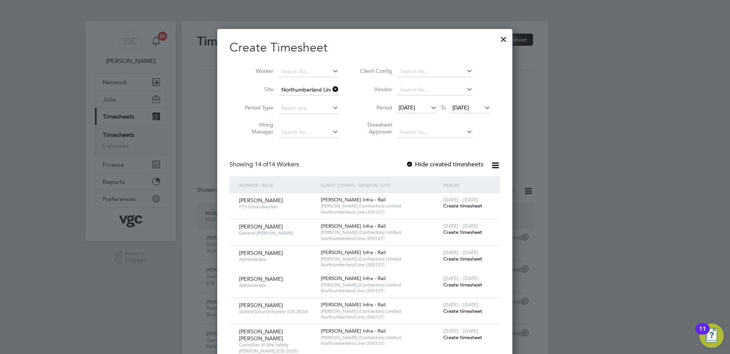
click at [427, 105] on span "[DATE]" at bounding box center [416, 108] width 41 height 10
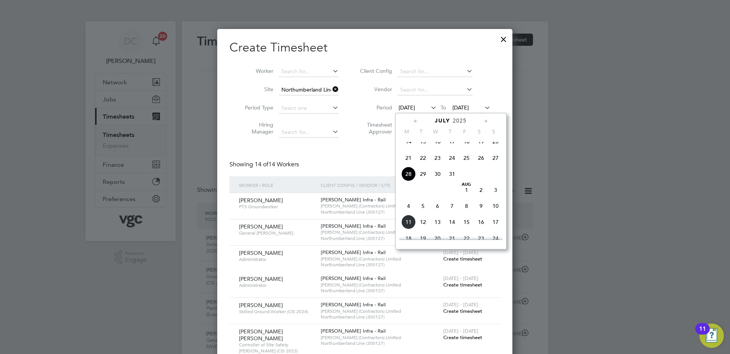
click at [481, 196] on span "2" at bounding box center [481, 190] width 15 height 15
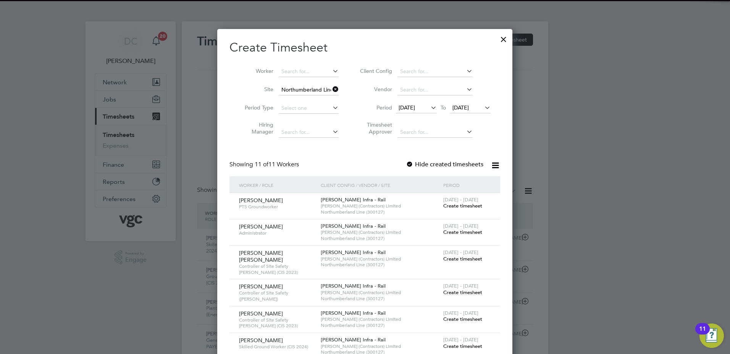
click at [466, 109] on span "[DATE]" at bounding box center [461, 107] width 16 height 7
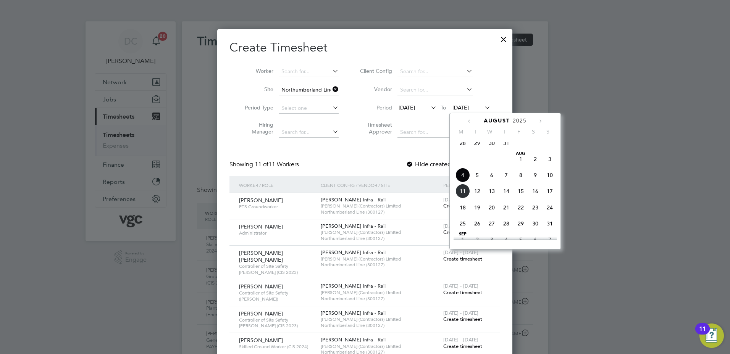
click at [522, 181] on span "8" at bounding box center [521, 175] width 15 height 15
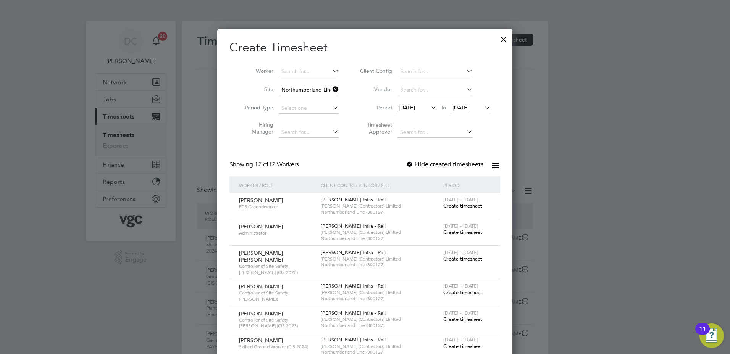
click at [471, 207] on span "Create timesheet" at bounding box center [462, 206] width 39 height 6
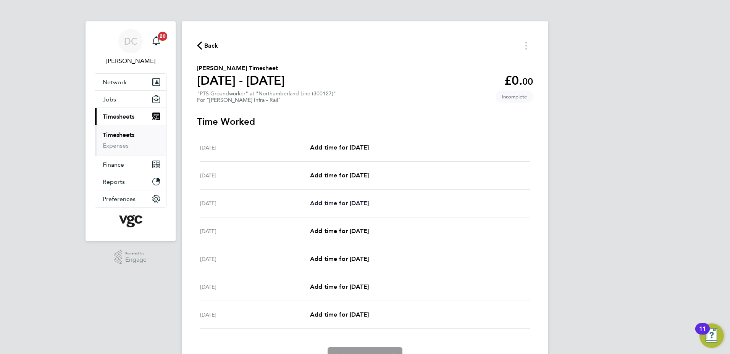
click at [348, 201] on span "Add time for Mon 04 Aug" at bounding box center [339, 203] width 59 height 7
select select "30"
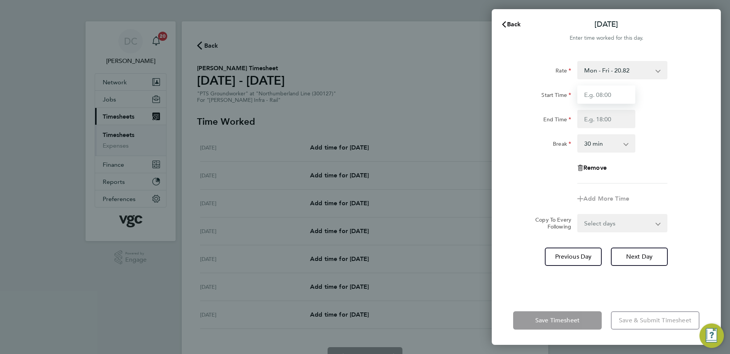
click at [619, 98] on input "Start Time" at bounding box center [606, 95] width 58 height 18
type input "07:30"
type input "17:30"
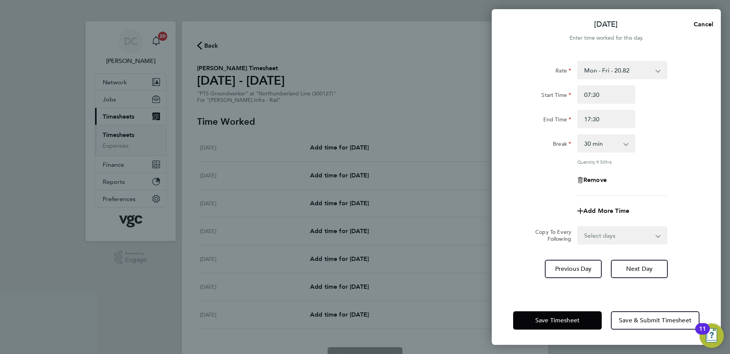
click at [539, 180] on div "Rate Mon - Fri - 20.82 Sat & Sun - 27.06 MW Nights - 23.94 Start Time 07:30 End…" at bounding box center [606, 128] width 186 height 135
click at [613, 237] on select "Select days Day Tuesday Wednesday Thursday Friday" at bounding box center [618, 235] width 80 height 17
select select "DAY"
click at [578, 227] on select "Select days Day Tuesday Wednesday Thursday Friday" at bounding box center [618, 235] width 80 height 17
select select "[DATE]"
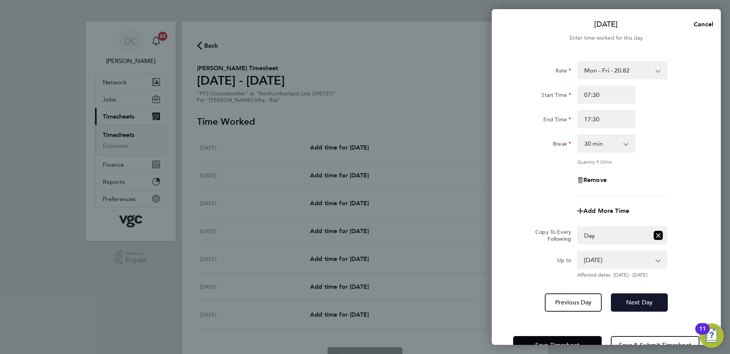
click at [630, 304] on span "Next Day" at bounding box center [639, 303] width 26 height 8
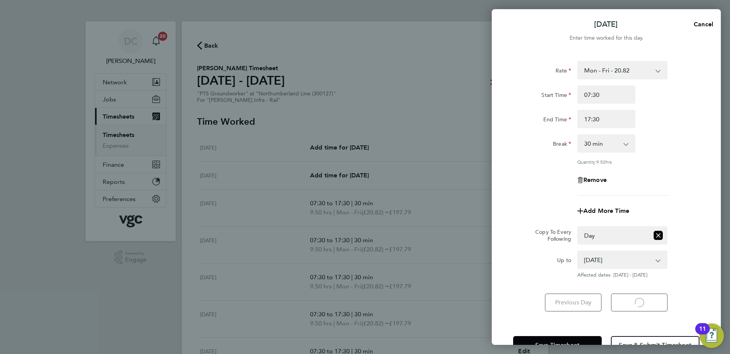
select select "30"
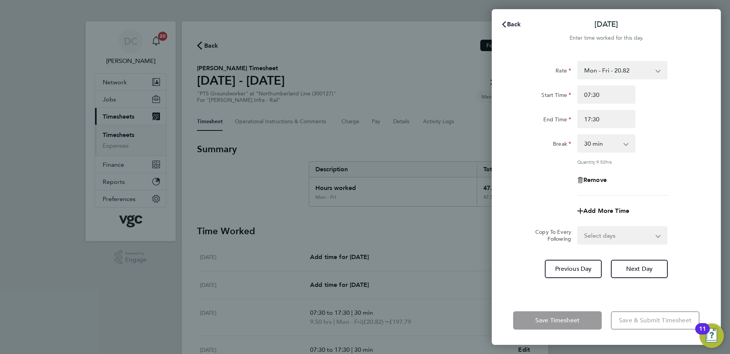
click at [512, 23] on span "Back" at bounding box center [514, 24] width 14 height 7
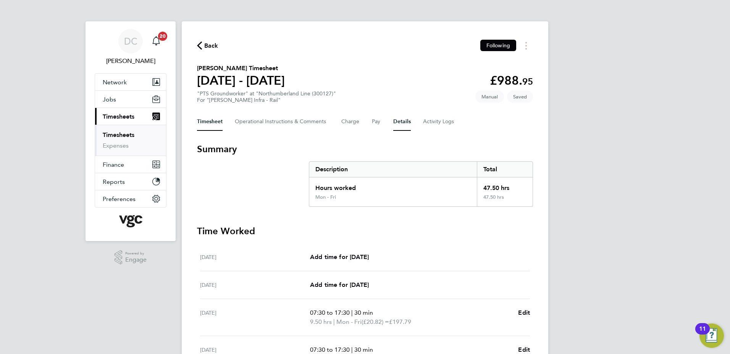
click at [399, 122] on button "Details" at bounding box center [402, 122] width 18 height 18
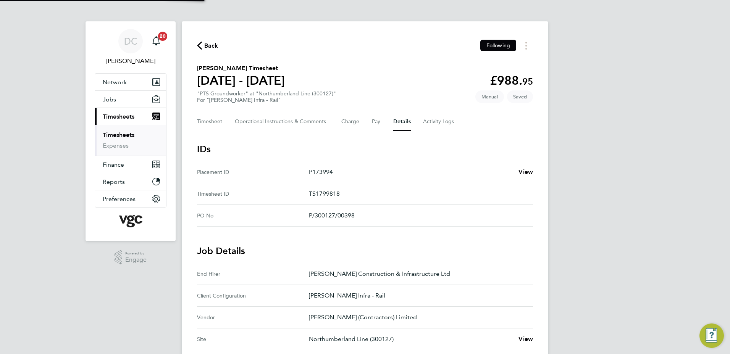
click at [609, 196] on div "DC Danny Carr Notifications 20 Applications: Network Team Members Businesses Si…" at bounding box center [365, 281] width 730 height 563
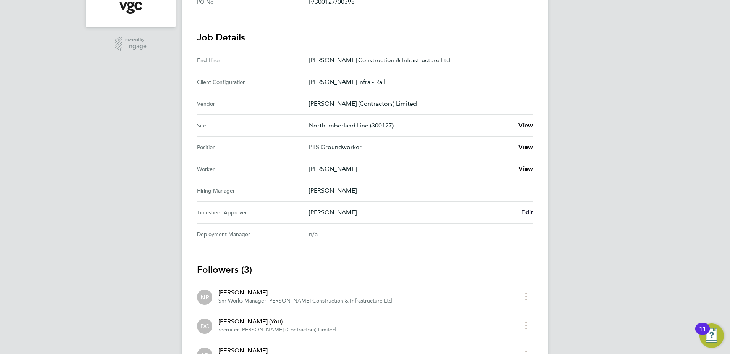
click at [527, 212] on span "Edit" at bounding box center [527, 212] width 12 height 7
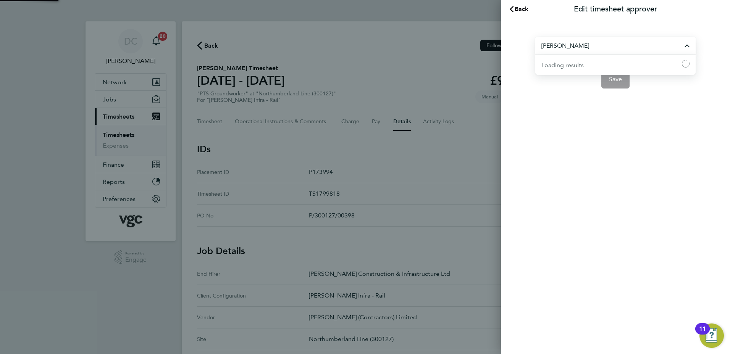
click at [589, 45] on input "Ausra Dedejeva" at bounding box center [615, 46] width 160 height 18
click at [577, 64] on li "[PERSON_NAME]" at bounding box center [615, 64] width 160 height 19
type input "[PERSON_NAME]"
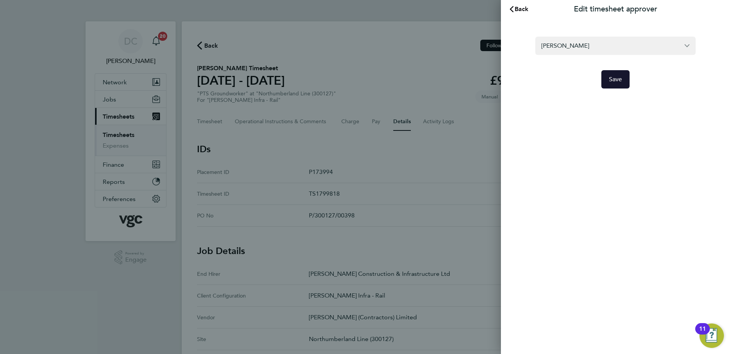
click at [615, 81] on span "Save" at bounding box center [615, 80] width 13 height 8
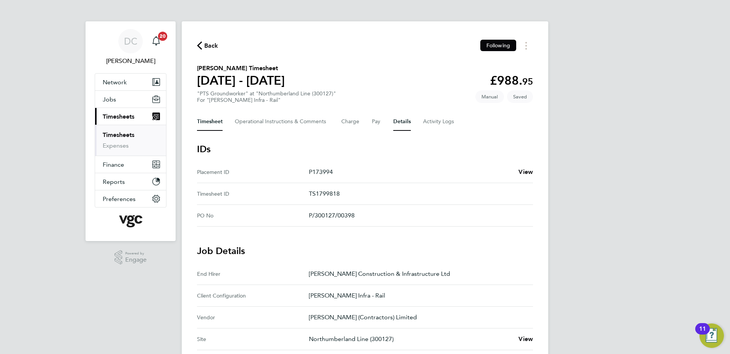
click at [218, 125] on button "Timesheet" at bounding box center [210, 122] width 26 height 18
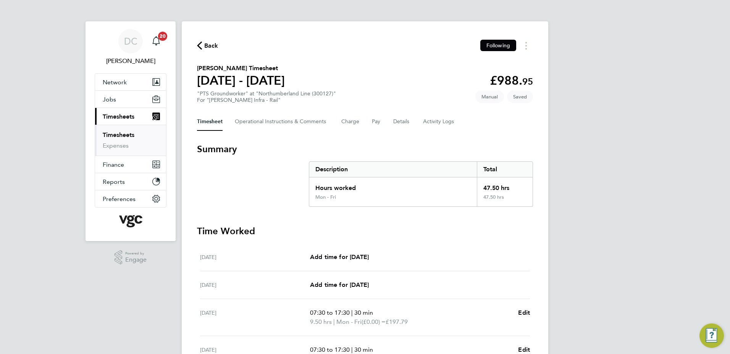
click at [616, 188] on div "DC Danny Carr Notifications 20 Applications: Network Team Members Businesses Si…" at bounding box center [365, 276] width 730 height 552
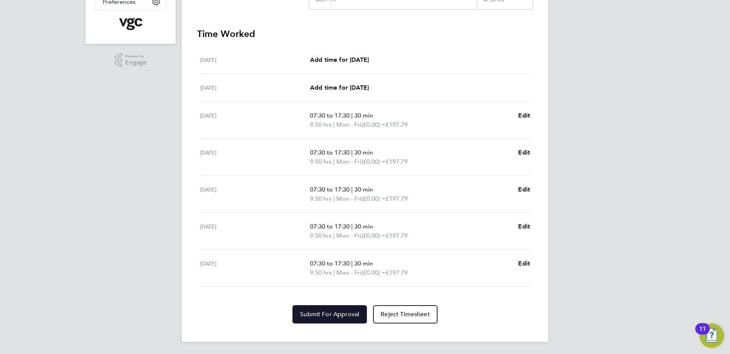
click at [342, 310] on button "Submit For Approval" at bounding box center [330, 315] width 74 height 18
click at [645, 302] on div "DC Danny Carr Notifications 20 Applications: Network Team Members Businesses Si…" at bounding box center [365, 79] width 730 height 552
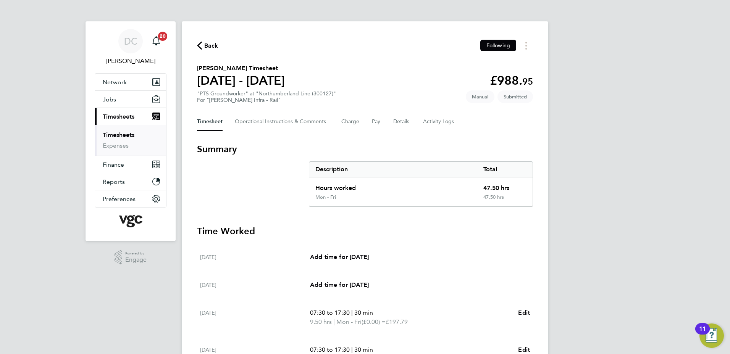
click at [210, 49] on span "Back" at bounding box center [211, 45] width 14 height 9
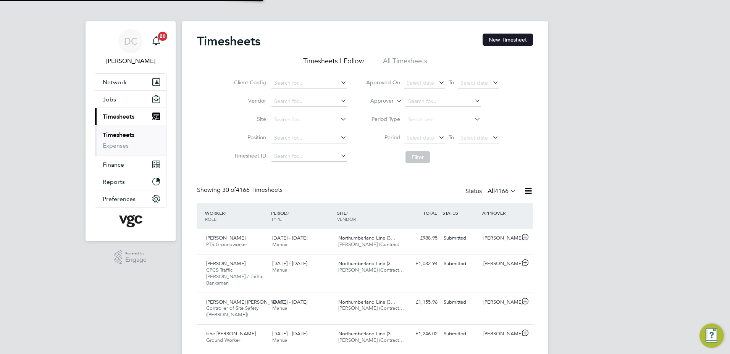
click at [498, 39] on button "New Timesheet" at bounding box center [508, 40] width 50 height 12
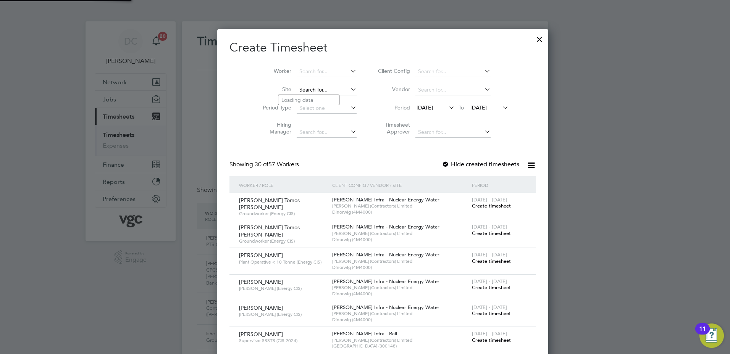
click at [297, 89] on input at bounding box center [327, 90] width 60 height 11
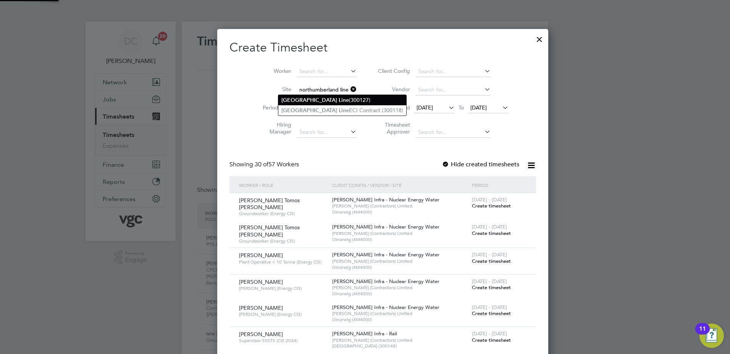
click at [299, 97] on b "[GEOGRAPHIC_DATA]" at bounding box center [309, 100] width 56 height 6
type input "Northumberland Line (300127)"
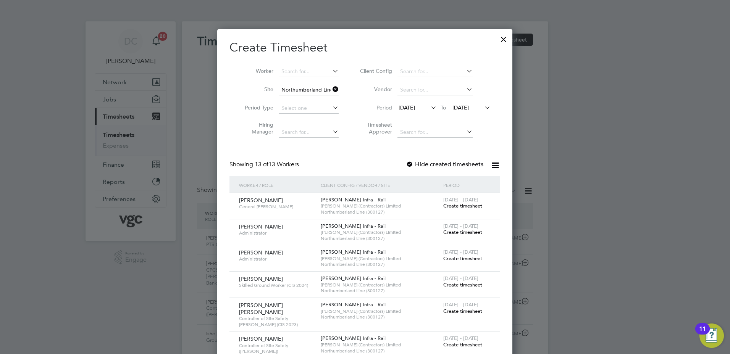
click at [409, 107] on span "[DATE]" at bounding box center [407, 107] width 16 height 7
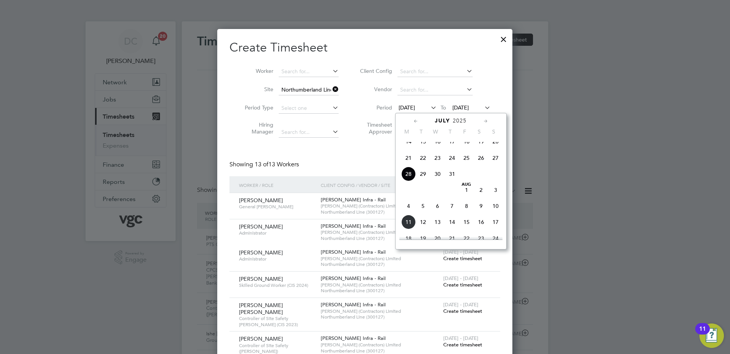
click at [481, 197] on span "2" at bounding box center [481, 190] width 15 height 15
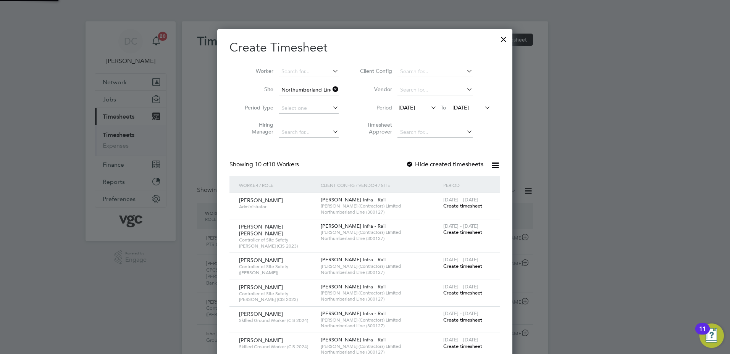
click at [464, 108] on span "[DATE]" at bounding box center [461, 107] width 16 height 7
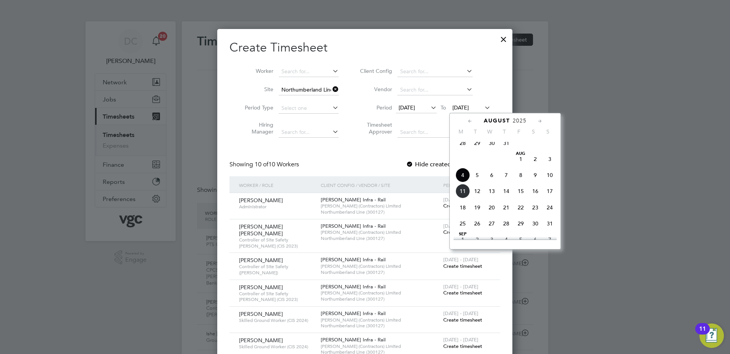
click at [522, 181] on span "8" at bounding box center [521, 175] width 15 height 15
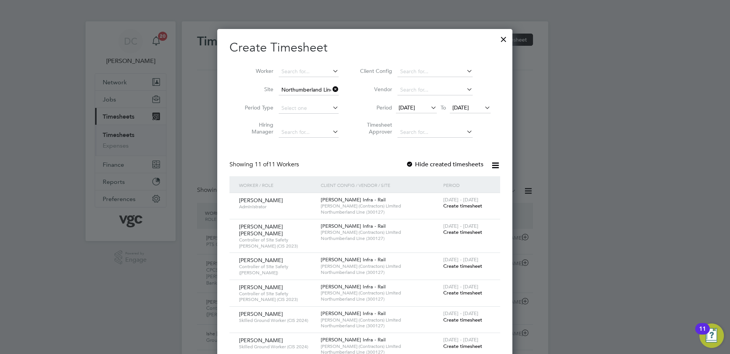
click at [477, 317] on span "Create timesheet" at bounding box center [462, 320] width 39 height 6
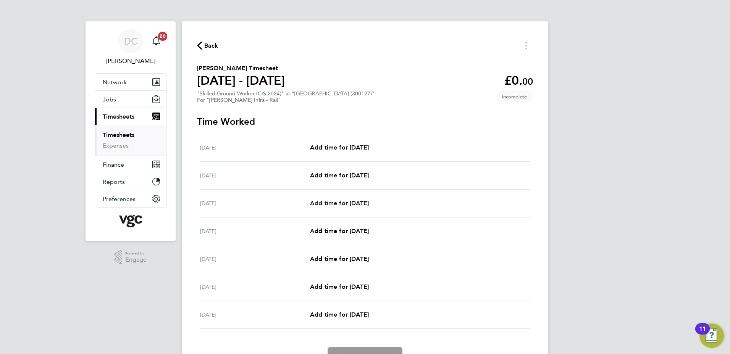
click at [365, 207] on span "Add time for Mon 04 Aug" at bounding box center [339, 203] width 59 height 7
select select "30"
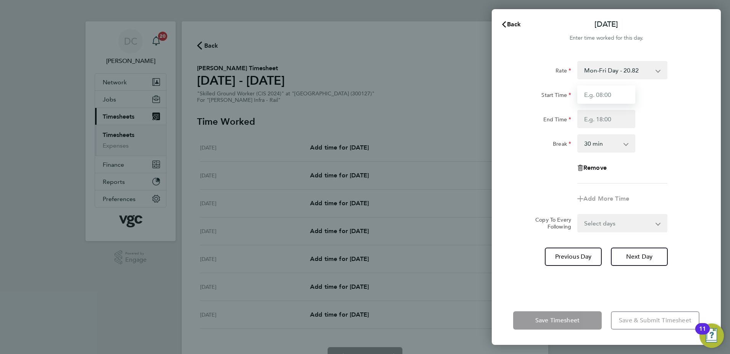
click at [593, 93] on input "Start Time" at bounding box center [606, 95] width 58 height 18
type input "07:30"
type input "17:30"
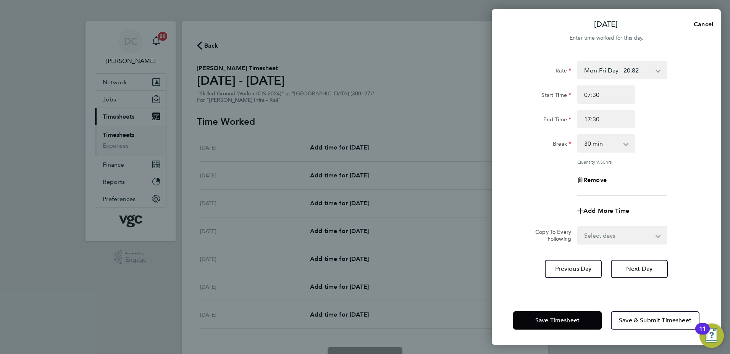
click at [508, 207] on div "Rate Mon-Fri Day - 20.82 Xmas / NY - 41.64 Mon-Thurs Night - 23.94 Bank Hol - 3…" at bounding box center [606, 174] width 229 height 244
click at [608, 238] on select "Select days Day Tuesday Wednesday Thursday Friday" at bounding box center [618, 235] width 80 height 17
select select "DAY"
click at [578, 227] on select "Select days Day Tuesday Wednesday Thursday Friday" at bounding box center [618, 235] width 80 height 17
select select "[DATE]"
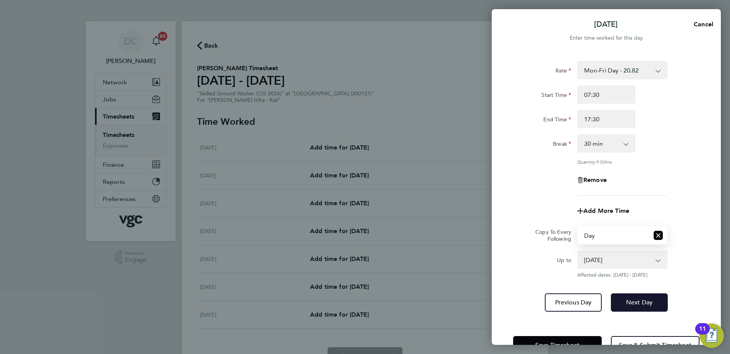
click at [640, 299] on span "Next Day" at bounding box center [639, 303] width 26 height 8
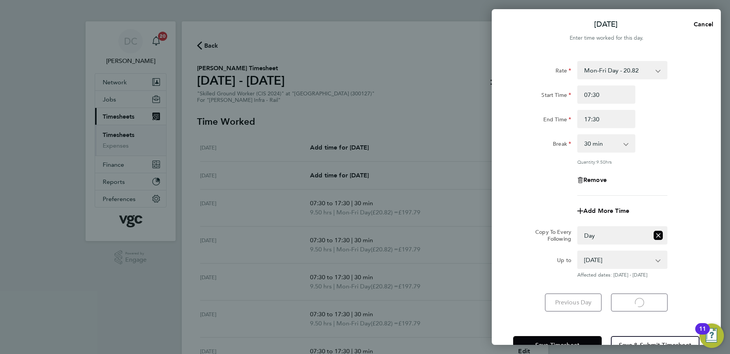
select select "30"
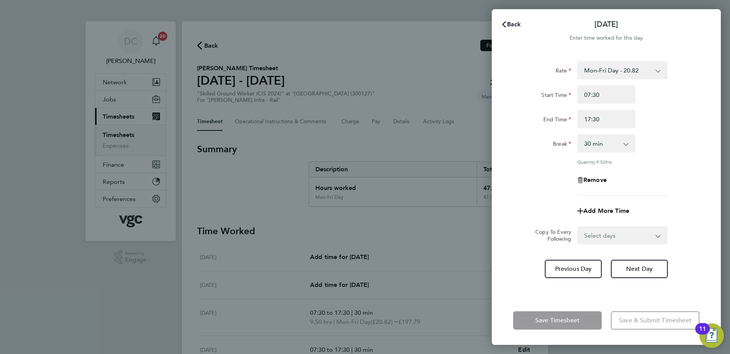
click at [513, 24] on span "Back" at bounding box center [514, 24] width 14 height 7
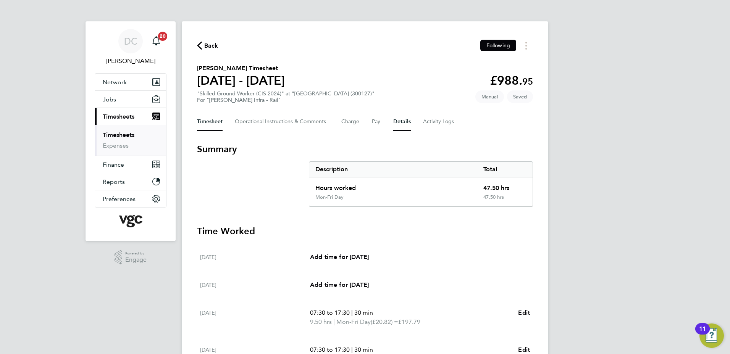
click at [398, 122] on button "Details" at bounding box center [402, 122] width 18 height 18
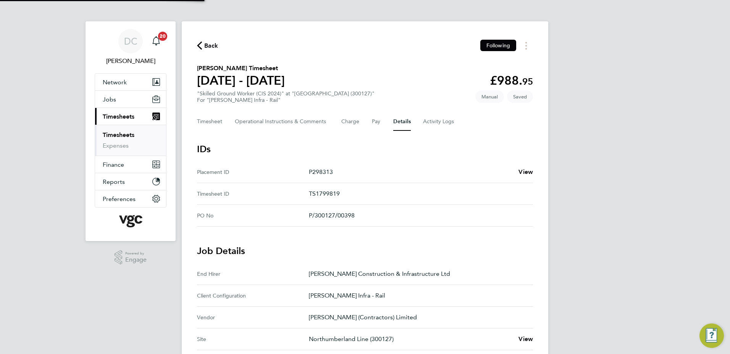
click at [619, 187] on div "DC Danny Carr Notifications 20 Applications: Network Team Members Businesses Si…" at bounding box center [365, 281] width 730 height 563
click at [204, 126] on button "Timesheet" at bounding box center [210, 122] width 26 height 18
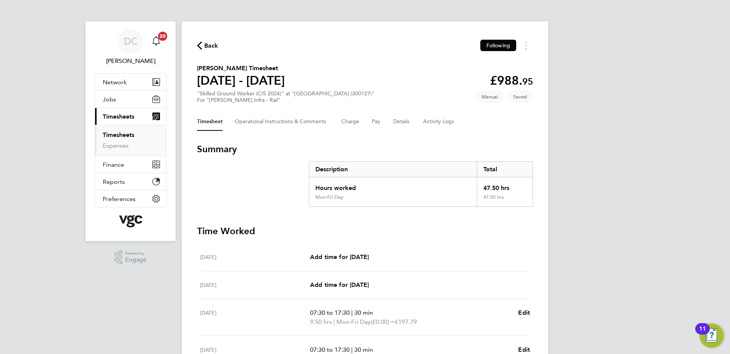
click at [662, 214] on div "DC Danny Carr Notifications 20 Applications: Network Team Members Businesses Si…" at bounding box center [365, 276] width 730 height 552
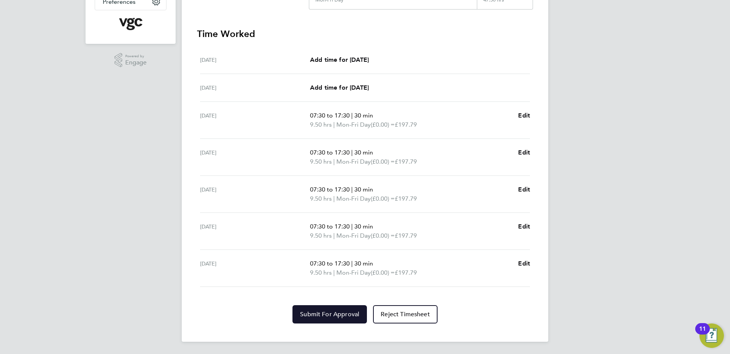
click at [360, 316] on button "Submit For Approval" at bounding box center [330, 315] width 74 height 18
click at [639, 304] on div "DC Danny Carr Notifications 20 Applications: Network Team Members Businesses Si…" at bounding box center [365, 79] width 730 height 552
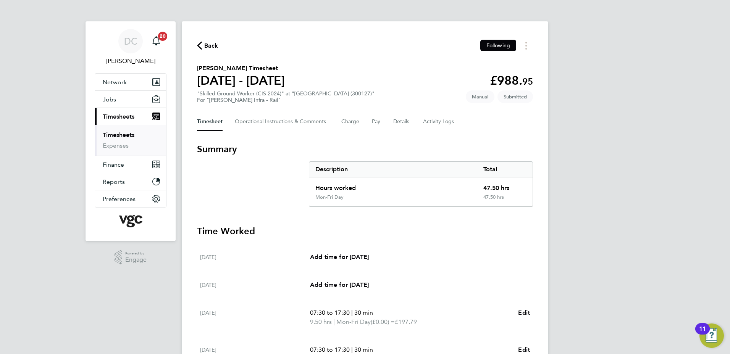
click at [212, 47] on span "Back" at bounding box center [211, 45] width 14 height 9
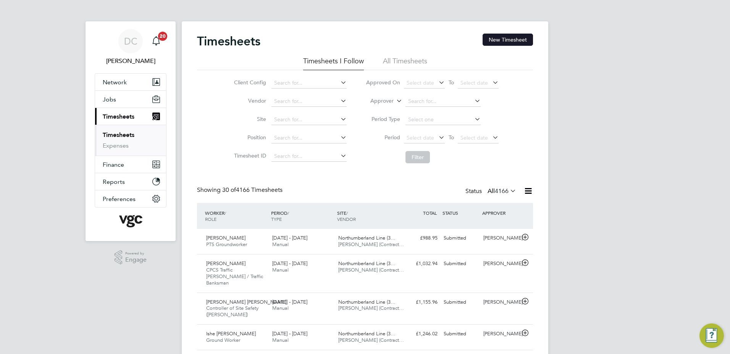
click at [521, 40] on button "New Timesheet" at bounding box center [508, 40] width 50 height 12
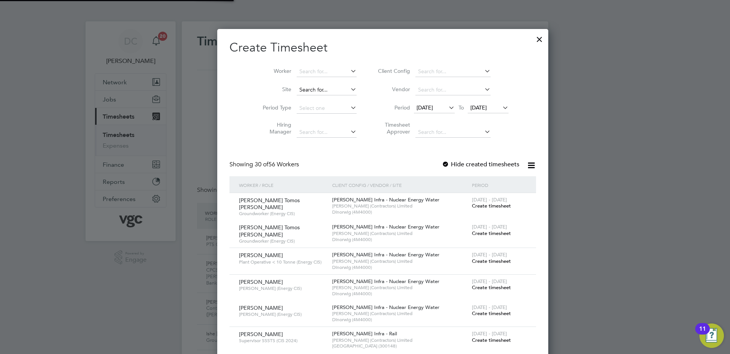
click at [297, 91] on input at bounding box center [327, 90] width 60 height 11
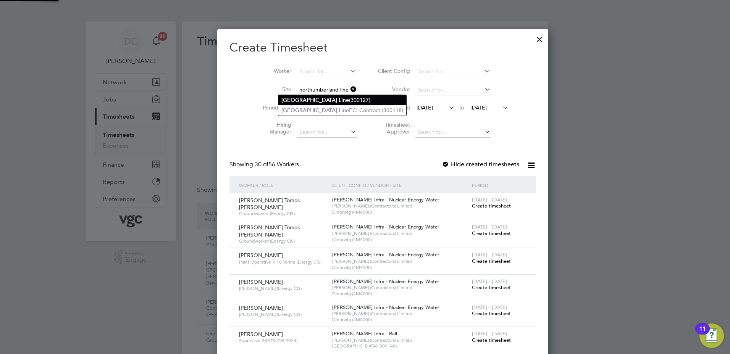
click at [302, 100] on b "[GEOGRAPHIC_DATA]" at bounding box center [309, 100] width 56 height 6
type input "Northumberland Line (300127)"
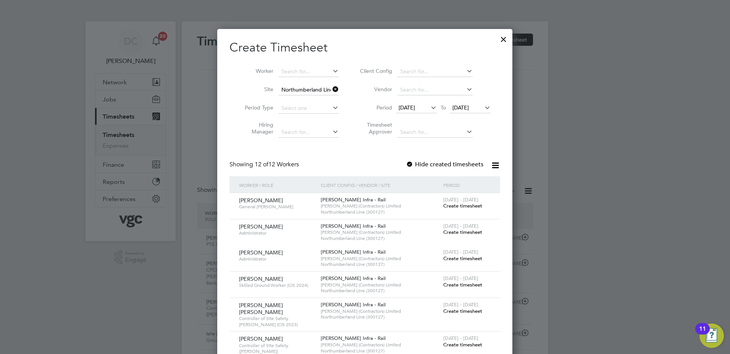
click at [414, 108] on span "[DATE]" at bounding box center [407, 107] width 16 height 7
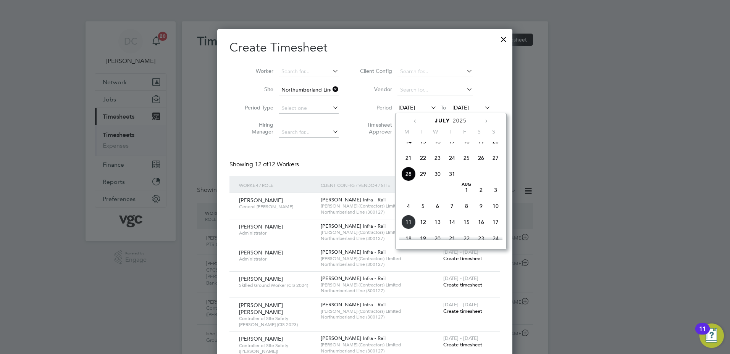
click at [482, 197] on span "2" at bounding box center [481, 190] width 15 height 15
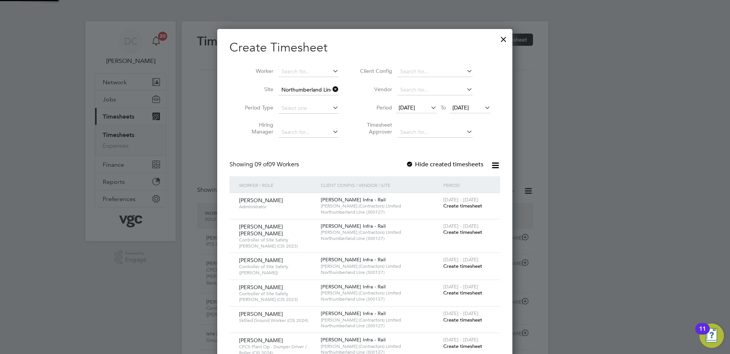
click at [469, 109] on span "[DATE]" at bounding box center [461, 107] width 16 height 7
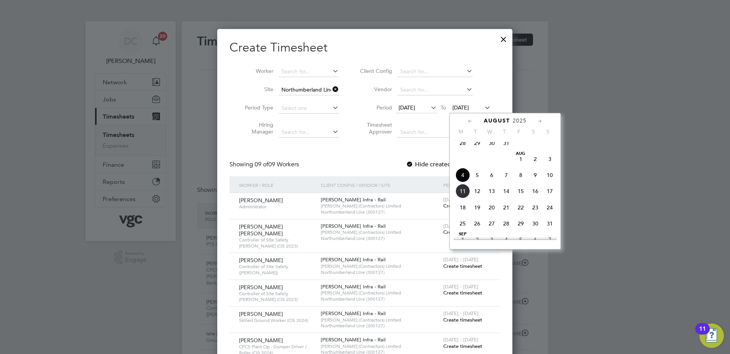
click at [519, 181] on span "8" at bounding box center [521, 175] width 15 height 15
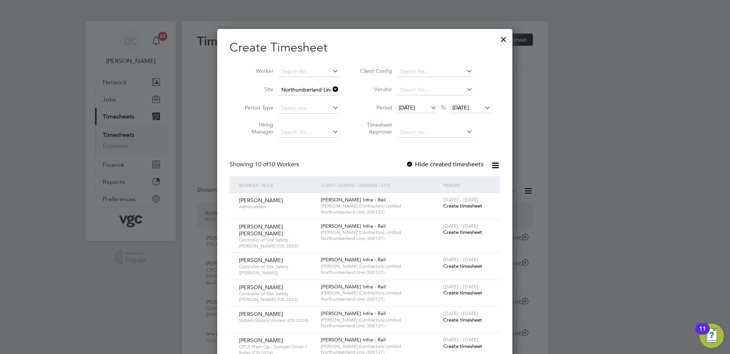
click at [587, 262] on div at bounding box center [365, 177] width 730 height 354
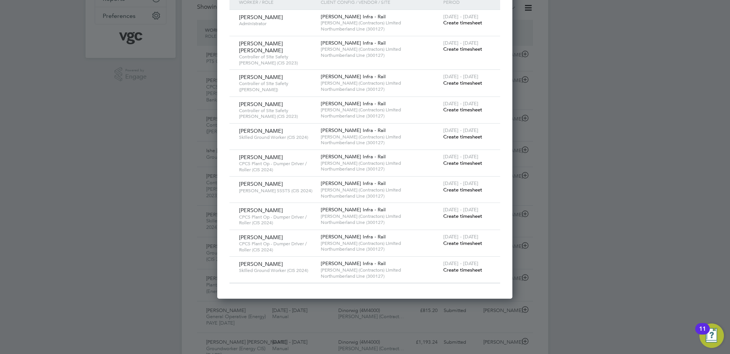
click at [470, 240] on span "Create timesheet" at bounding box center [462, 243] width 39 height 6
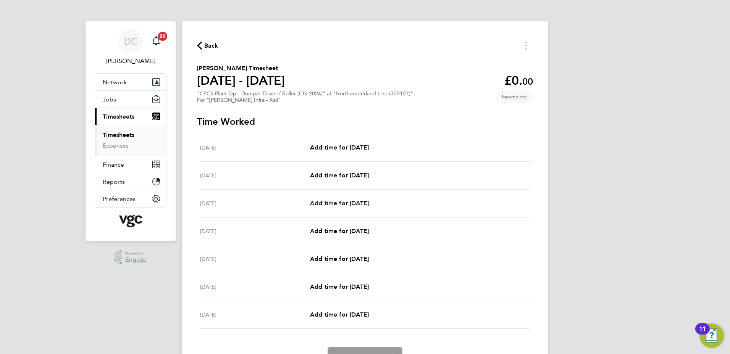
click at [359, 204] on span "Add time for Mon 04 Aug" at bounding box center [339, 203] width 59 height 7
select select "30"
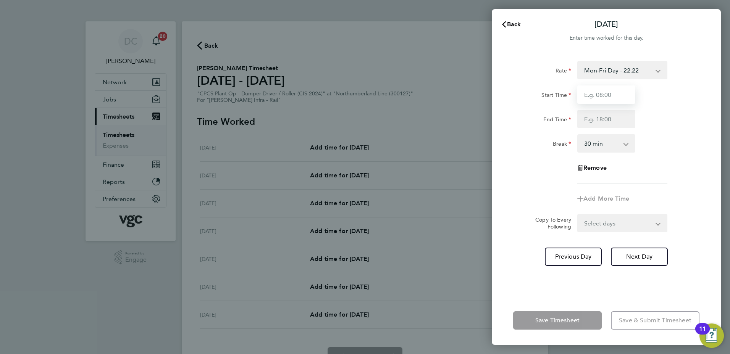
click at [613, 92] on input "Start Time" at bounding box center [606, 95] width 58 height 18
type input "07:30"
type input "17:30"
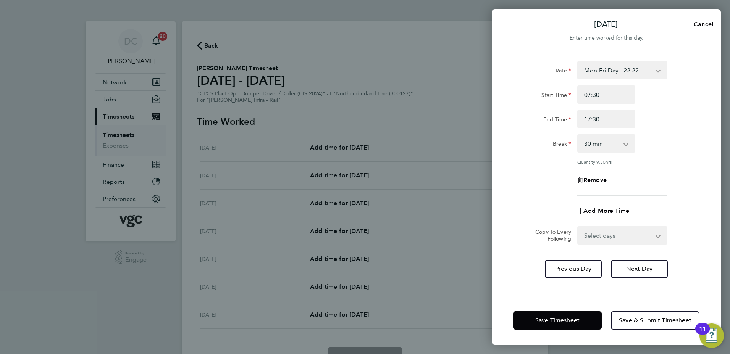
click at [529, 176] on div "Remove" at bounding box center [606, 180] width 192 height 18
click at [631, 268] on span "Next Day" at bounding box center [639, 269] width 26 height 8
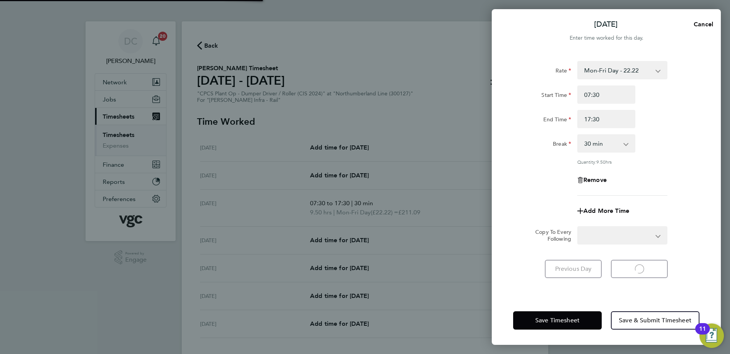
select select "30"
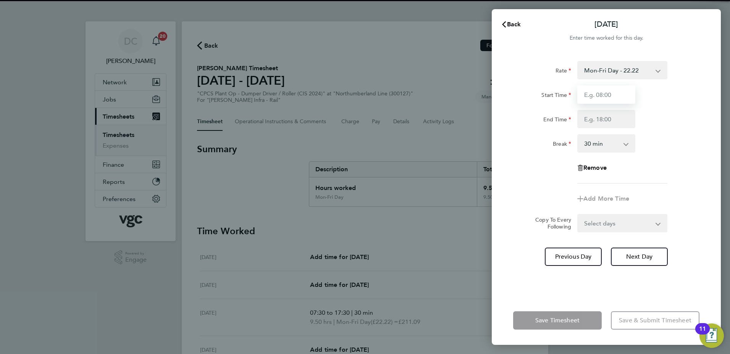
click at [610, 96] on input "Start Time" at bounding box center [606, 95] width 58 height 18
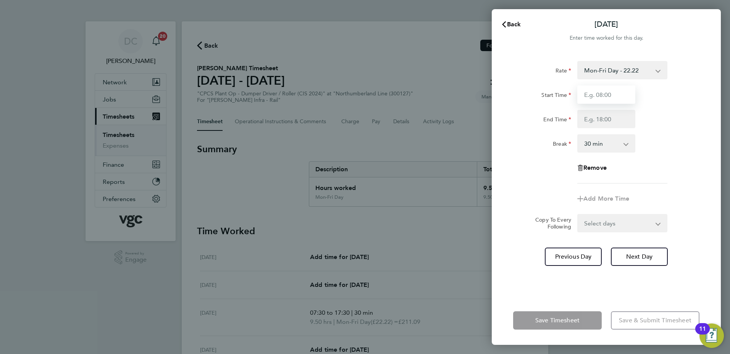
type input "07:30"
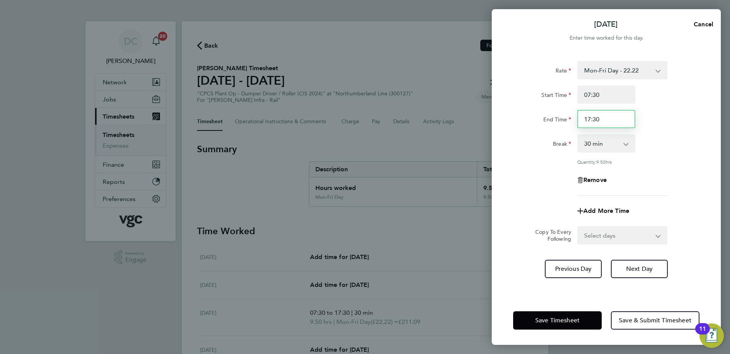
click at [604, 121] on input "17:30" at bounding box center [606, 119] width 58 height 18
type input "1"
type input "09:30"
click at [658, 175] on div "Remove" at bounding box center [606, 180] width 192 height 18
click at [618, 150] on select "0 min 15 min 30 min 45 min 60 min 75 min 90 min" at bounding box center [601, 143] width 47 height 17
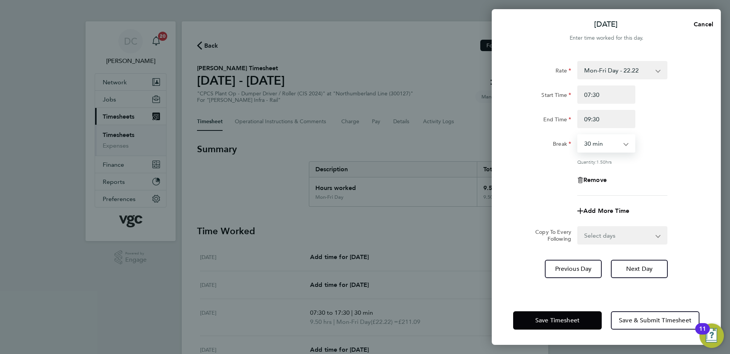
select select "0"
click at [578, 135] on select "0 min 15 min 30 min 45 min 60 min 75 min 90 min" at bounding box center [601, 143] width 47 height 17
click at [665, 188] on div "Remove" at bounding box center [606, 180] width 192 height 18
click at [580, 311] on div "Save Timesheet Save & Submit Timesheet" at bounding box center [606, 320] width 229 height 49
click at [575, 318] on span "Save Timesheet" at bounding box center [557, 321] width 44 height 8
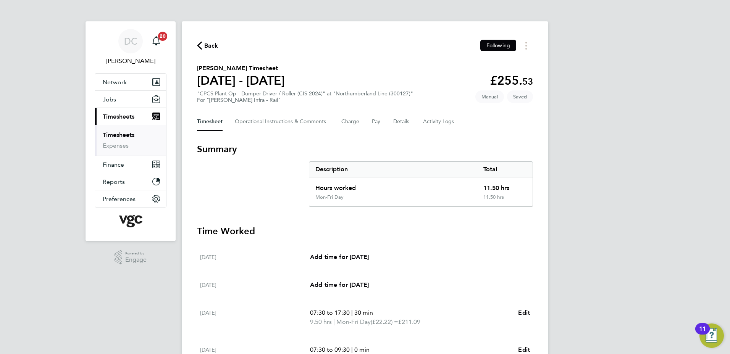
click at [575, 318] on div "DC Danny Carr Notifications 20 Applications: Network Team Members Businesses Si…" at bounding box center [365, 262] width 730 height 524
click at [402, 126] on button "Details" at bounding box center [402, 122] width 18 height 18
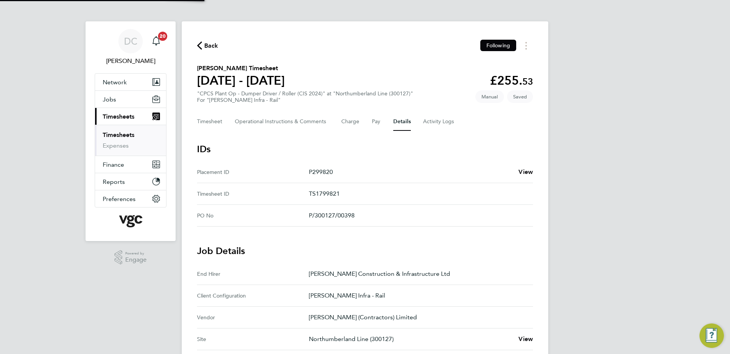
click at [626, 235] on div "DC Danny Carr Notifications 20 Applications: Network Team Members Businesses Si…" at bounding box center [365, 281] width 730 height 563
click at [209, 124] on button "Timesheet" at bounding box center [210, 122] width 26 height 18
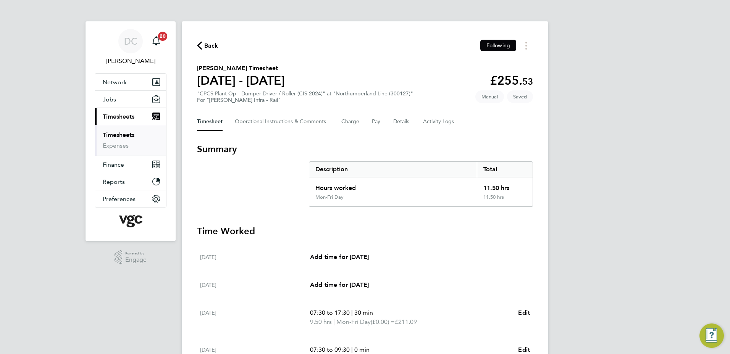
click at [678, 189] on div "DC Danny Carr Notifications 20 Applications: Network Team Members Businesses Si…" at bounding box center [365, 262] width 730 height 524
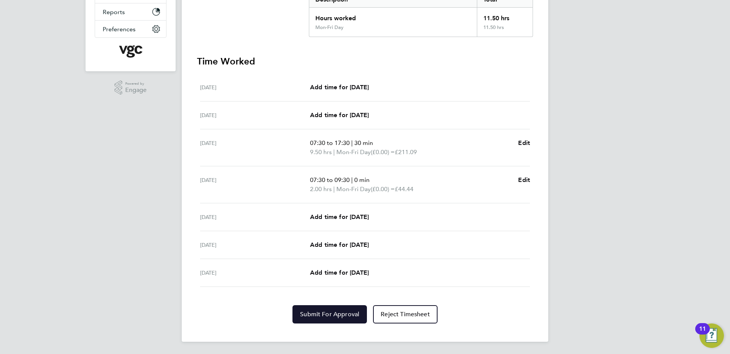
click at [342, 314] on span "Submit For Approval" at bounding box center [329, 315] width 59 height 8
click at [618, 281] on div "DC Danny Carr Notifications 20 Applications: Network Team Members Businesses Si…" at bounding box center [365, 92] width 730 height 524
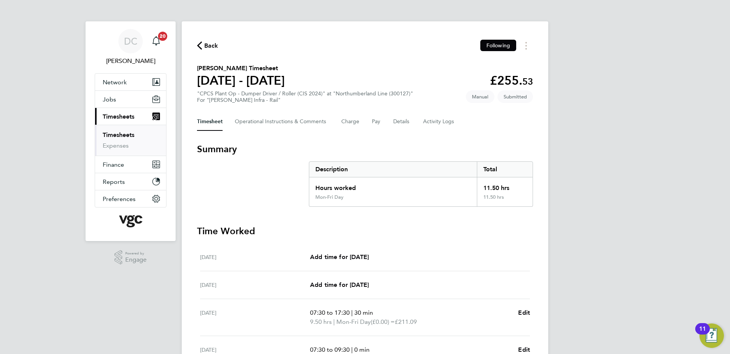
click at [209, 48] on span "Back" at bounding box center [211, 45] width 14 height 9
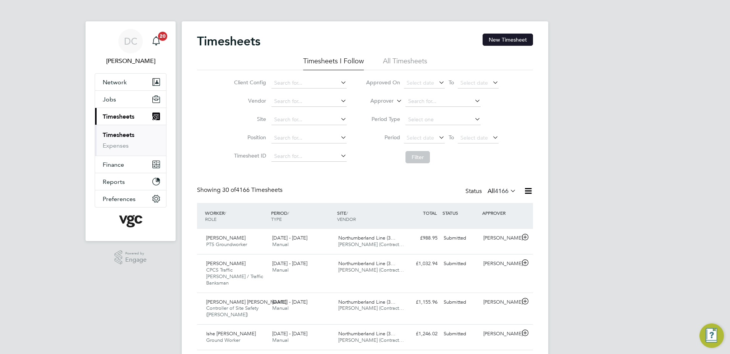
click at [502, 39] on button "New Timesheet" at bounding box center [508, 40] width 50 height 12
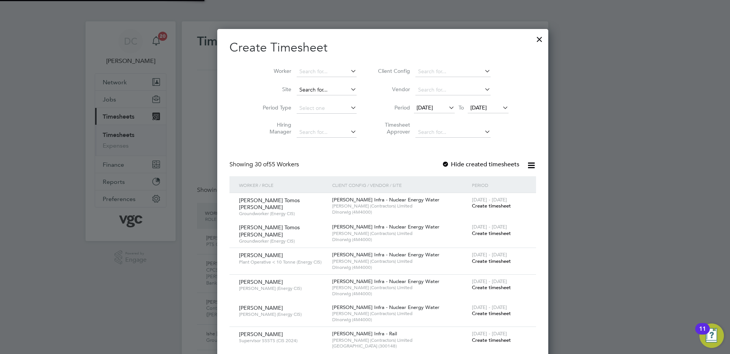
click at [310, 91] on input at bounding box center [327, 90] width 60 height 11
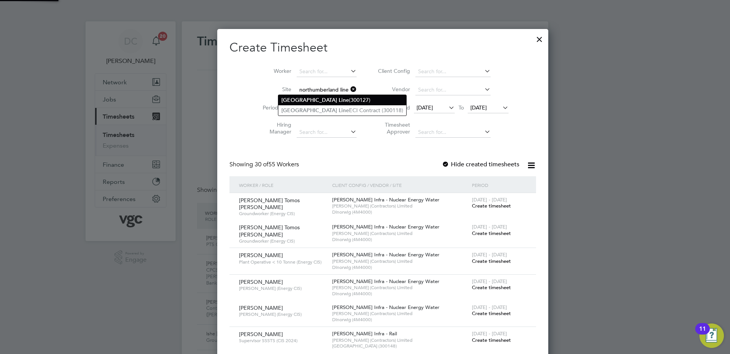
click at [313, 96] on li "Northumberland Line (300127)" at bounding box center [342, 100] width 128 height 10
type input "Northumberland Line (300127)"
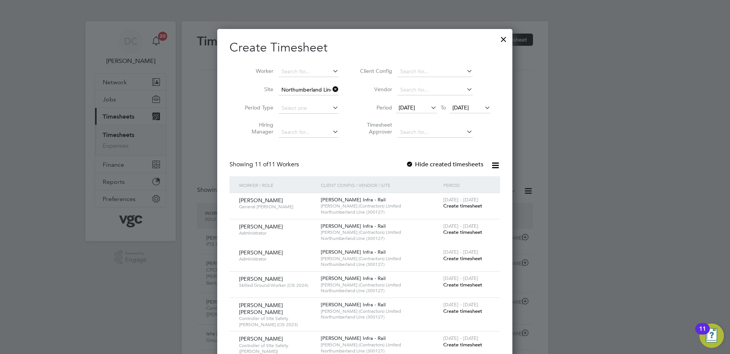
click at [414, 109] on span "[DATE]" at bounding box center [407, 107] width 16 height 7
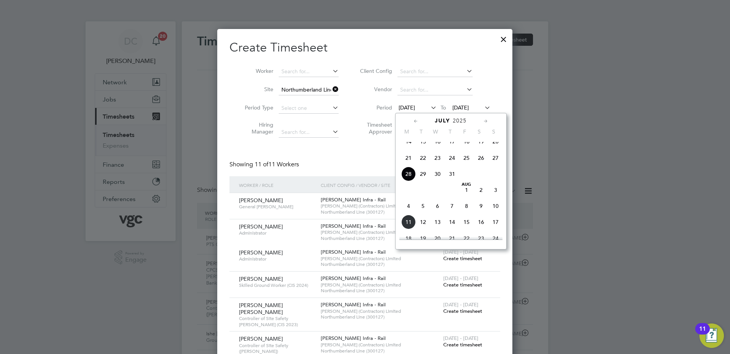
click at [479, 197] on span "2" at bounding box center [481, 190] width 15 height 15
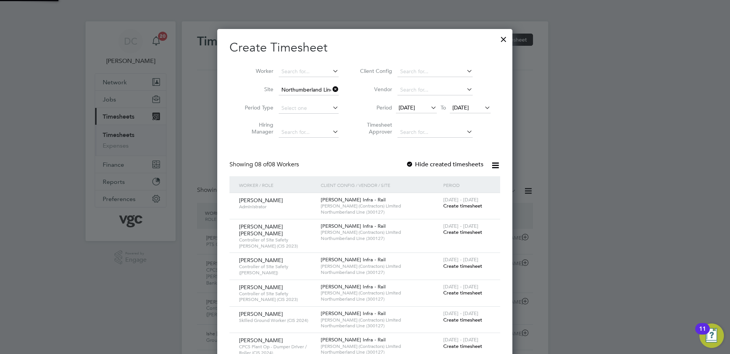
click at [465, 109] on span "[DATE]" at bounding box center [461, 107] width 16 height 7
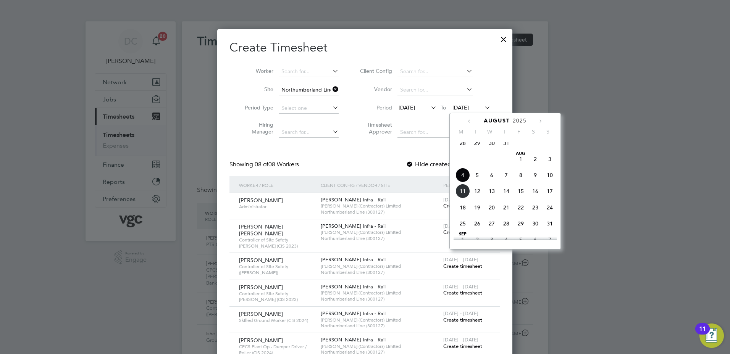
click at [521, 182] on span "8" at bounding box center [521, 175] width 15 height 15
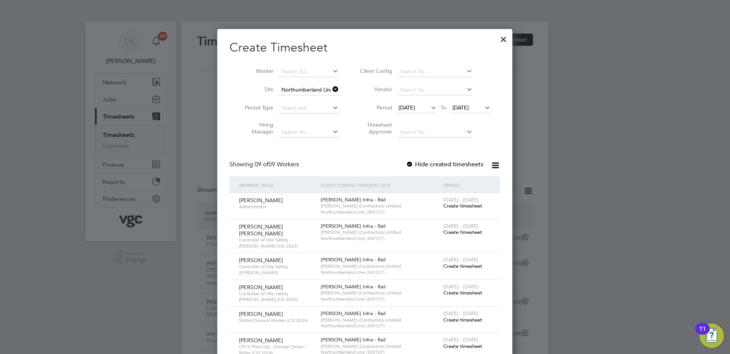
click at [656, 221] on div at bounding box center [365, 177] width 730 height 354
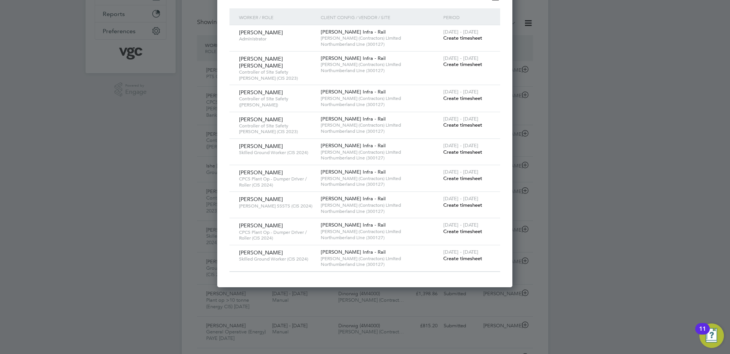
click at [467, 255] on span "Create timesheet" at bounding box center [462, 258] width 39 height 6
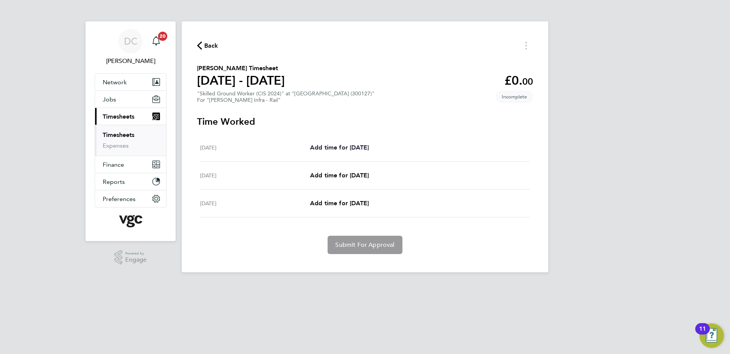
click at [355, 146] on span "Add time for [DATE]" at bounding box center [339, 147] width 59 height 7
select select "30"
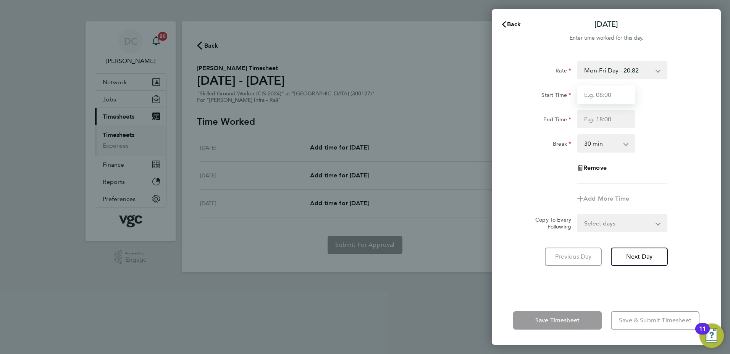
click at [608, 92] on input "Start Time" at bounding box center [606, 95] width 58 height 18
type input "07:30"
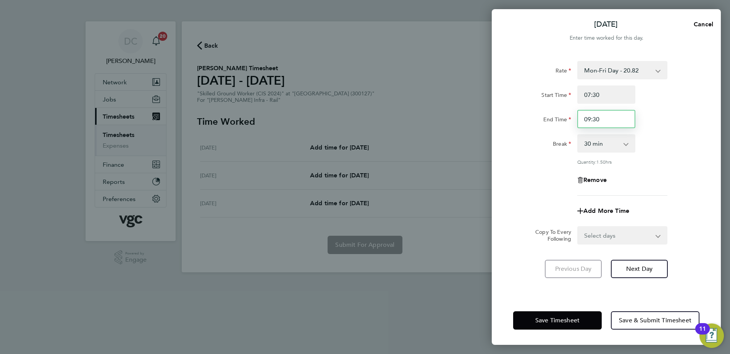
click at [601, 118] on input "09:30" at bounding box center [606, 119] width 58 height 18
type input "0"
type input "17:30"
click at [681, 196] on div at bounding box center [606, 196] width 192 height 0
click at [606, 236] on select "Select days Day [DATE] [DATE]" at bounding box center [618, 235] width 80 height 17
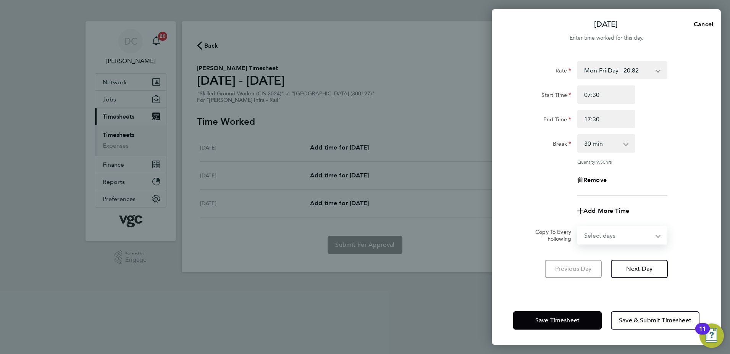
select select "DAY"
click at [578, 227] on select "Select days Day [DATE] [DATE]" at bounding box center [618, 235] width 80 height 17
select select "[DATE]"
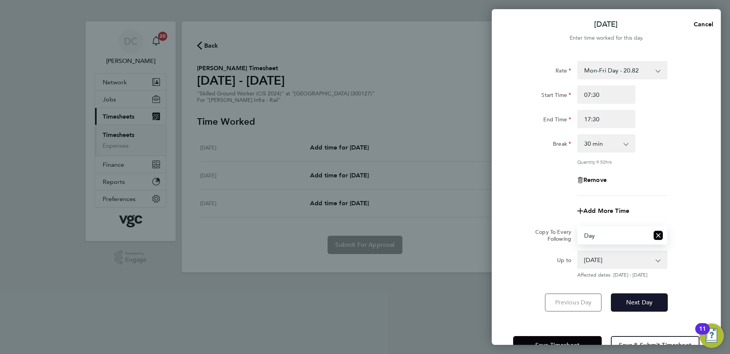
click at [639, 299] on span "Next Day" at bounding box center [639, 303] width 26 height 8
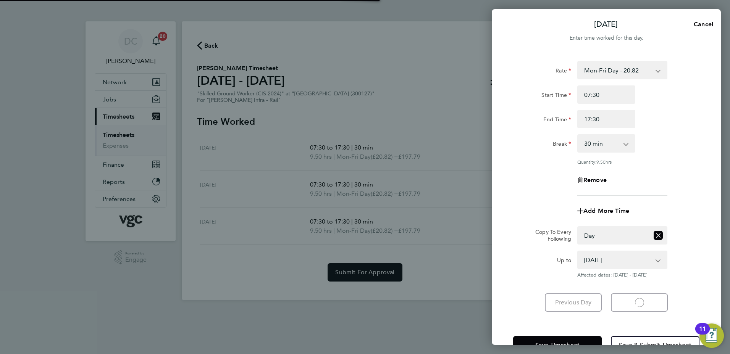
select select "30"
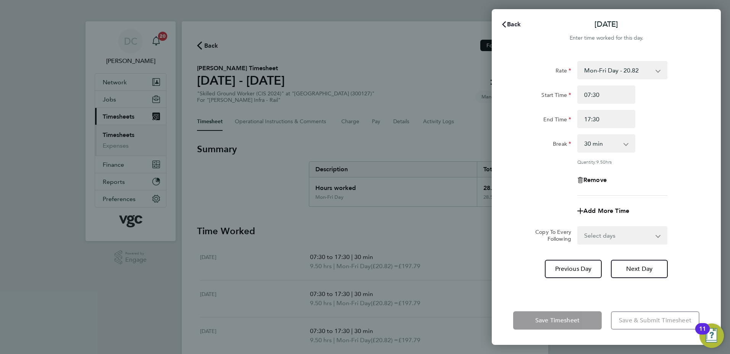
click at [513, 24] on span "Back" at bounding box center [514, 24] width 14 height 7
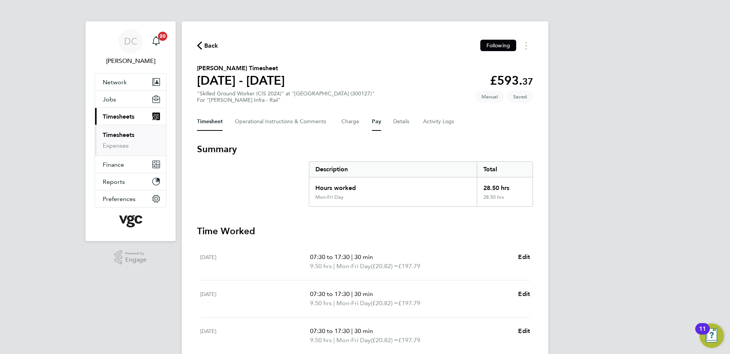
click at [377, 123] on button "Pay" at bounding box center [376, 122] width 9 height 18
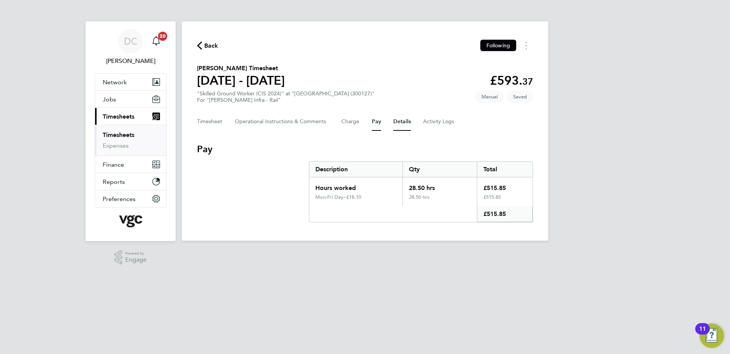
click at [401, 123] on button "Details" at bounding box center [402, 122] width 18 height 18
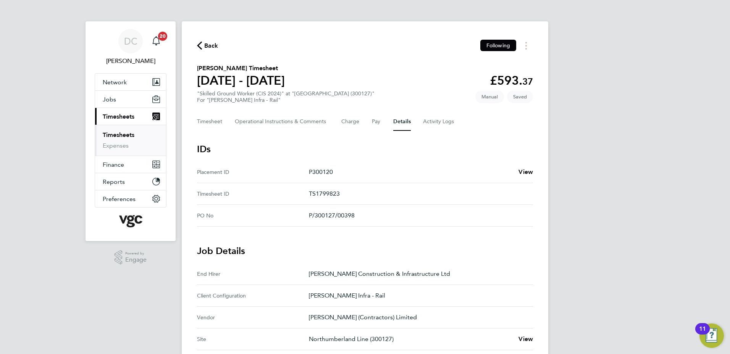
click at [639, 281] on div "DC Danny Carr Notifications 20 Applications: Network Team Members Businesses Si…" at bounding box center [365, 303] width 730 height 606
click at [213, 122] on button "Timesheet" at bounding box center [210, 122] width 26 height 18
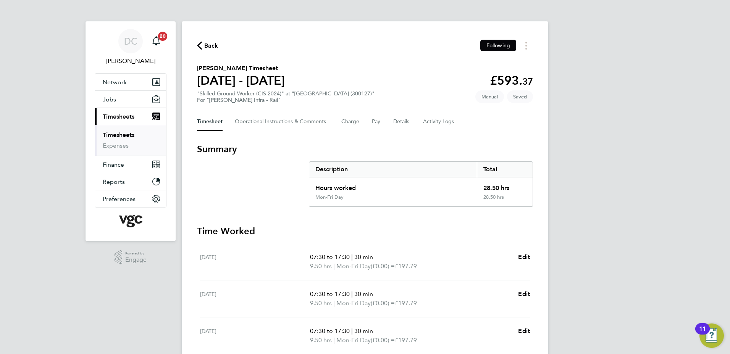
click at [650, 226] on div "DC Danny Carr Notifications 20 Applications: Network Team Members Businesses Si…" at bounding box center [365, 211] width 730 height 422
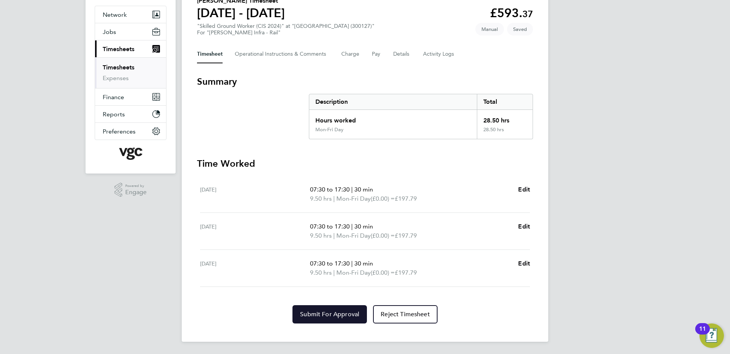
click at [324, 312] on span "Submit For Approval" at bounding box center [329, 315] width 59 height 8
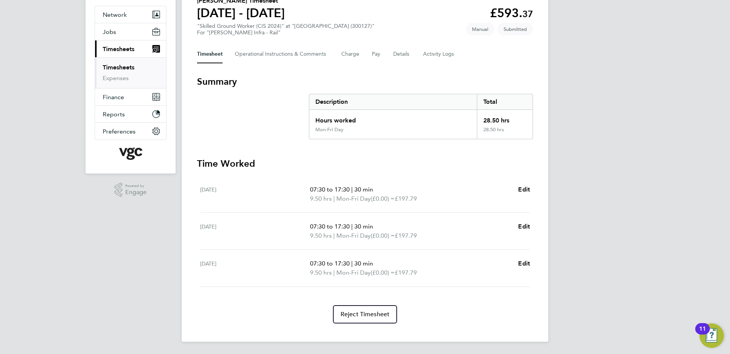
click at [629, 295] on div "DC Danny Carr Notifications 20 Applications: Network Team Members Businesses Si…" at bounding box center [365, 143] width 730 height 422
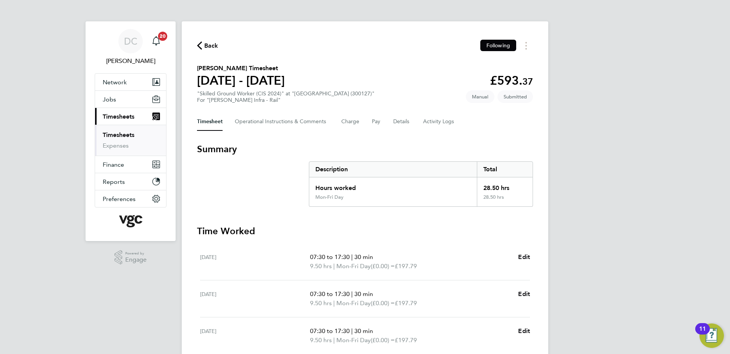
click at [207, 46] on span "Back" at bounding box center [211, 45] width 14 height 9
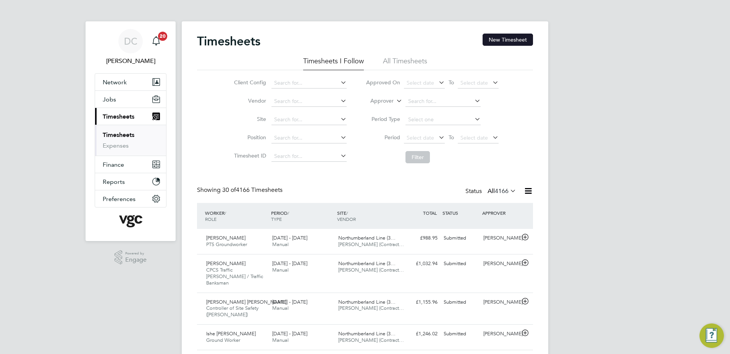
click at [509, 40] on button "New Timesheet" at bounding box center [508, 40] width 50 height 12
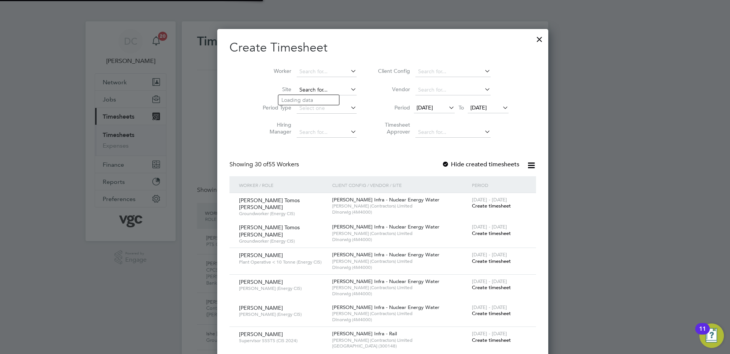
click at [309, 89] on input at bounding box center [327, 90] width 60 height 11
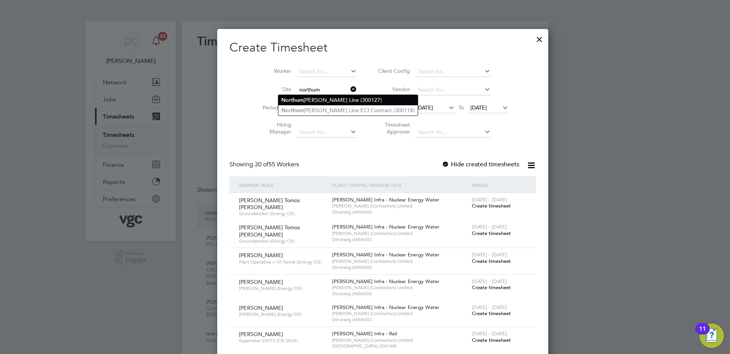
click at [319, 100] on li "Northum berland Line (300127)" at bounding box center [347, 100] width 139 height 10
type input "Northumberland Line (300127)"
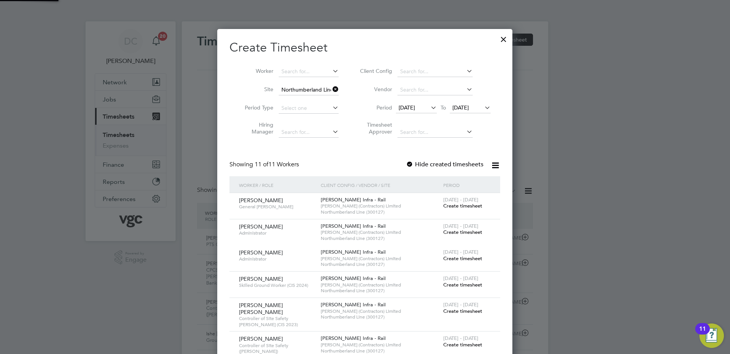
click at [414, 108] on span "[DATE]" at bounding box center [407, 107] width 16 height 7
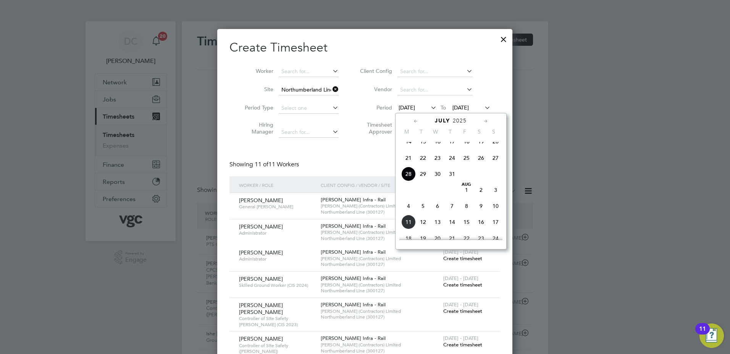
click at [482, 197] on span "2" at bounding box center [481, 190] width 15 height 15
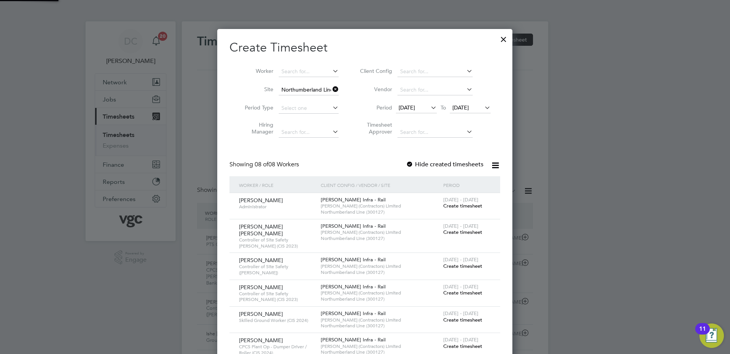
click at [466, 108] on span "[DATE]" at bounding box center [461, 107] width 16 height 7
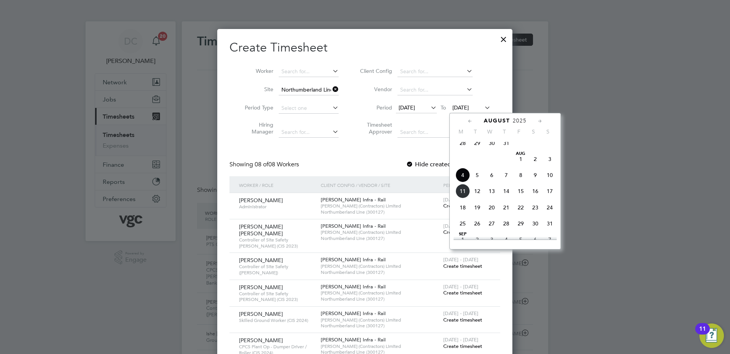
click at [520, 181] on span "8" at bounding box center [521, 175] width 15 height 15
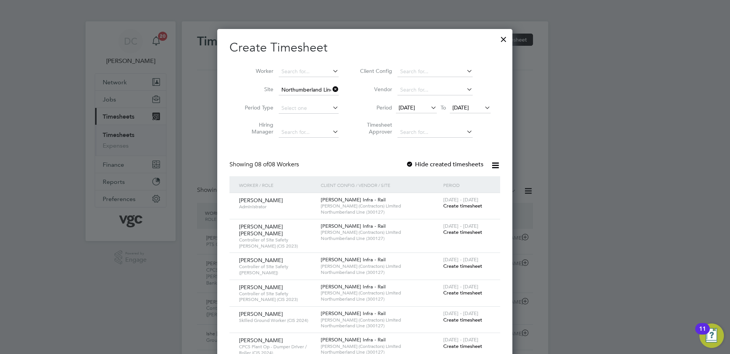
click at [604, 234] on div at bounding box center [365, 177] width 730 height 354
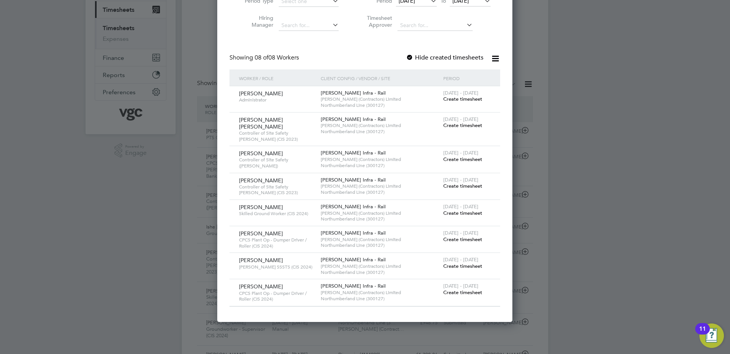
click at [474, 263] on span "Create timesheet" at bounding box center [462, 266] width 39 height 6
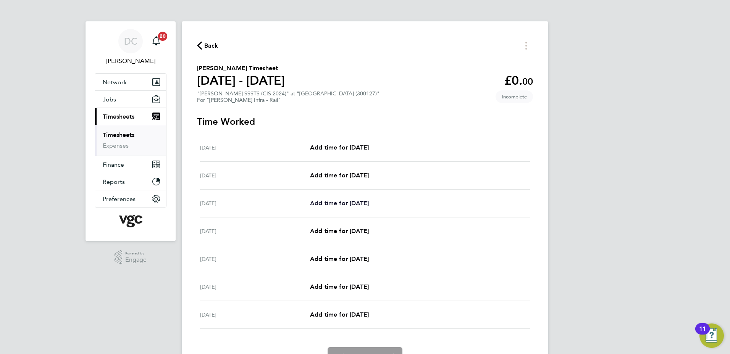
click at [356, 203] on span "Add time for Mon 04 Aug" at bounding box center [339, 203] width 59 height 7
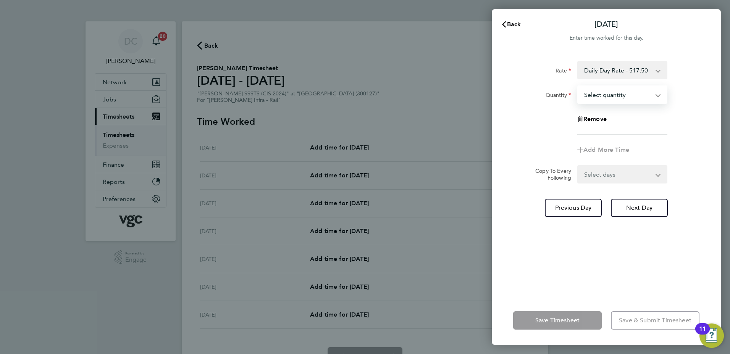
click at [607, 91] on select "Select quantity 0.5 1" at bounding box center [617, 94] width 79 height 17
select select "1"
click at [578, 86] on select "Select quantity 0.5 1" at bounding box center [617, 94] width 79 height 17
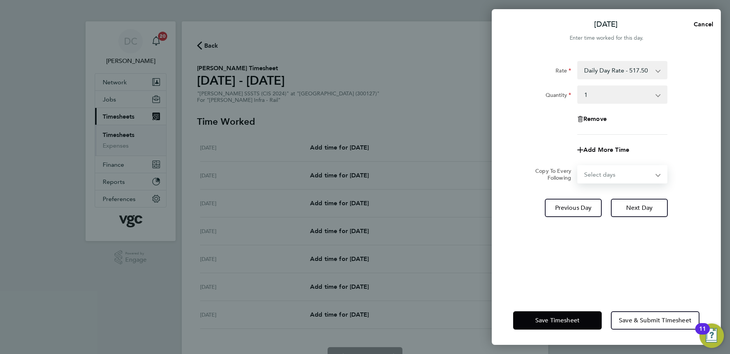
click at [606, 171] on select "Select days Day Tuesday Wednesday Thursday Friday" at bounding box center [618, 174] width 80 height 17
select select "DAY"
click at [578, 166] on select "Select days Day Tuesday Wednesday Thursday Friday" at bounding box center [618, 174] width 80 height 17
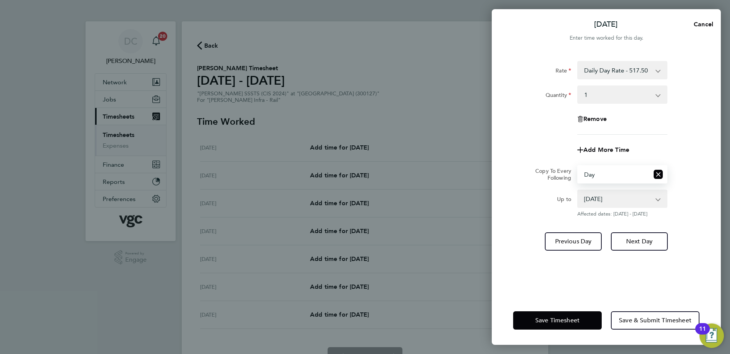
drag, startPoint x: 605, startPoint y: 184, endPoint x: 603, endPoint y: 200, distance: 16.6
click at [603, 200] on select "05 Aug 2025 06 Aug 2025 07 Aug 2025 08 Aug 2025" at bounding box center [617, 199] width 79 height 17
select select "2025-08-06"
click at [578, 191] on select "05 Aug 2025 06 Aug 2025 07 Aug 2025 08 Aug 2025" at bounding box center [617, 199] width 79 height 17
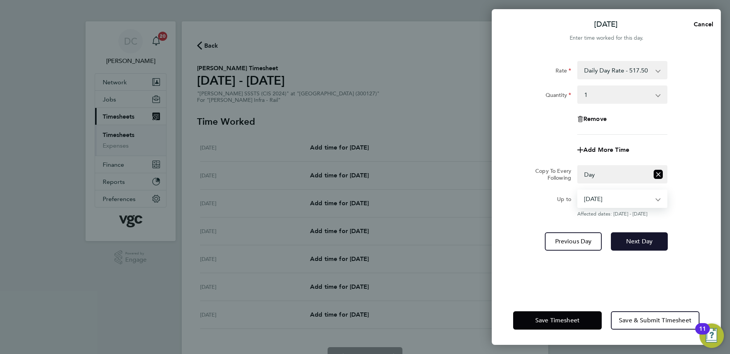
click at [623, 241] on button "Next Day" at bounding box center [639, 242] width 57 height 18
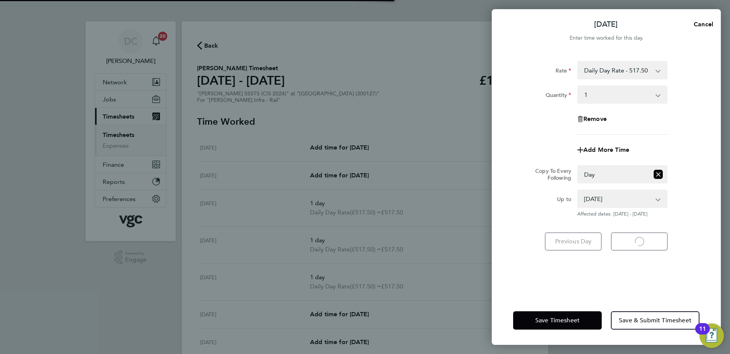
select select "1"
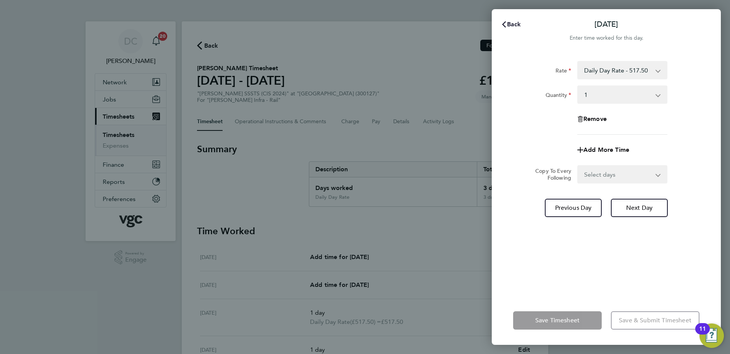
click at [512, 24] on span "Back" at bounding box center [514, 24] width 14 height 7
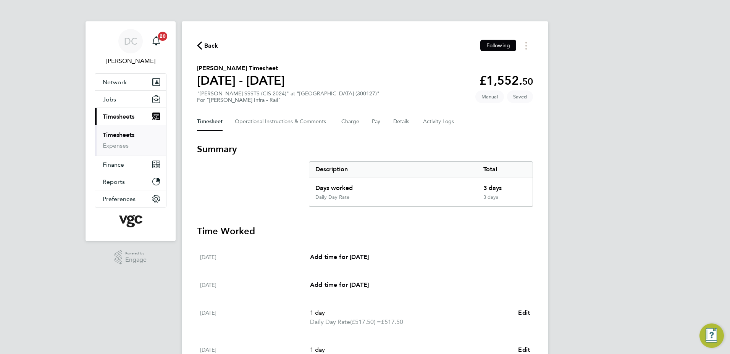
click at [619, 147] on div "DC Danny Carr Notifications 20 Applications: Network Team Members Businesses Si…" at bounding box center [365, 267] width 730 height 534
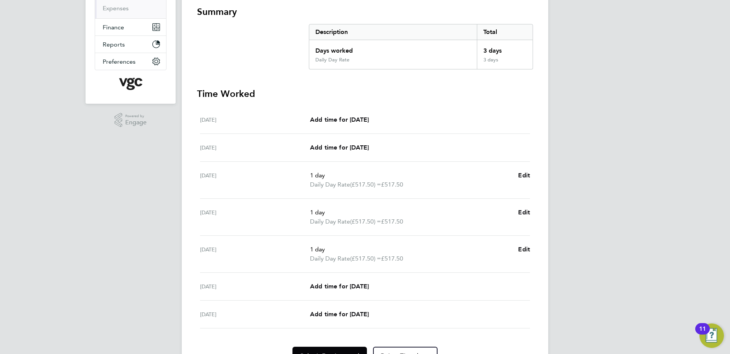
click at [609, 268] on div "DC Danny Carr Notifications 20 Applications: Network Team Members Businesses Si…" at bounding box center [365, 130] width 730 height 534
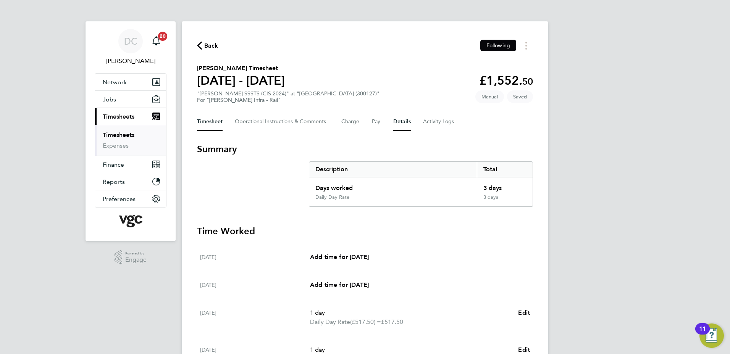
click at [398, 123] on button "Details" at bounding box center [402, 122] width 18 height 18
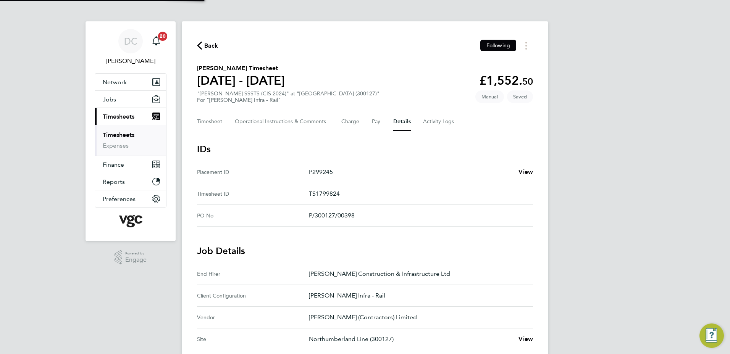
click at [627, 231] on div "DC Danny Carr Notifications 20 Applications: Network Team Members Businesses Si…" at bounding box center [365, 281] width 730 height 563
click at [215, 124] on button "Timesheet" at bounding box center [210, 122] width 26 height 18
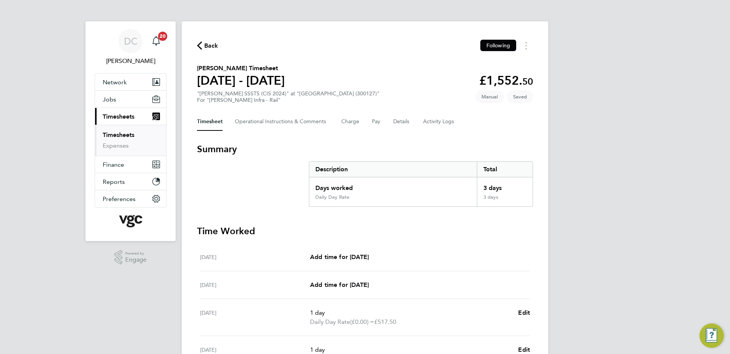
click at [590, 190] on div "DC Danny Carr Notifications 20 Applications: Network Team Members Businesses Si…" at bounding box center [365, 267] width 730 height 534
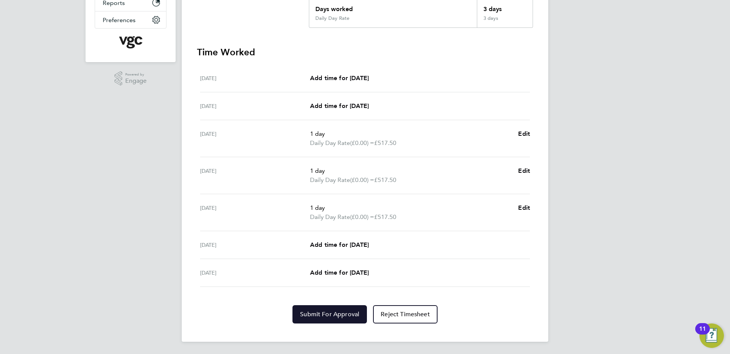
click at [329, 312] on span "Submit For Approval" at bounding box center [329, 315] width 59 height 8
click at [625, 295] on div "DC Danny Carr Notifications 20 Applications: Network Team Members Businesses Si…" at bounding box center [365, 88] width 730 height 534
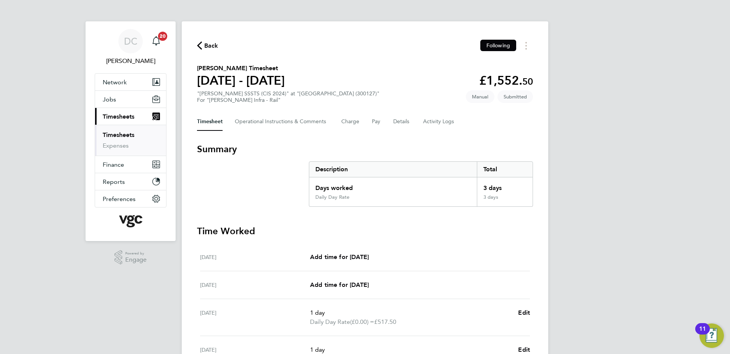
click at [209, 44] on span "Back" at bounding box center [211, 45] width 14 height 9
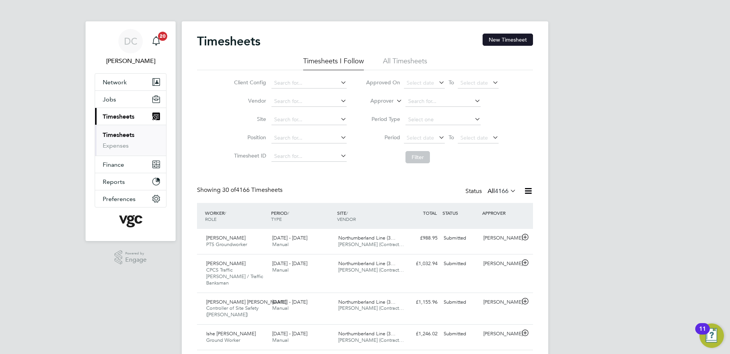
click at [511, 38] on button "New Timesheet" at bounding box center [508, 40] width 50 height 12
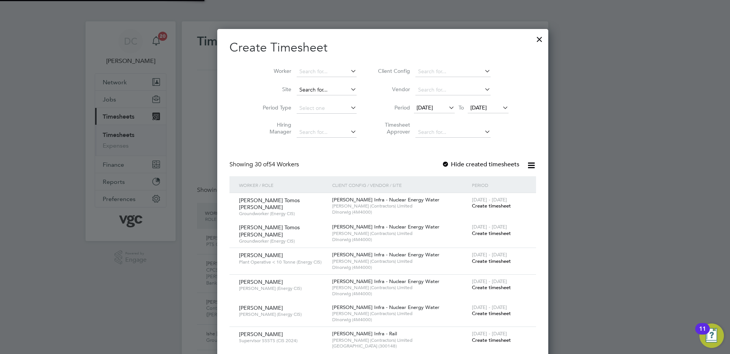
click at [299, 93] on input at bounding box center [327, 90] width 60 height 11
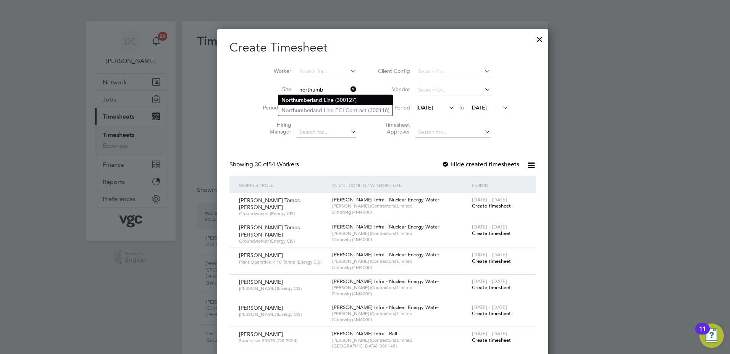
click at [304, 99] on b "Northumb" at bounding box center [294, 100] width 26 height 6
type input "Northumberland Line (300127)"
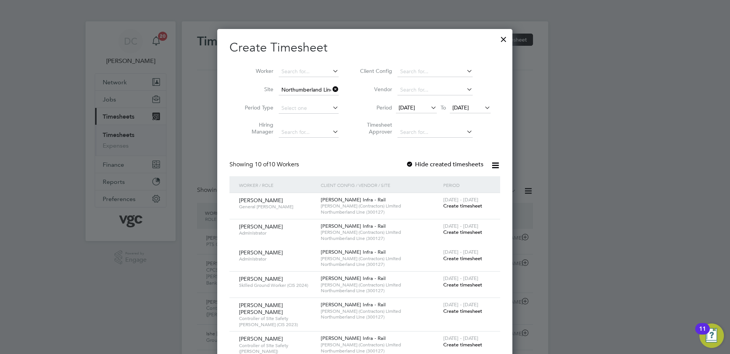
click at [414, 110] on span "[DATE]" at bounding box center [407, 107] width 16 height 7
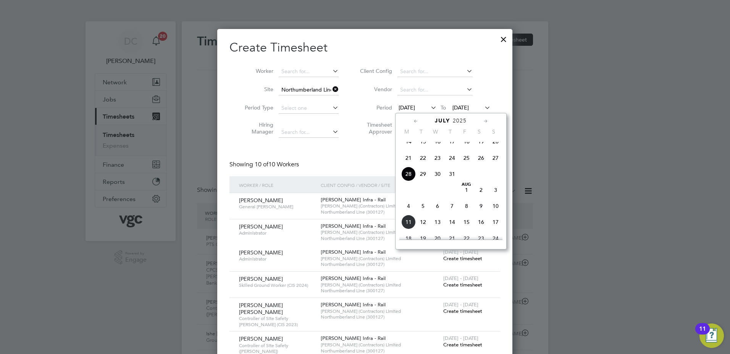
click at [480, 196] on span "2" at bounding box center [481, 190] width 15 height 15
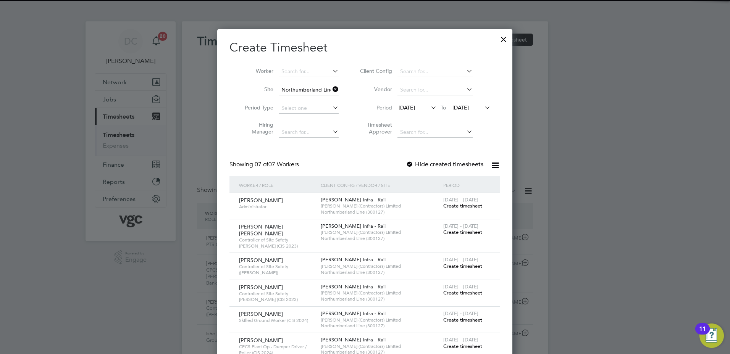
click at [472, 104] on span "[DATE]" at bounding box center [470, 108] width 41 height 10
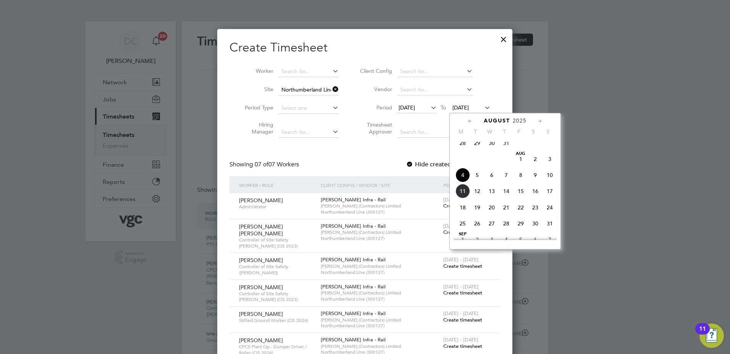
click at [520, 179] on span "8" at bounding box center [521, 175] width 15 height 15
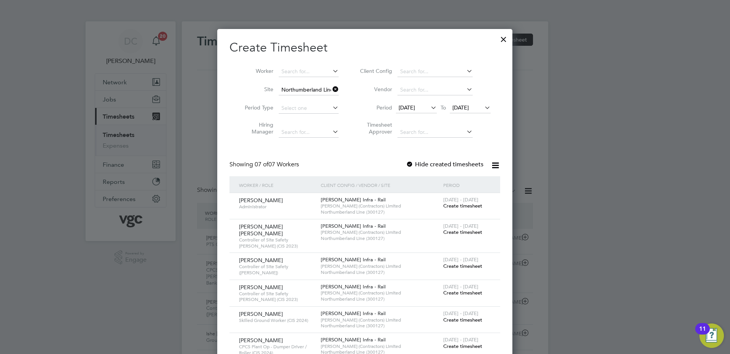
click at [611, 206] on div at bounding box center [365, 177] width 730 height 354
click at [411, 163] on div at bounding box center [410, 165] width 8 height 8
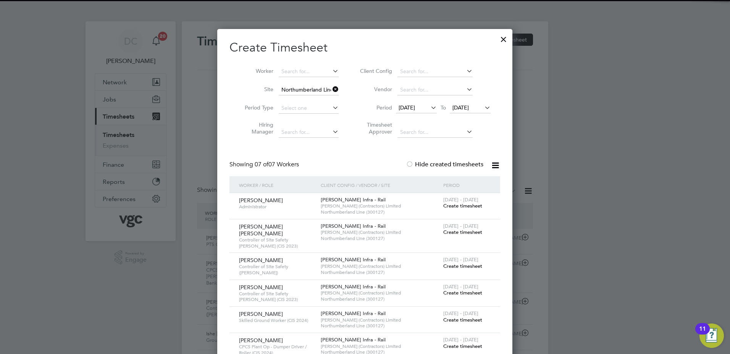
click at [626, 225] on div at bounding box center [365, 177] width 730 height 354
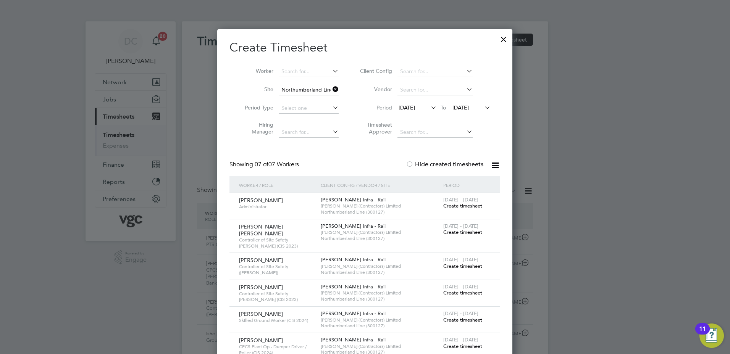
click at [505, 41] on div at bounding box center [504, 38] width 14 height 14
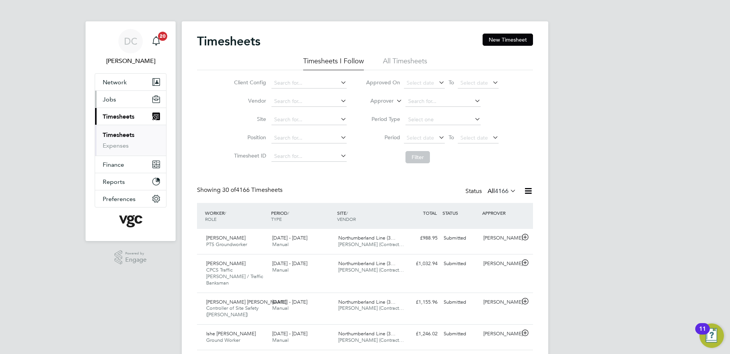
click at [107, 101] on span "Jobs" at bounding box center [109, 99] width 13 height 7
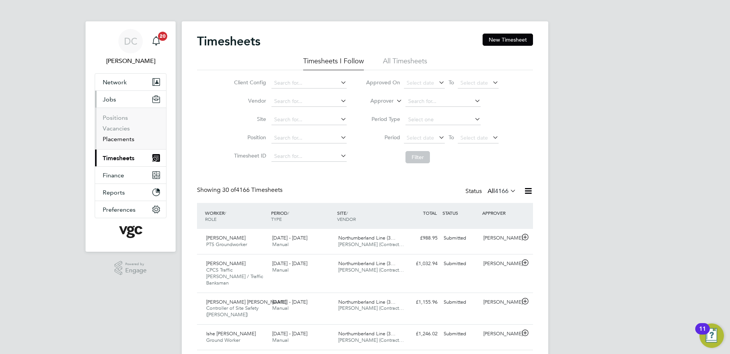
click at [125, 138] on link "Placements" at bounding box center [119, 139] width 32 height 7
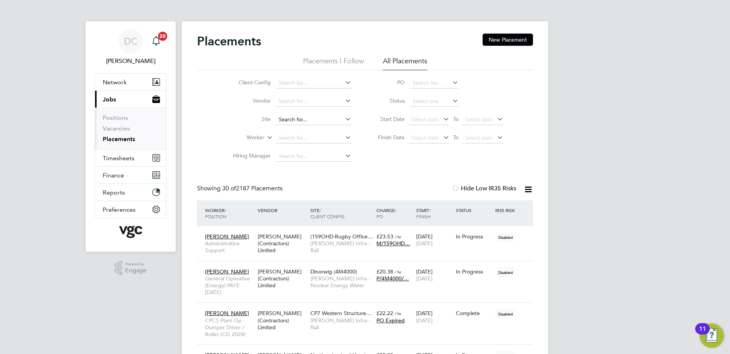
click at [299, 120] on input at bounding box center [313, 120] width 75 height 11
click at [306, 129] on b "Northumber l and" at bounding box center [300, 130] width 42 height 6
type input "Northumberland Line (300127)"
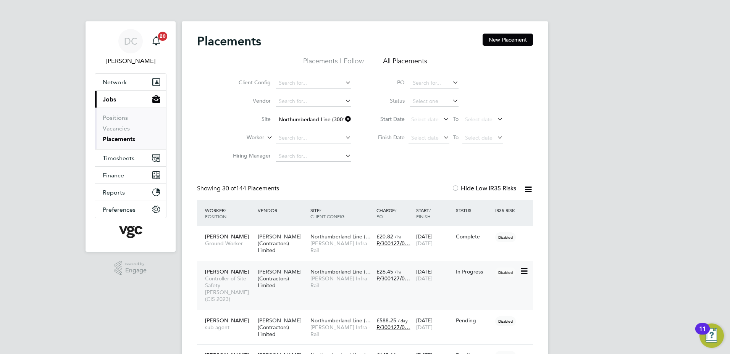
click at [326, 280] on span "[PERSON_NAME] Infra - Rail" at bounding box center [341, 282] width 62 height 14
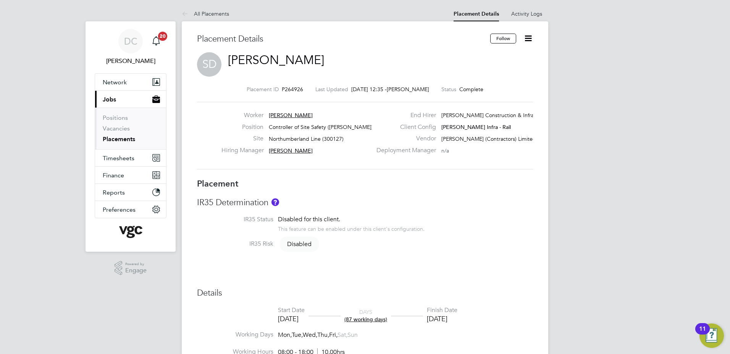
click at [528, 39] on icon at bounding box center [529, 39] width 10 height 10
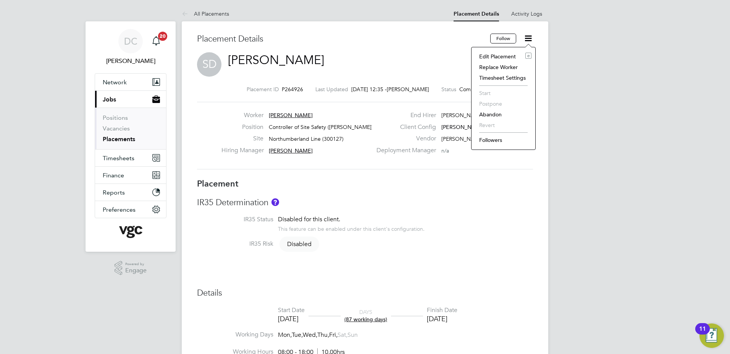
click at [503, 55] on li "Edit Placement e" at bounding box center [503, 56] width 56 height 11
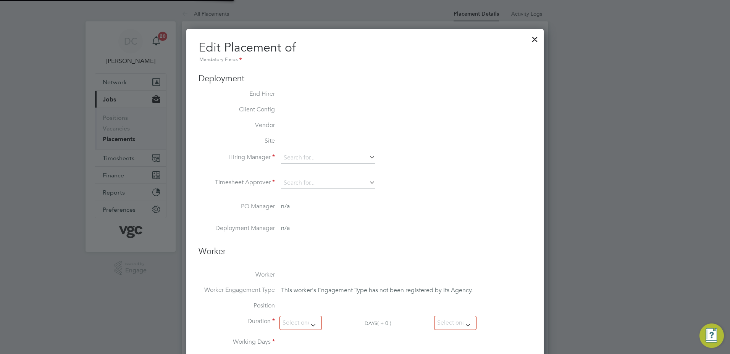
type input "[PERSON_NAME]"
type input "[DATE]"
type input "08:00"
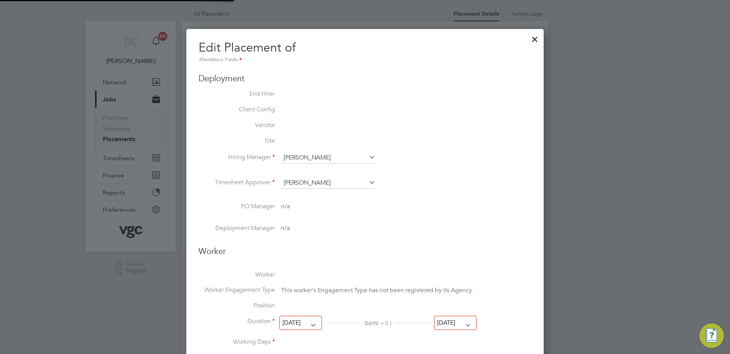
type input "18:00"
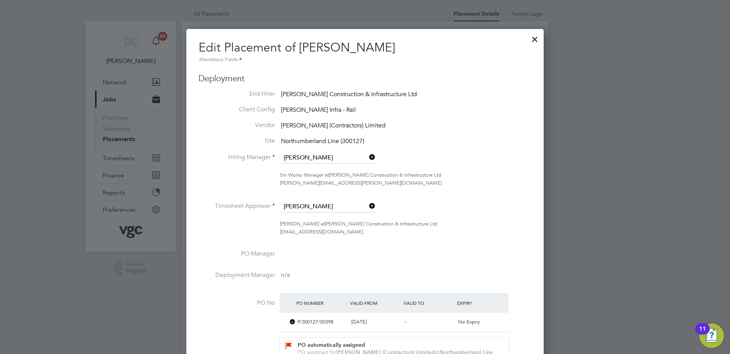
click at [509, 227] on div "Foreman at Morgan Sindall Construction & Infrastructure Ltd ausra.dedejeva@morg…" at bounding box center [406, 228] width 252 height 16
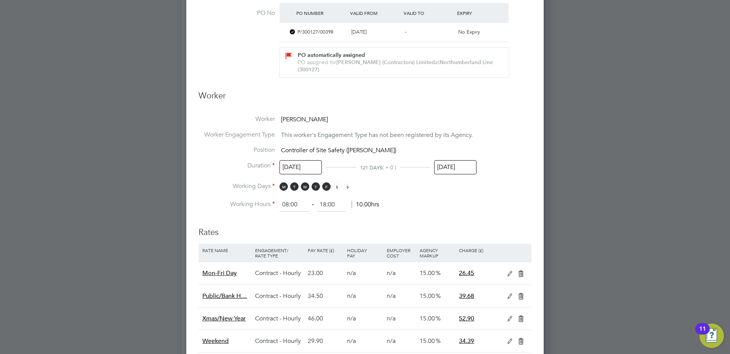
click at [303, 164] on input "[DATE]" at bounding box center [301, 167] width 42 height 14
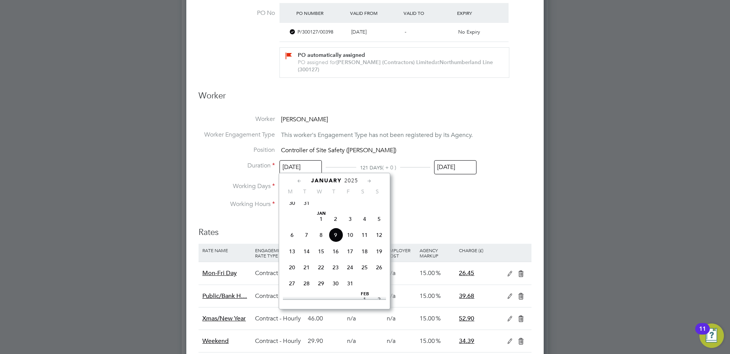
click at [368, 181] on icon at bounding box center [369, 181] width 7 height 8
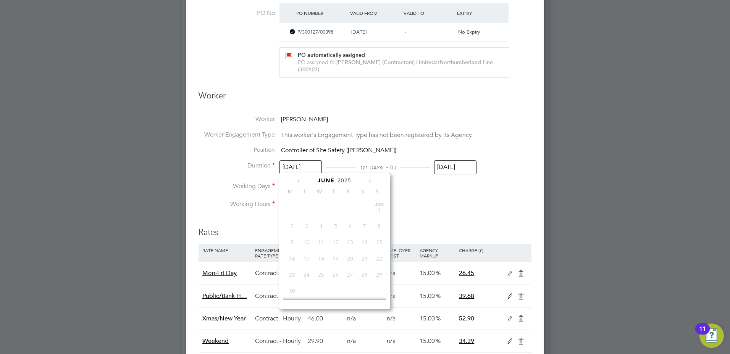
click at [368, 181] on icon at bounding box center [369, 181] width 7 height 8
click at [351, 257] on span "15" at bounding box center [350, 259] width 15 height 15
click at [463, 209] on li "Working Hours 08:00 ‐ 18:00 10.00hrs" at bounding box center [365, 205] width 333 height 14
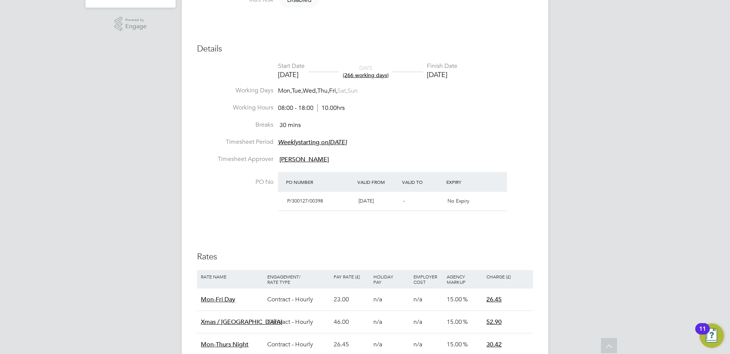
click at [608, 120] on div "DC Danny Carr Notifications 20 Applications: Network Team Members Businesses Si…" at bounding box center [365, 157] width 730 height 802
click at [656, 150] on div "DC Danny Carr Notifications 20 Applications: Network Team Members Businesses Si…" at bounding box center [365, 157] width 730 height 802
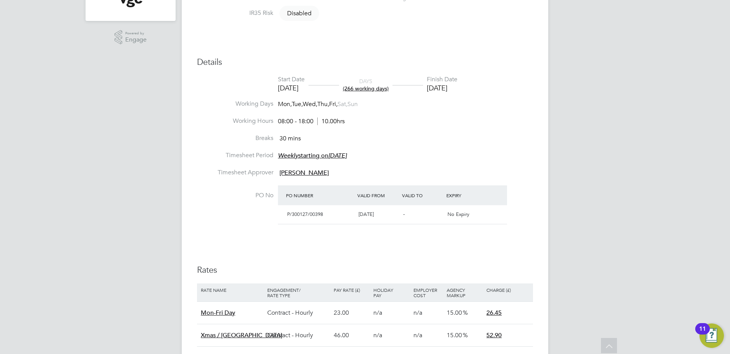
scroll to position [199, 0]
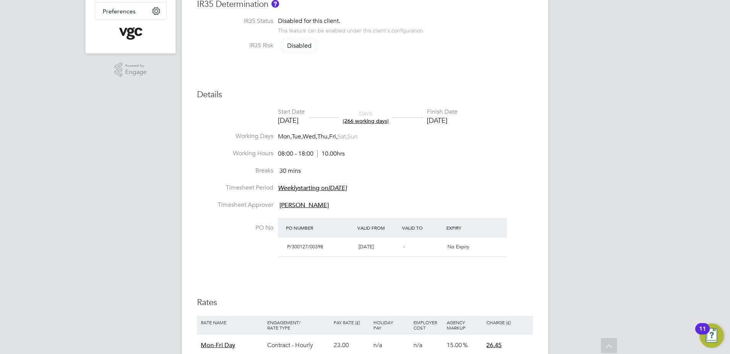
click at [598, 140] on div "DC Danny Carr Notifications 20 Applications: Network Team Members Businesses Si…" at bounding box center [365, 202] width 730 height 802
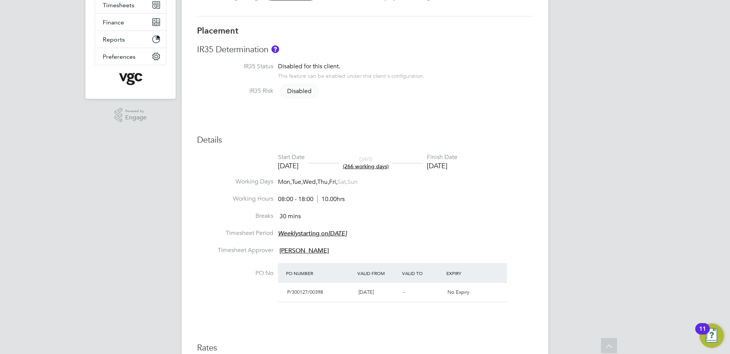
scroll to position [153, 0]
click at [585, 123] on div "DC Danny Carr Notifications 20 Applications: Network Team Members Businesses Si…" at bounding box center [365, 248] width 730 height 802
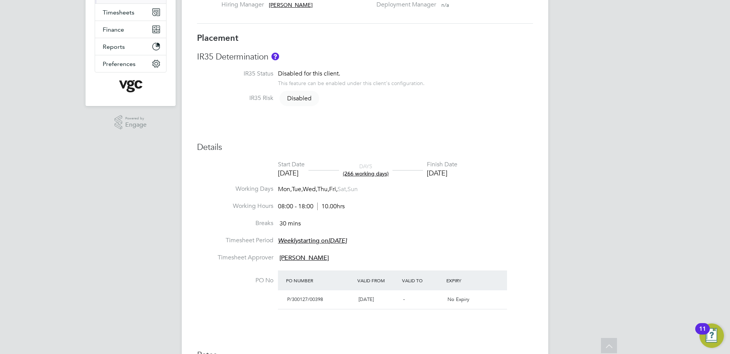
scroll to position [137, 0]
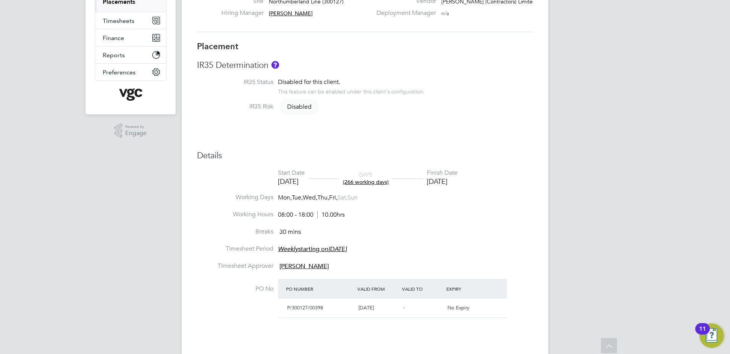
click at [660, 178] on div "DC Danny Carr Notifications 20 Applications: Network Team Members Businesses Si…" at bounding box center [365, 264] width 730 height 802
click at [621, 129] on div "DC Danny Carr Notifications 20 Applications: Network Team Members Businesses Si…" at bounding box center [365, 264] width 730 height 802
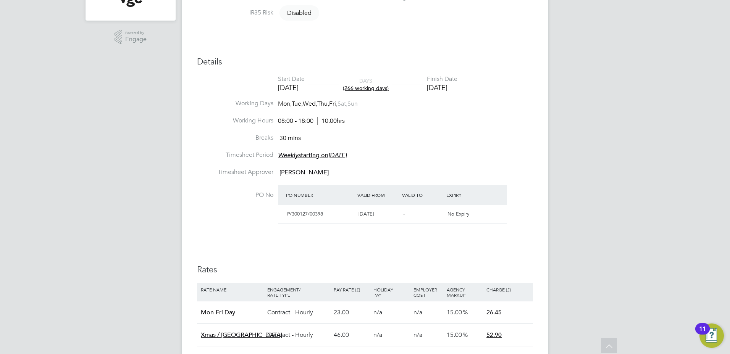
scroll to position [229, 0]
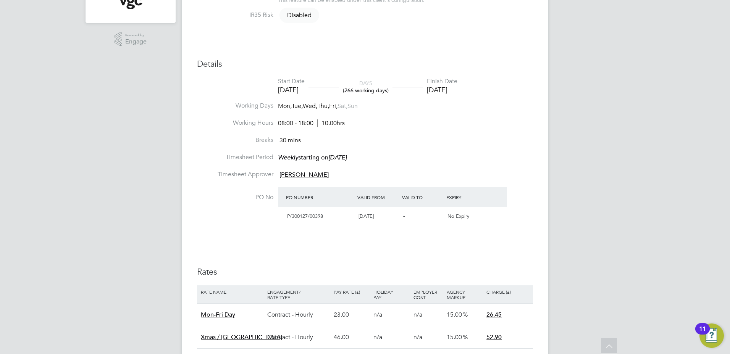
click at [599, 121] on div "DC Danny Carr Notifications 20 Applications: Network Team Members Businesses Si…" at bounding box center [365, 172] width 730 height 802
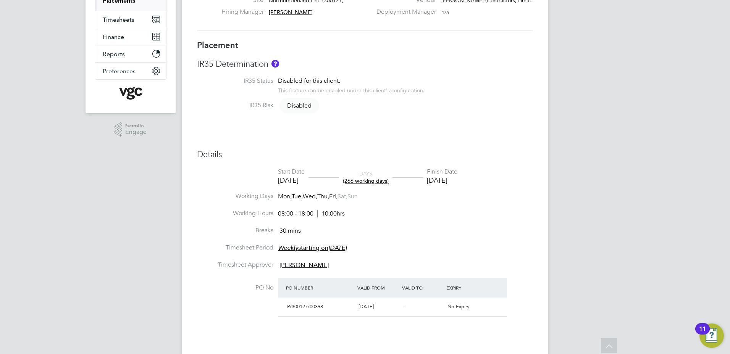
scroll to position [107, 0]
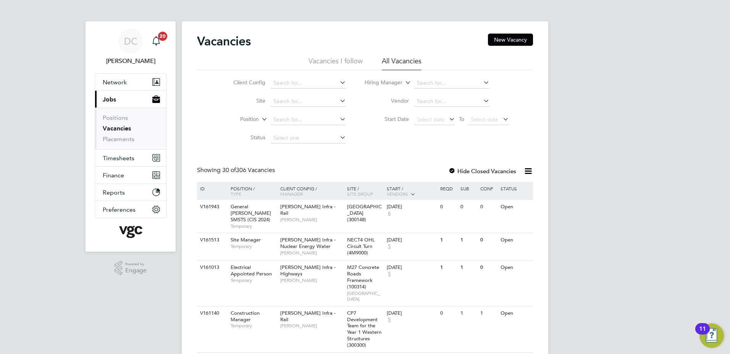
click at [123, 143] on li "Placements" at bounding box center [131, 140] width 57 height 8
click at [121, 140] on link "Placements" at bounding box center [119, 139] width 32 height 7
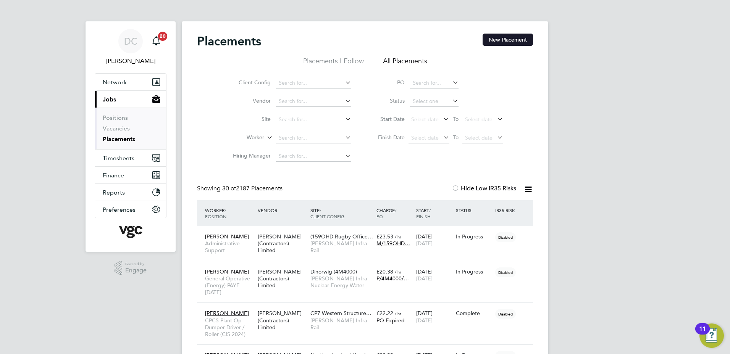
click at [499, 39] on button "New Placement" at bounding box center [508, 40] width 50 height 12
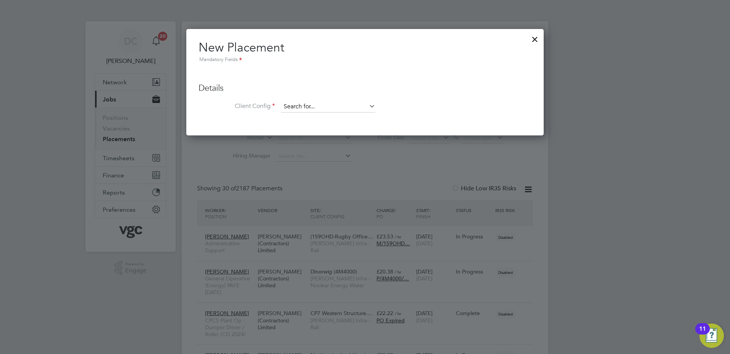
click at [310, 107] on input at bounding box center [328, 106] width 94 height 11
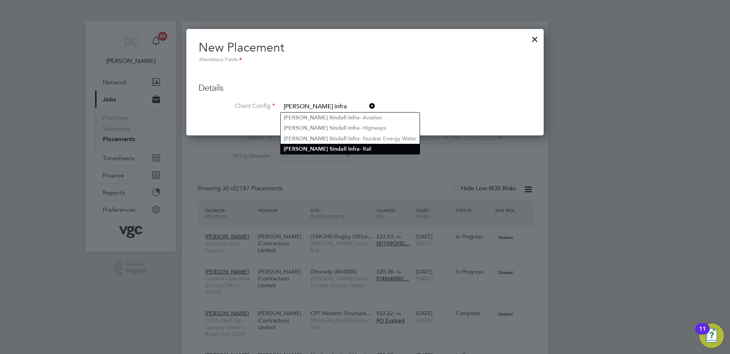
click at [338, 146] on li "[PERSON_NAME] Infra - Rail" at bounding box center [350, 149] width 139 height 10
type input "[PERSON_NAME] Infra - Rail"
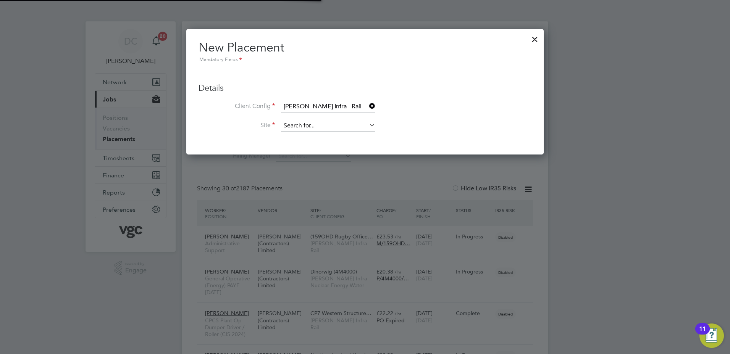
click at [319, 125] on input at bounding box center [328, 125] width 94 height 11
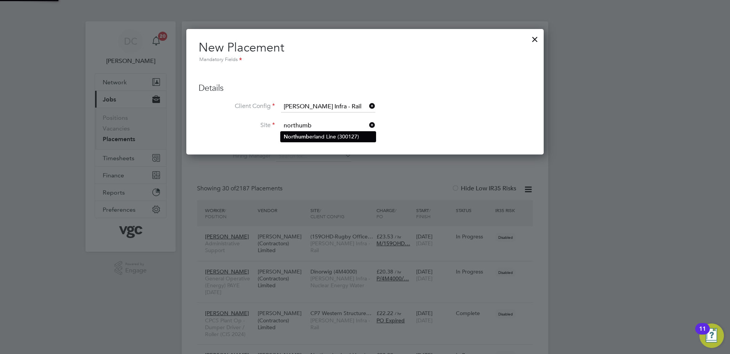
click at [324, 136] on li "Northumb erland Line (300127)" at bounding box center [328, 137] width 95 height 10
type input "Northumberland Line (300127)"
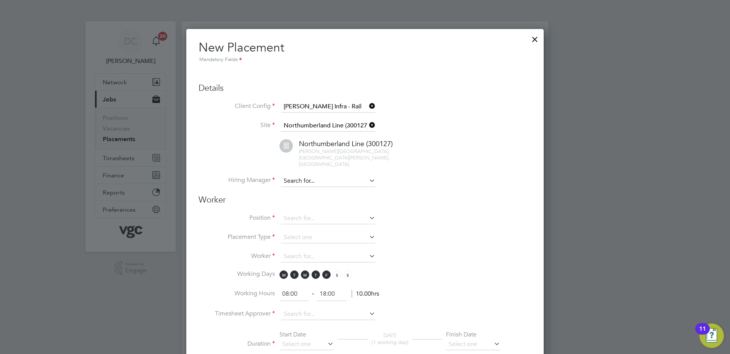
click at [316, 176] on input at bounding box center [328, 181] width 94 height 11
click at [319, 184] on li "[PERSON_NAME]" at bounding box center [329, 185] width 96 height 10
type input "[PERSON_NAME]"
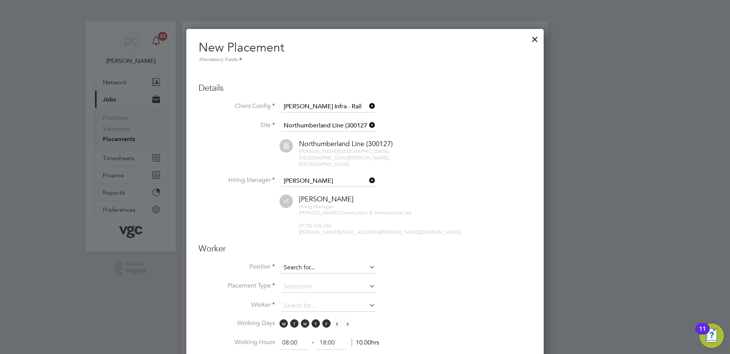
click at [310, 263] on input at bounding box center [328, 267] width 94 height 11
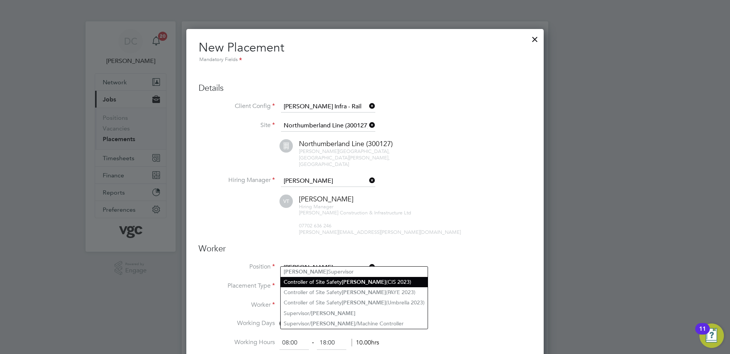
click at [325, 278] on li "Controller of Site Safety [PERSON_NAME] (CIS 2023)" at bounding box center [354, 282] width 147 height 10
type input "Controller of Site Safety [PERSON_NAME] (CIS 2023)"
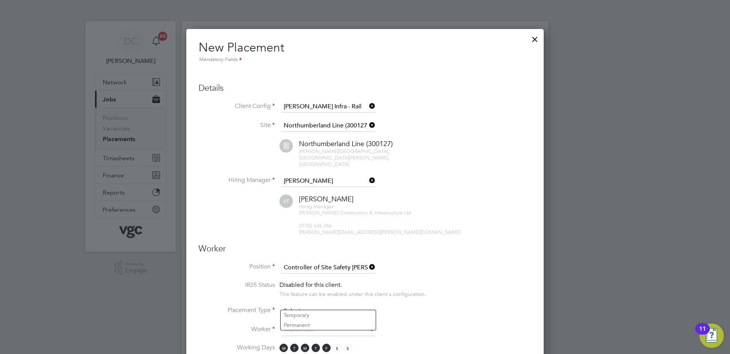
click at [333, 306] on input at bounding box center [328, 311] width 94 height 11
click at [317, 315] on li "Temporary" at bounding box center [328, 315] width 95 height 10
type input "Temporary"
click at [305, 325] on input at bounding box center [328, 330] width 94 height 11
click at [330, 334] on b "[PERSON_NAME]" at bounding box center [352, 334] width 44 height 6
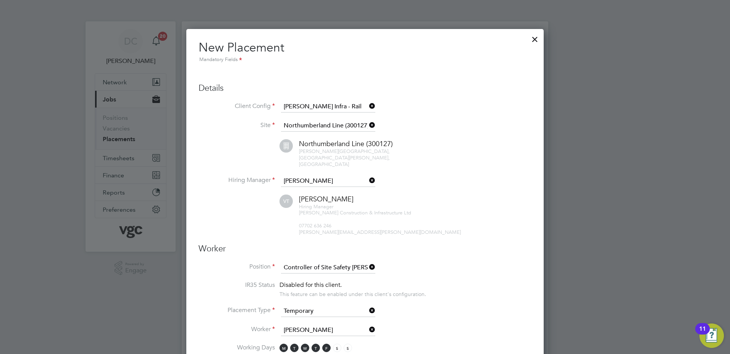
type input "[PERSON_NAME] (84344)"
click at [446, 311] on li "Placement Type Temporary" at bounding box center [365, 315] width 333 height 19
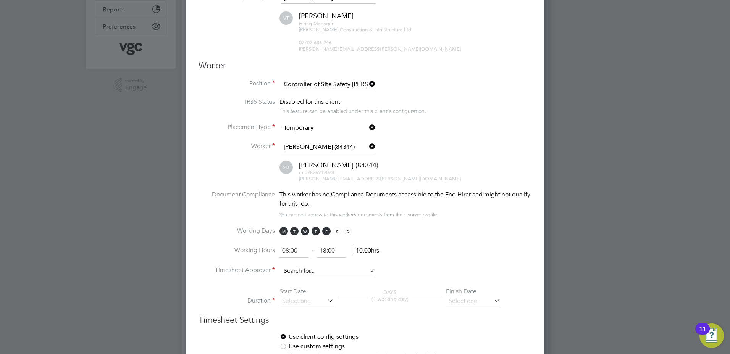
click at [345, 266] on input at bounding box center [328, 271] width 94 height 11
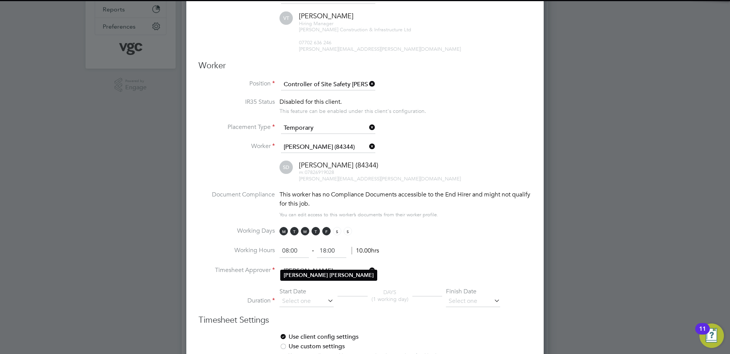
click at [339, 276] on li "[PERSON_NAME]" at bounding box center [329, 275] width 96 height 10
type input "[PERSON_NAME]"
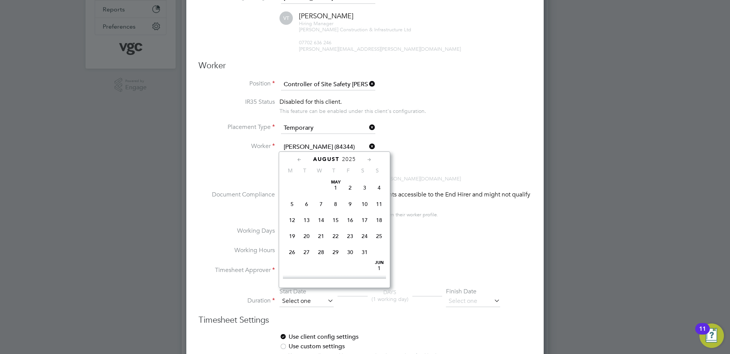
click at [317, 296] on input at bounding box center [307, 301] width 54 height 11
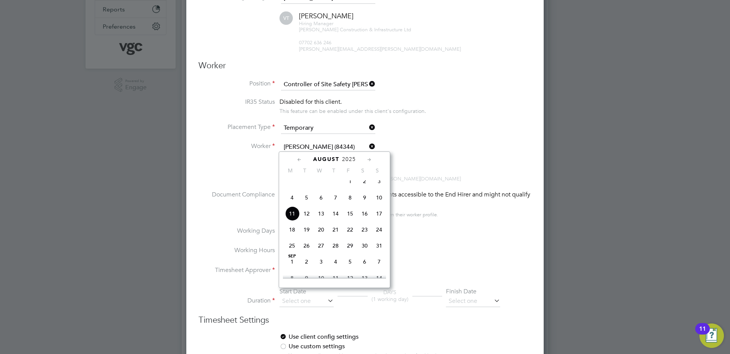
click at [322, 204] on span "6" at bounding box center [321, 198] width 15 height 15
type input "[DATE]"
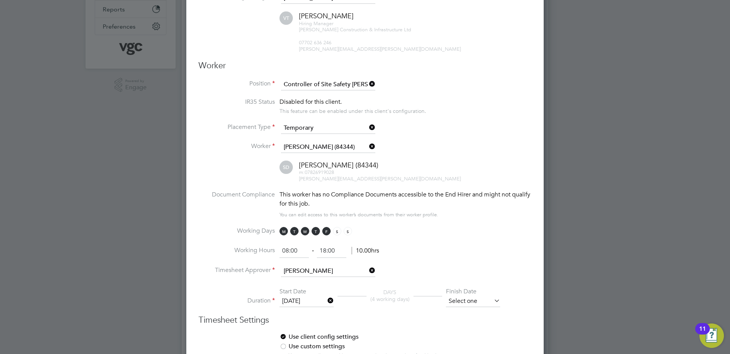
click at [471, 296] on input at bounding box center [473, 301] width 54 height 11
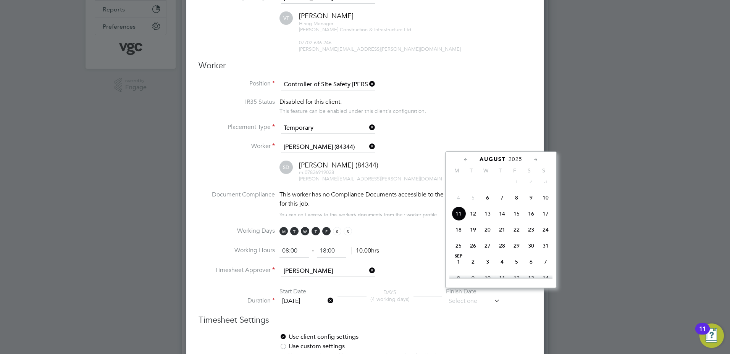
click at [533, 160] on icon at bounding box center [535, 160] width 7 height 8
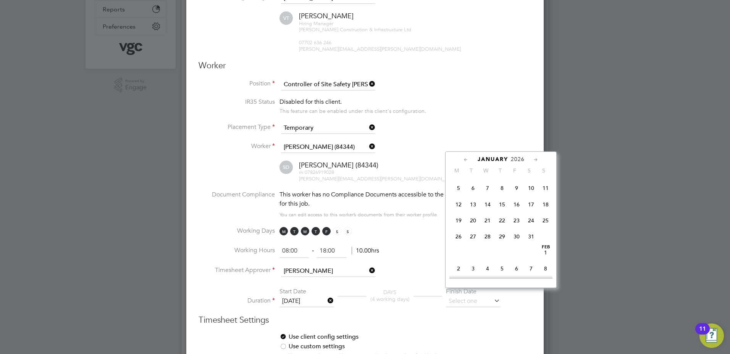
click at [503, 179] on span "[DATE]" at bounding box center [502, 172] width 15 height 15
type input "[DATE]"
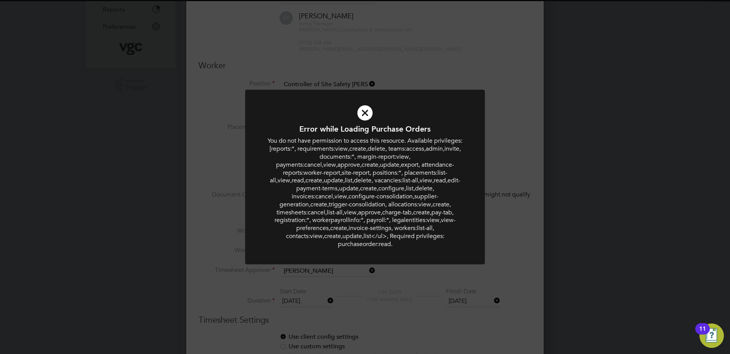
click at [513, 152] on div "Error while Loading Purchase Orders You do not have permission to access this r…" at bounding box center [365, 177] width 730 height 354
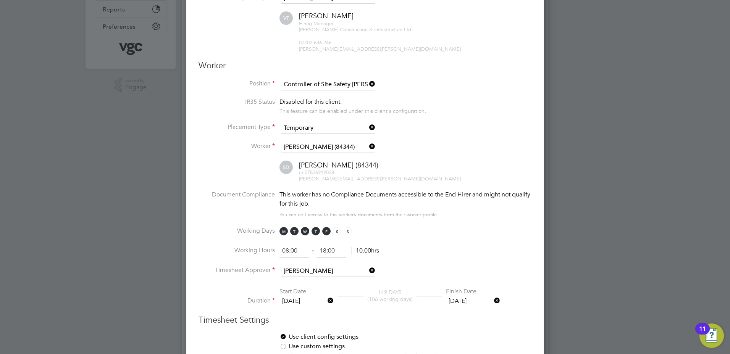
click at [564, 202] on div at bounding box center [365, 177] width 730 height 354
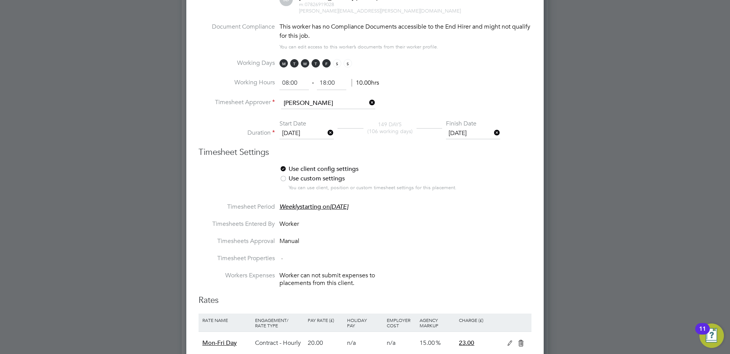
click at [523, 220] on li "Timesheets Entered By Worker" at bounding box center [365, 228] width 333 height 17
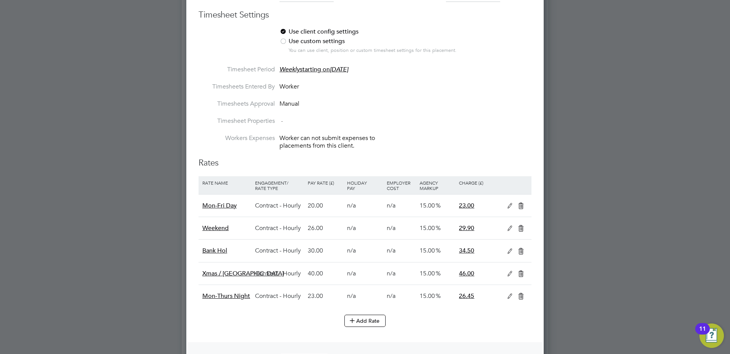
click at [511, 203] on icon at bounding box center [510, 206] width 10 height 6
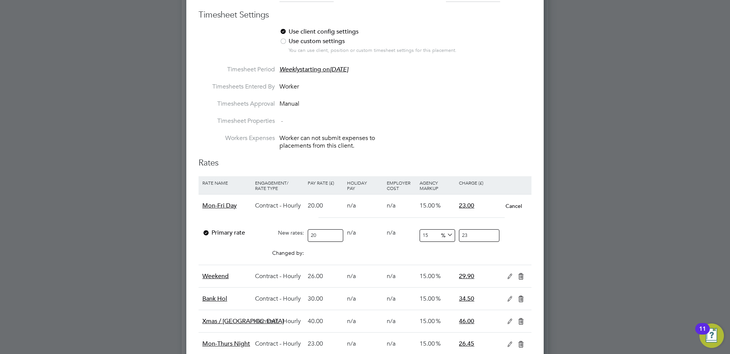
click at [320, 231] on input "20" at bounding box center [326, 236] width 36 height 13
type input "2"
type input "2.3"
type input "23"
type input "26.45"
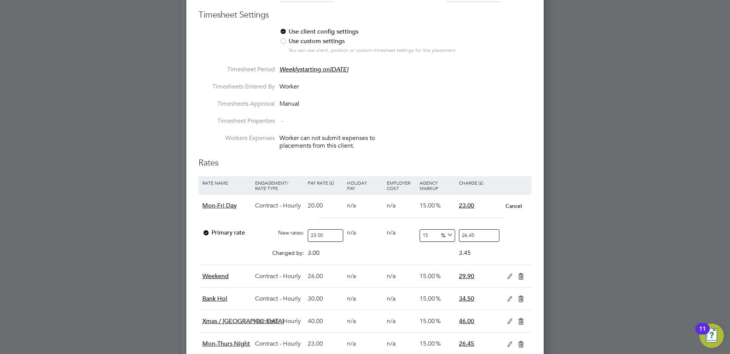
type input "23.00"
click at [386, 246] on div "0.00" at bounding box center [401, 250] width 33 height 8
click at [580, 228] on div at bounding box center [365, 177] width 730 height 354
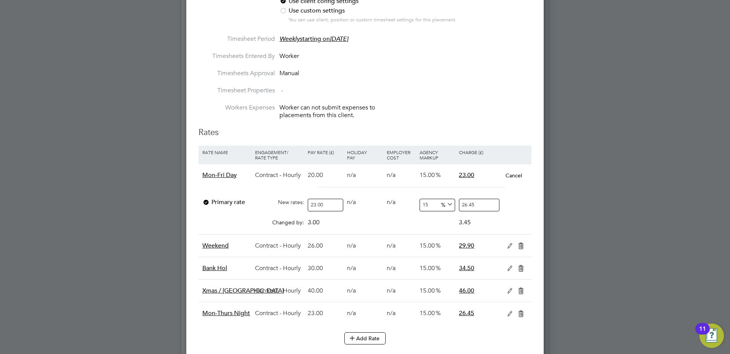
click at [509, 243] on icon at bounding box center [510, 246] width 10 height 6
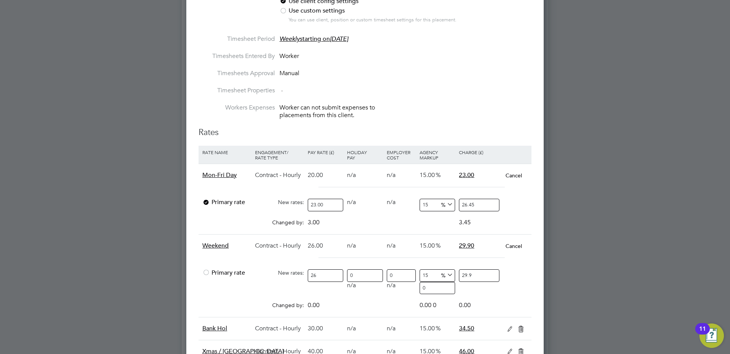
scroll to position [1170, 358]
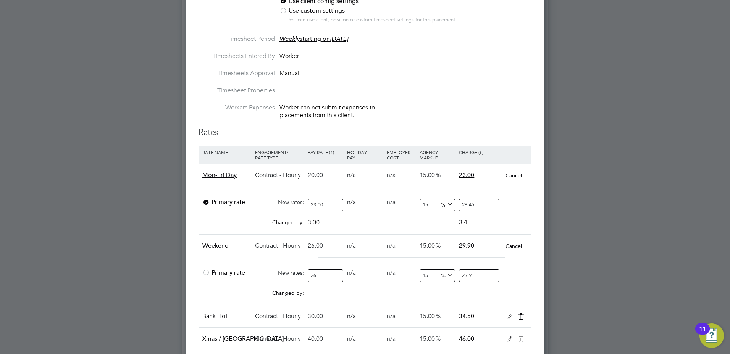
click at [322, 270] on input "26" at bounding box center [326, 276] width 36 height 13
type input "2"
type input "2.3"
type input "29"
type input "33.35"
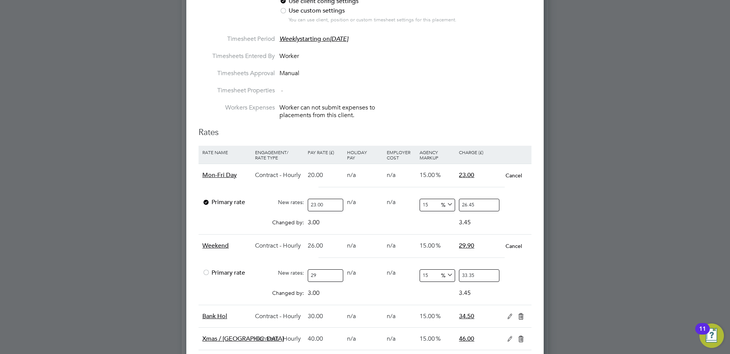
type input "29.9"
type input "34.385"
type input "29.90"
click at [389, 287] on div "Changed by: 3.90 0.00 0.00 0.00 0.585 4.49" at bounding box center [365, 295] width 333 height 19
click at [587, 204] on div at bounding box center [365, 177] width 730 height 354
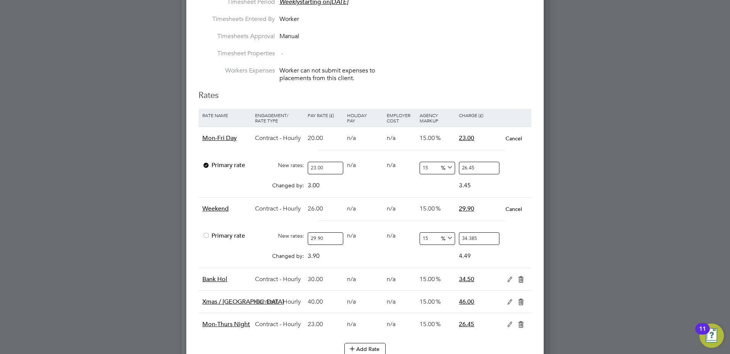
scroll to position [580, 0]
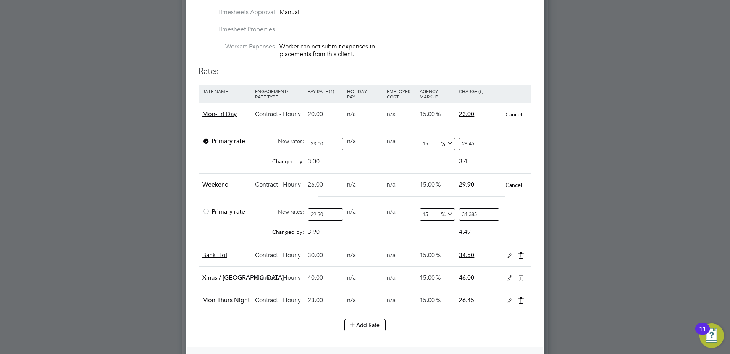
click at [508, 298] on icon at bounding box center [510, 301] width 10 height 6
click at [319, 325] on input "23" at bounding box center [326, 330] width 36 height 13
type input "2"
type input "2.3"
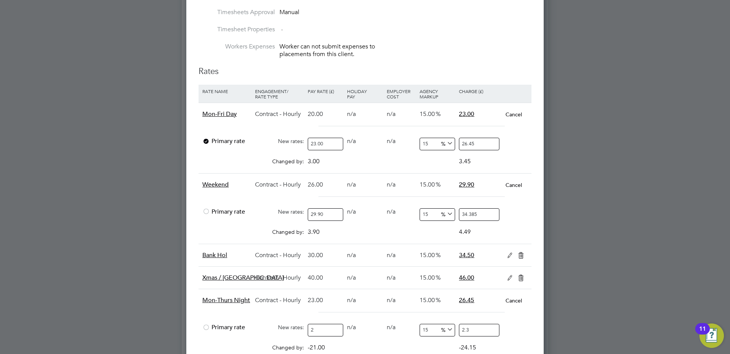
type input "26"
type input "29.9"
type input "26.4"
type input "30.36"
type input "26.45"
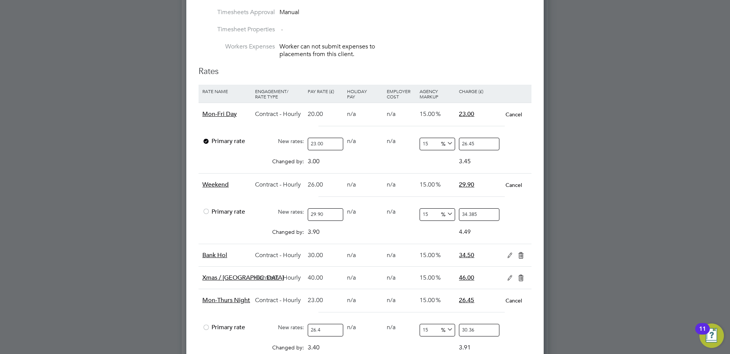
type input "30.4175"
type input "26.45"
click at [418, 342] on div "Changed by: 3.45 0.00 0.00 0.00 0.5175 3.97" at bounding box center [365, 350] width 333 height 19
click at [649, 201] on div at bounding box center [365, 177] width 730 height 354
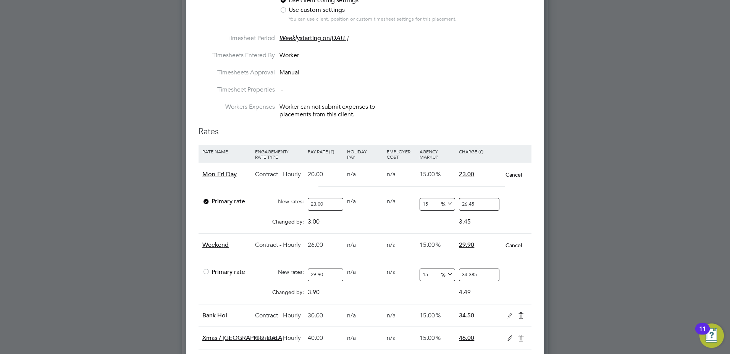
scroll to position [519, 0]
click at [509, 314] on icon at bounding box center [510, 317] width 10 height 6
click at [323, 342] on input "30" at bounding box center [326, 346] width 36 height 13
type input "3"
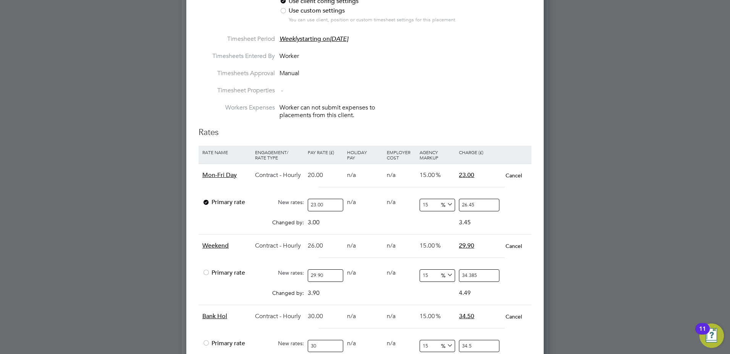
type input "3.45"
type input "34"
type input "39.1"
type input "34.5"
type input "39.675"
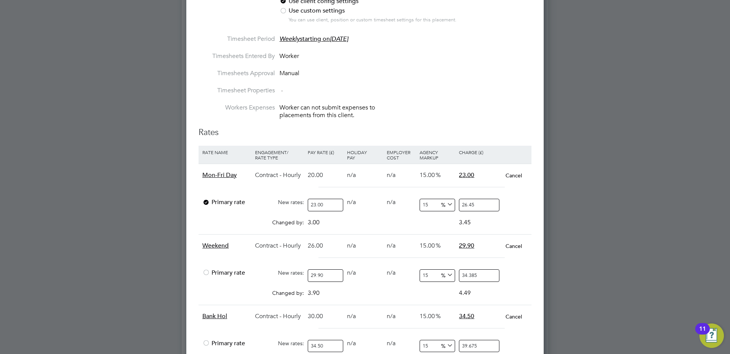
type input "34.50"
click at [374, 338] on div "0 n/a" at bounding box center [364, 343] width 39 height 15
click at [644, 189] on div at bounding box center [365, 177] width 730 height 354
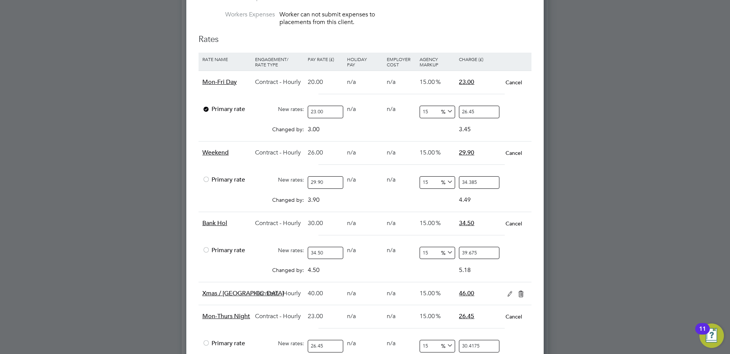
scroll to position [611, 0]
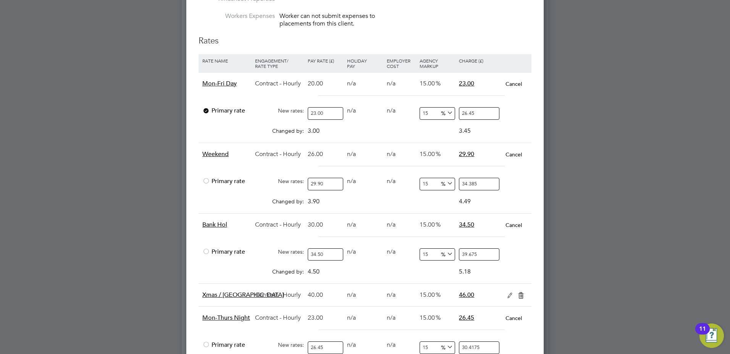
click at [510, 293] on icon at bounding box center [510, 296] width 10 height 6
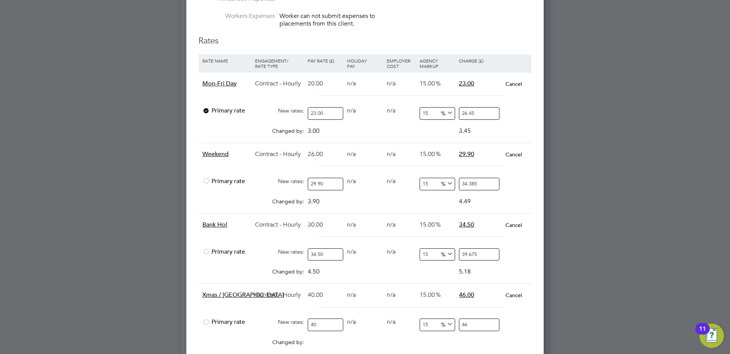
click at [324, 320] on input "40" at bounding box center [326, 325] width 36 height 13
type input "4"
type input "4.6"
type input "46"
type input "52.9"
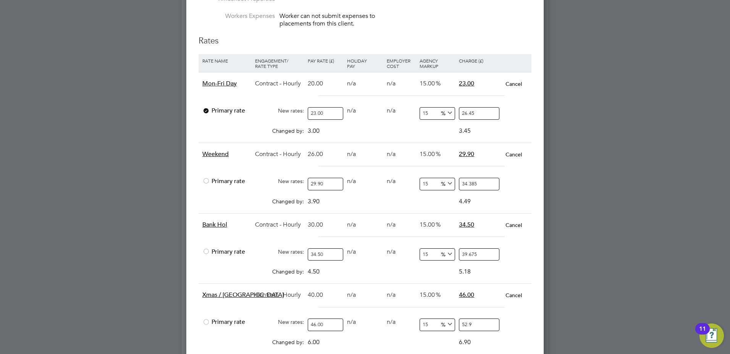
type input "46.00"
click at [392, 336] on div "Changed by: 6.00 0.00 0.00 0.00 0.9 6.90" at bounding box center [365, 344] width 333 height 19
click at [623, 158] on div at bounding box center [365, 177] width 730 height 354
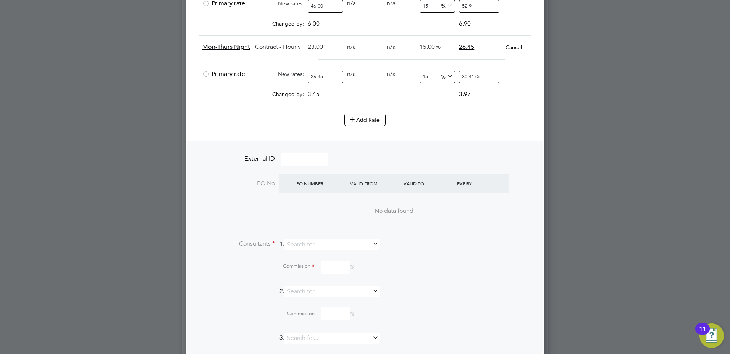
scroll to position [932, 0]
click at [340, 240] on input at bounding box center [332, 243] width 94 height 11
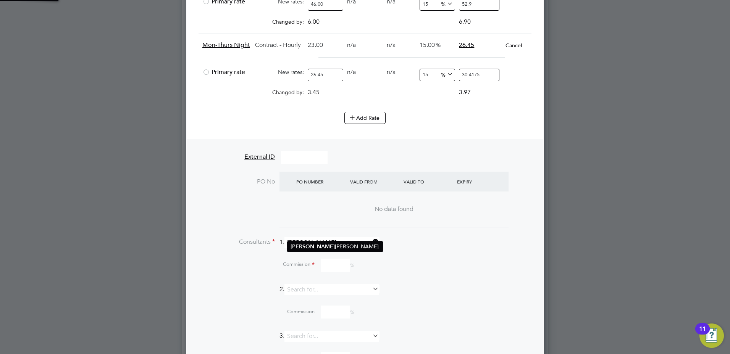
click at [335, 246] on li "[PERSON_NAME]" at bounding box center [335, 247] width 95 height 10
type input "[PERSON_NAME]"
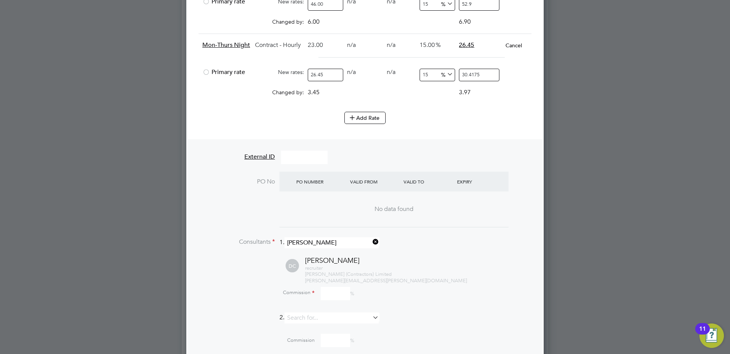
click at [338, 288] on input at bounding box center [335, 293] width 29 height 13
type input "100"
click at [480, 301] on li "DC [PERSON_NAME] recruiter [PERSON_NAME] (Contractors) Limited [PERSON_NAME][EM…" at bounding box center [375, 284] width 314 height 57
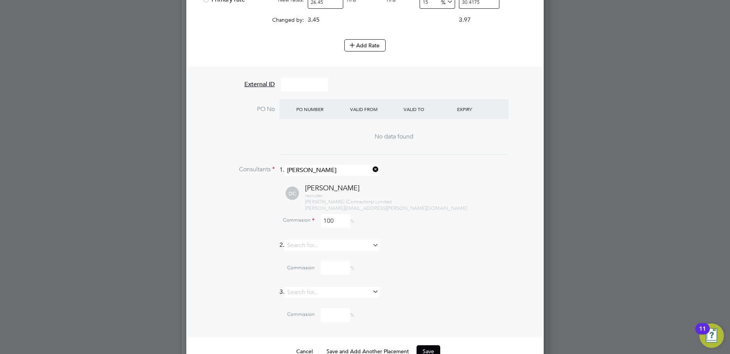
scroll to position [1083, 0]
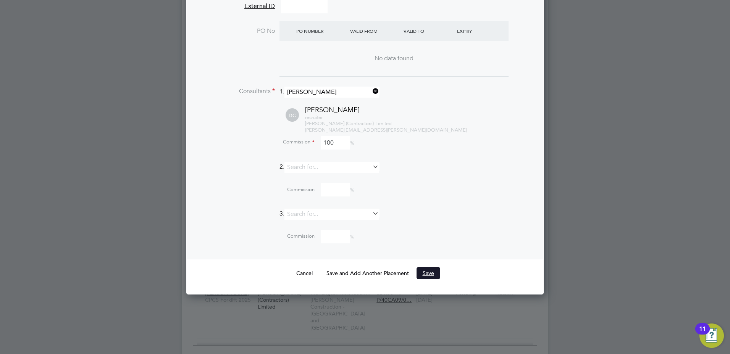
click at [427, 267] on button "Save" at bounding box center [429, 273] width 24 height 12
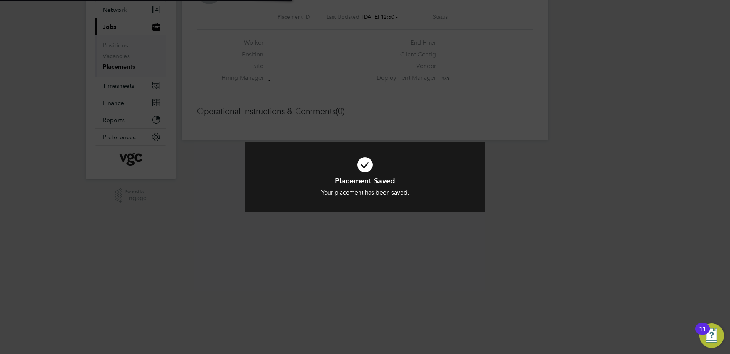
scroll to position [4, 4]
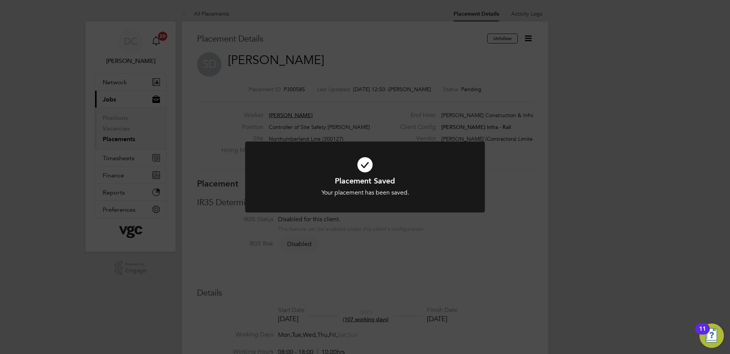
click at [665, 162] on div "Placement Saved Your placement has been saved. Cancel Okay" at bounding box center [365, 177] width 730 height 354
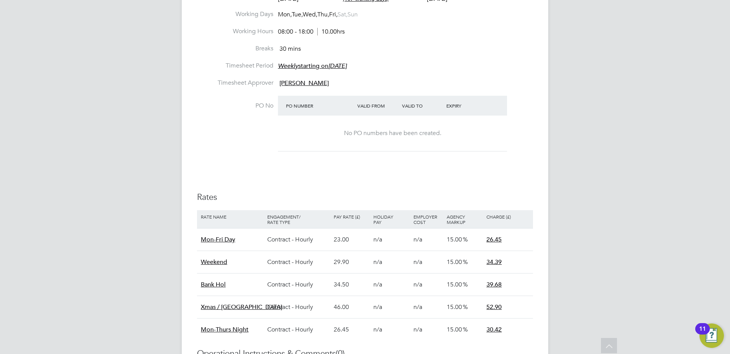
click at [668, 165] on div "DC [PERSON_NAME] Notifications 20 Applications: Network Team Members Businesses…" at bounding box center [365, 88] width 730 height 819
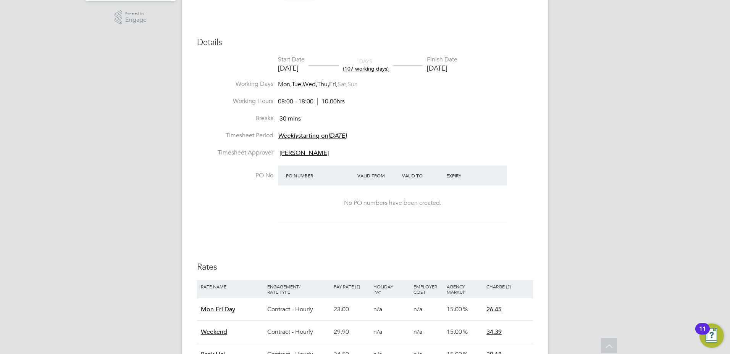
scroll to position [236, 0]
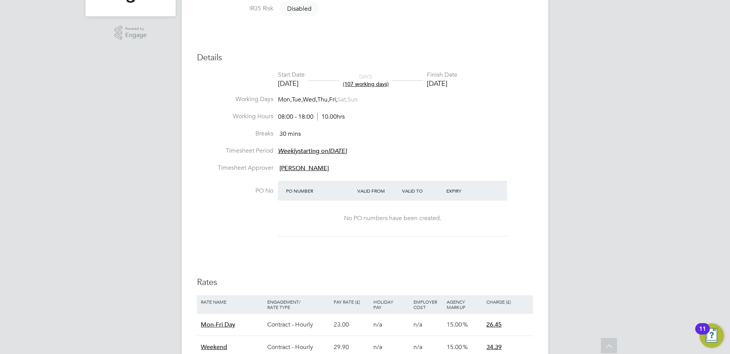
click at [621, 204] on div "DC [PERSON_NAME] Notifications 20 Applications: Network Team Members Businesses…" at bounding box center [365, 173] width 730 height 819
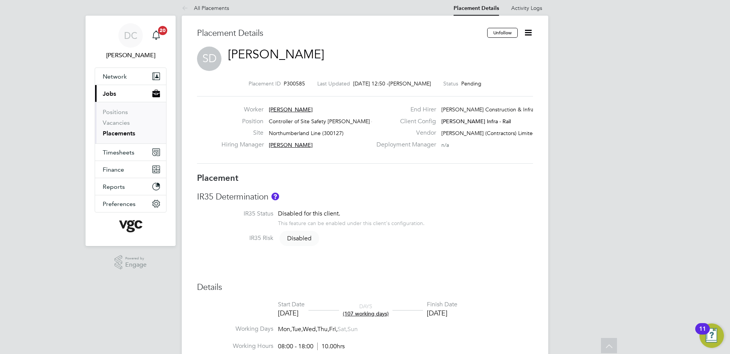
scroll to position [0, 0]
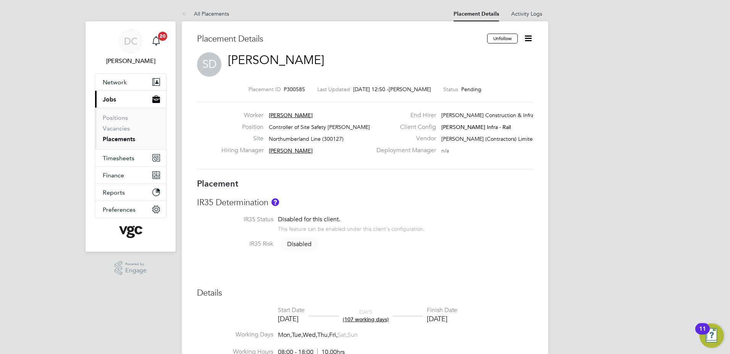
click at [527, 38] on icon at bounding box center [529, 39] width 10 height 10
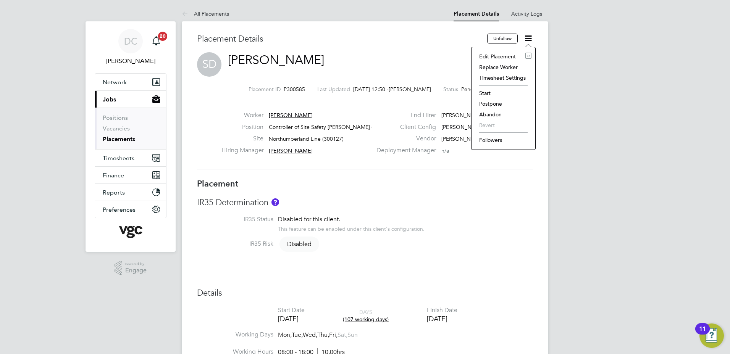
click at [485, 94] on li "Start" at bounding box center [503, 93] width 56 height 11
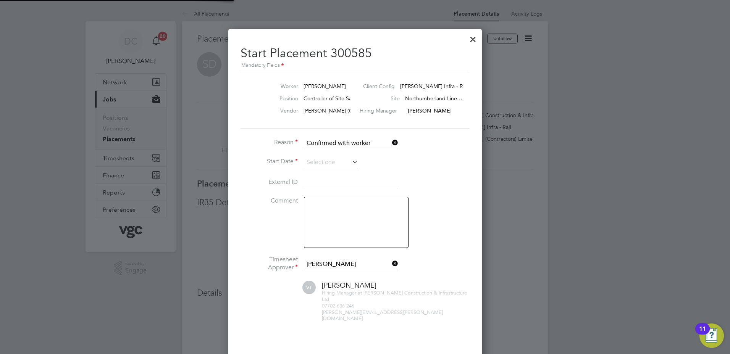
scroll to position [8, 95]
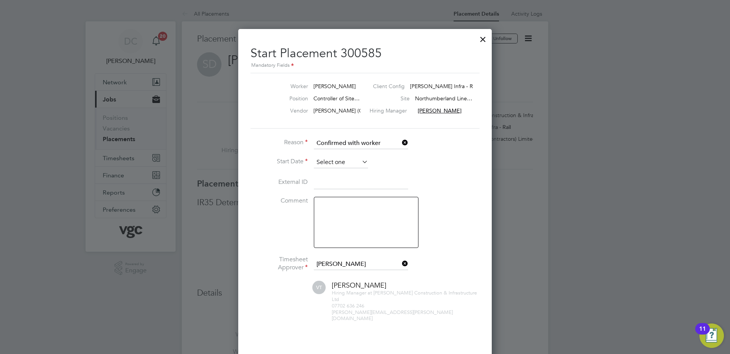
click at [346, 162] on input at bounding box center [341, 162] width 54 height 11
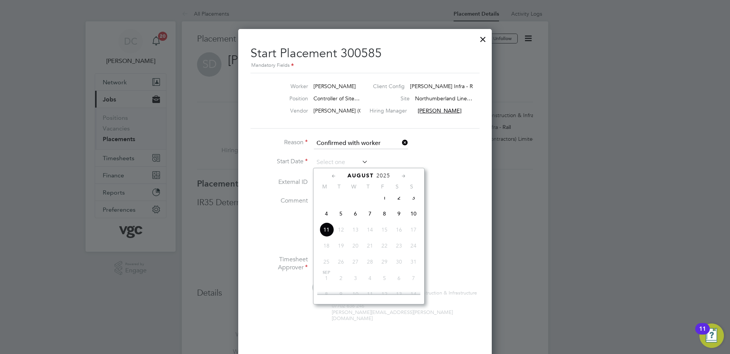
click at [354, 219] on span "6" at bounding box center [355, 214] width 15 height 15
type input "[DATE]"
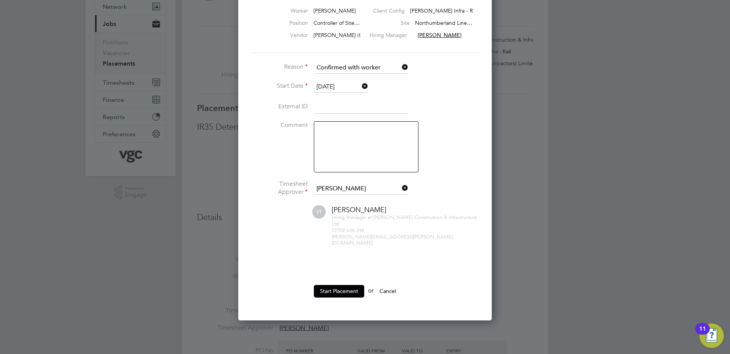
scroll to position [76, 0]
click at [346, 285] on button "Start Placement" at bounding box center [339, 291] width 50 height 12
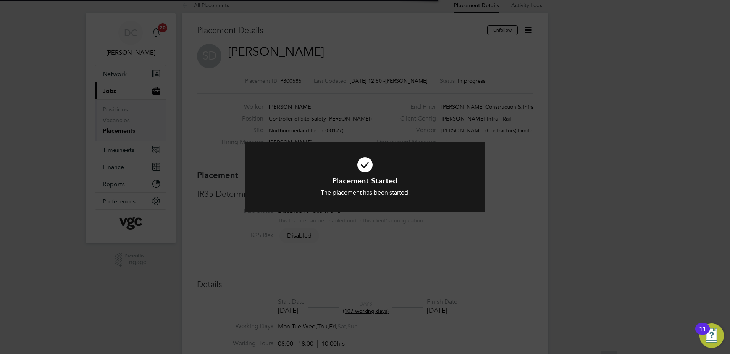
scroll to position [23, 67]
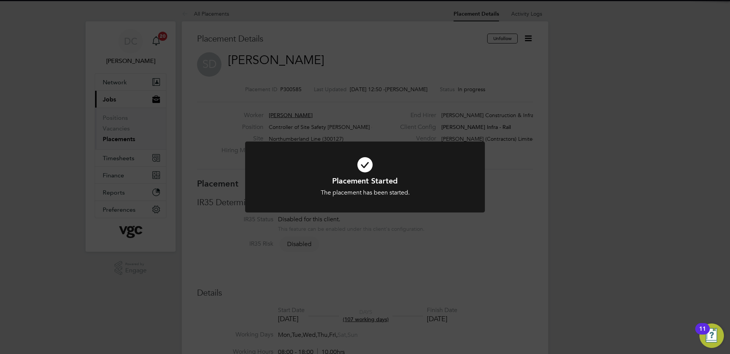
click at [592, 171] on div "Placement Started The placement has been started. Cancel Okay" at bounding box center [365, 177] width 730 height 354
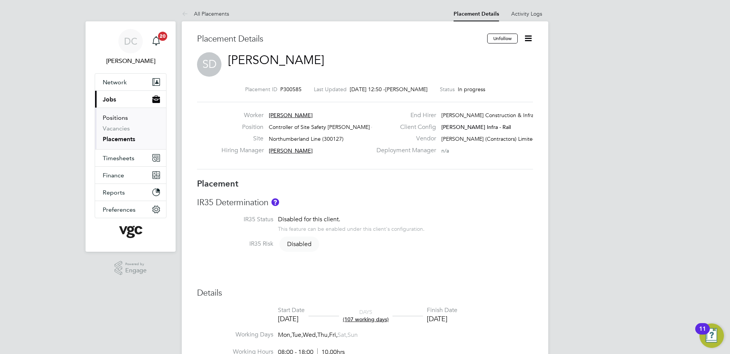
click at [116, 117] on link "Positions" at bounding box center [115, 117] width 25 height 7
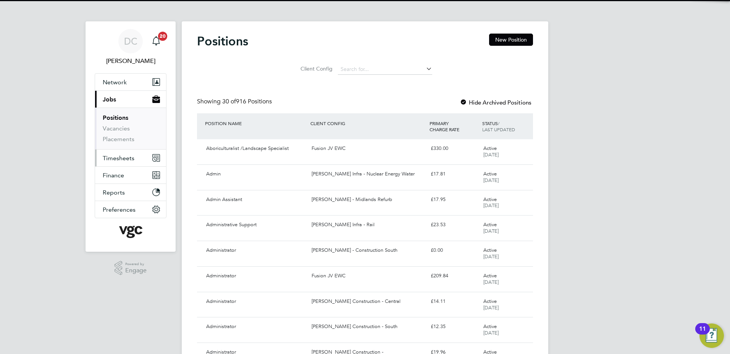
click at [123, 158] on span "Timesheets" at bounding box center [119, 158] width 32 height 7
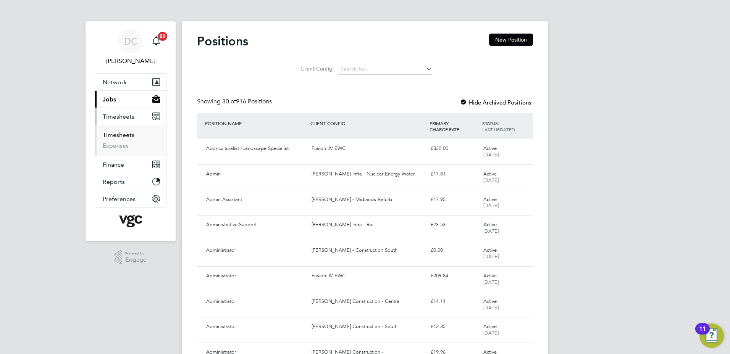
click at [126, 136] on link "Timesheets" at bounding box center [119, 134] width 32 height 7
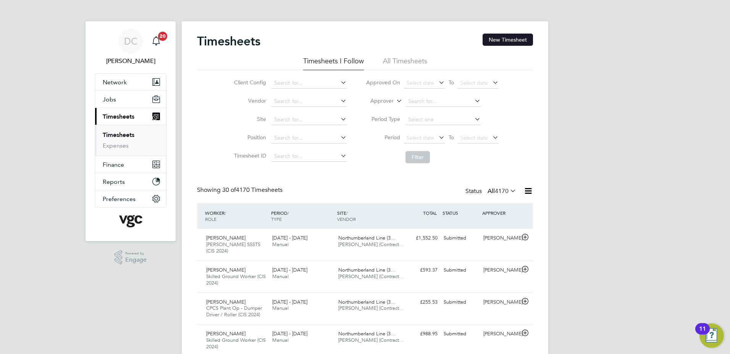
click at [521, 40] on button "New Timesheet" at bounding box center [508, 40] width 50 height 12
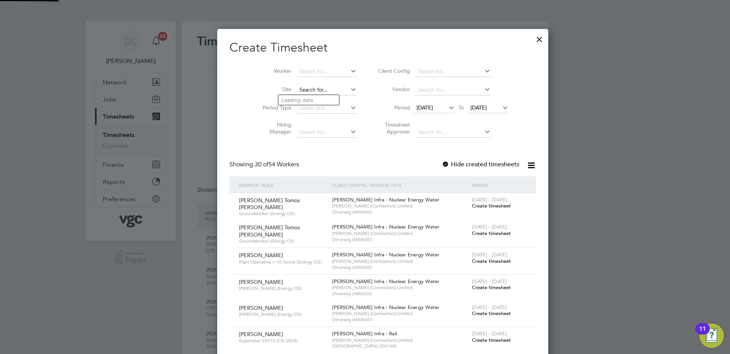
click at [297, 90] on input at bounding box center [327, 90] width 60 height 11
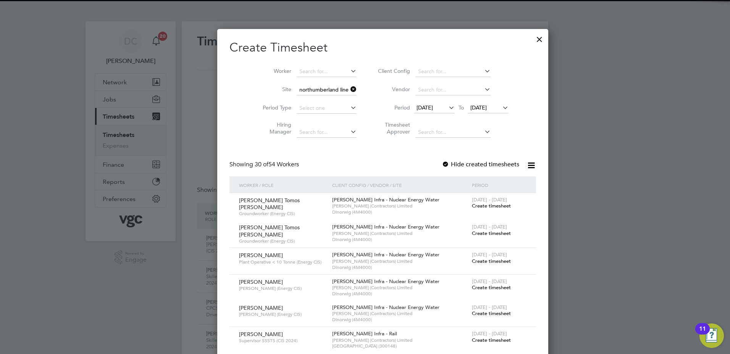
click at [295, 100] on b "[GEOGRAPHIC_DATA]" at bounding box center [309, 100] width 56 height 6
type input "Northumberland Line (300127)"
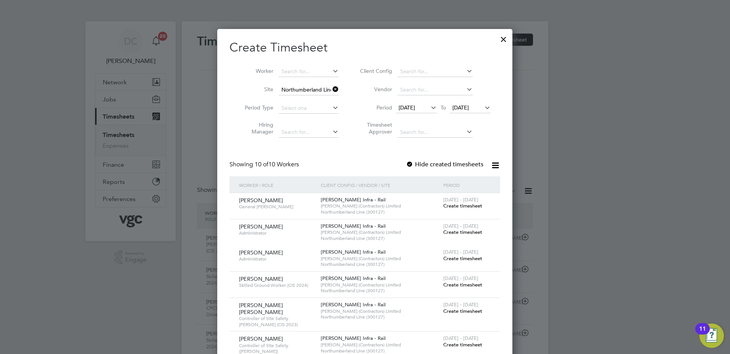
click at [415, 108] on span "[DATE]" at bounding box center [407, 107] width 16 height 7
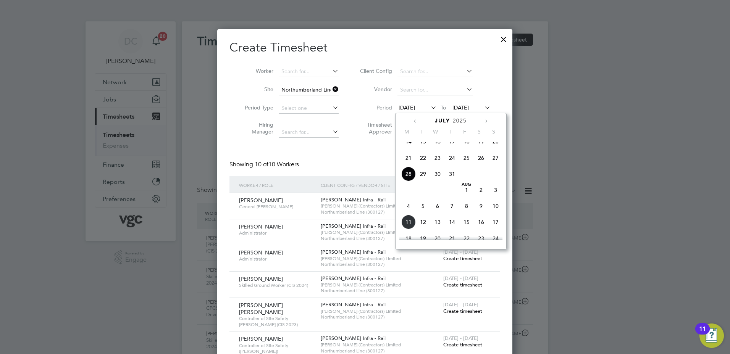
click at [481, 197] on span "2" at bounding box center [481, 190] width 15 height 15
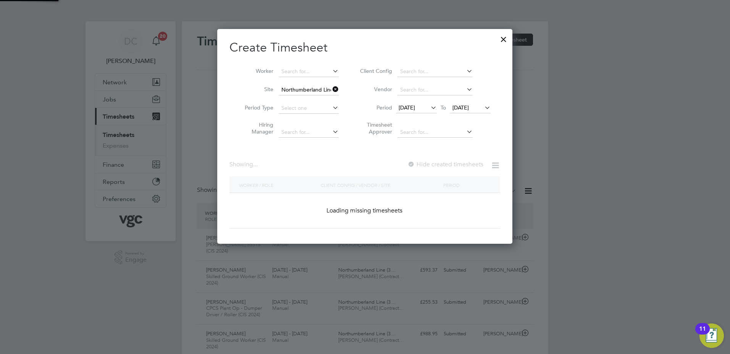
scroll to position [366, 296]
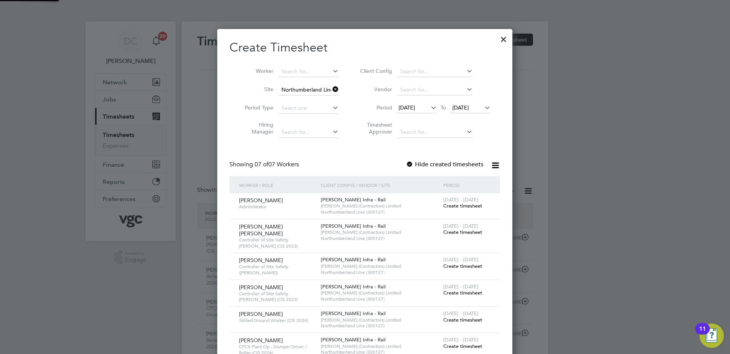
click at [469, 110] on span "[DATE]" at bounding box center [461, 107] width 16 height 7
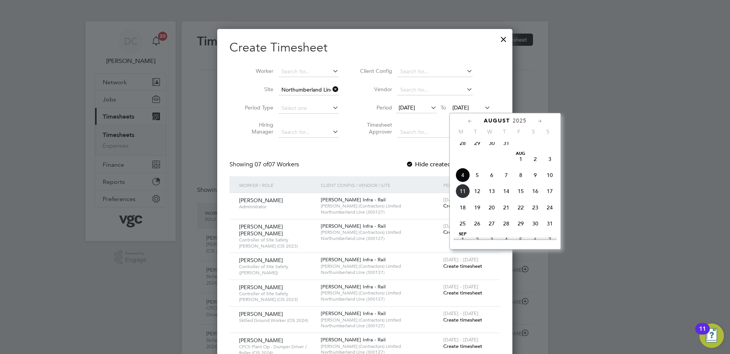
click at [520, 182] on span "8" at bounding box center [521, 175] width 15 height 15
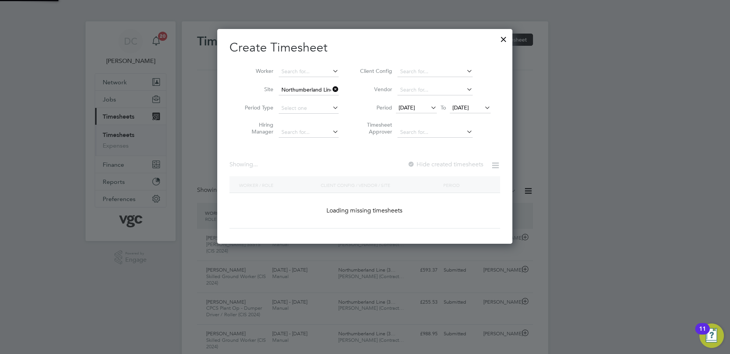
scroll to position [393, 296]
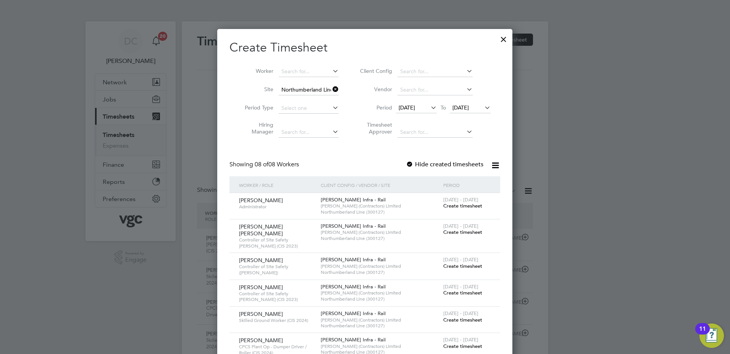
click at [548, 301] on div at bounding box center [365, 177] width 730 height 354
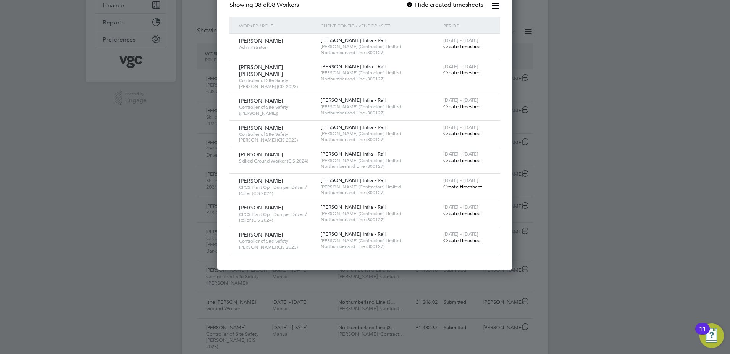
scroll to position [168, 0]
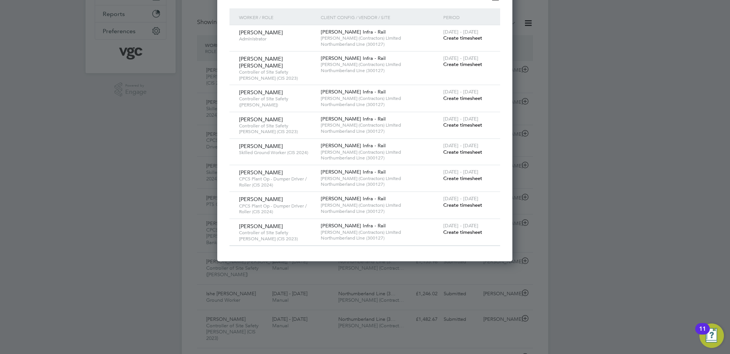
click at [459, 229] on span "Create timesheet" at bounding box center [462, 232] width 39 height 6
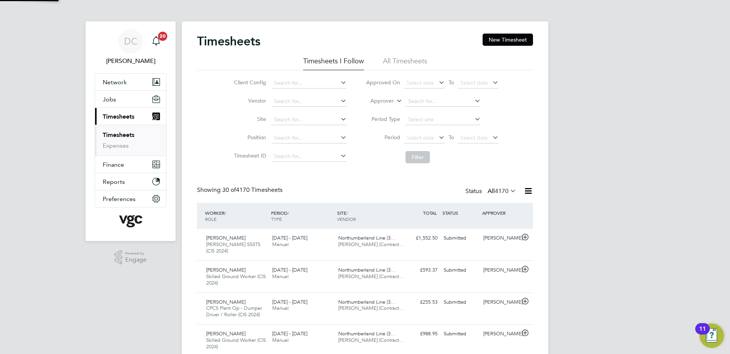
scroll to position [4, 4]
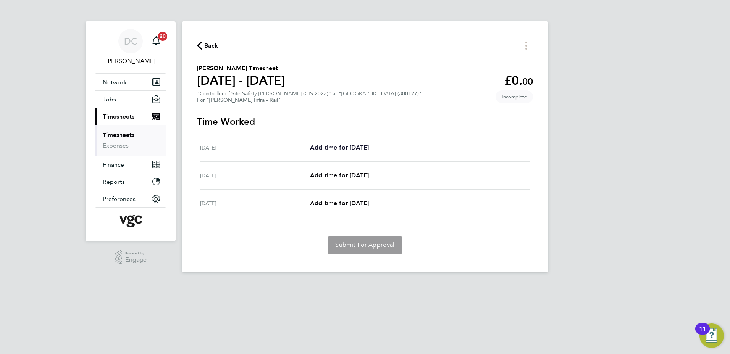
click at [349, 147] on span "Add time for [DATE]" at bounding box center [339, 147] width 59 height 7
select select "30"
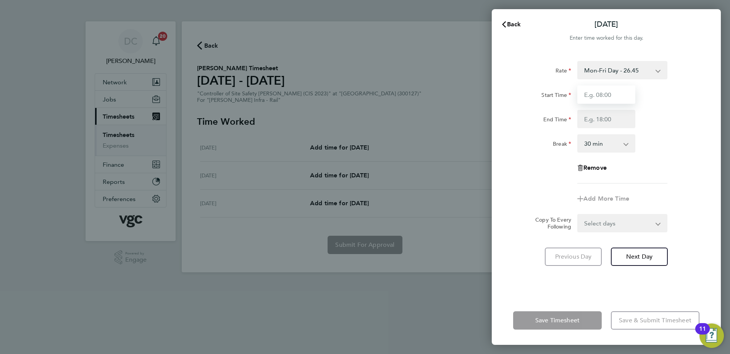
click at [598, 95] on input "Start Time" at bounding box center [606, 95] width 58 height 18
type input "07:30"
type input "17:30"
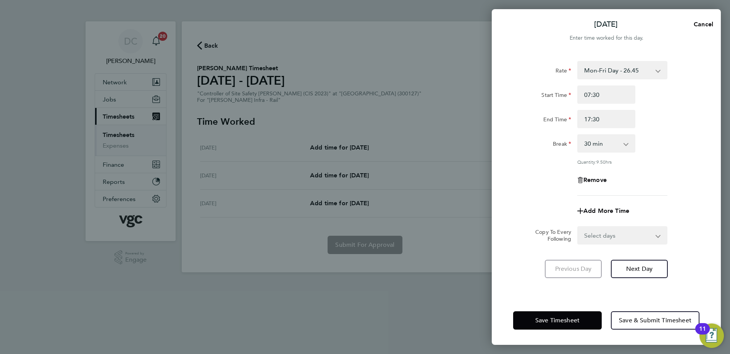
click at [595, 234] on select "Select days Day [DATE] [DATE]" at bounding box center [618, 235] width 80 height 17
select select "DAY"
click at [578, 227] on select "Select days Day [DATE] [DATE]" at bounding box center [618, 235] width 80 height 17
select select "[DATE]"
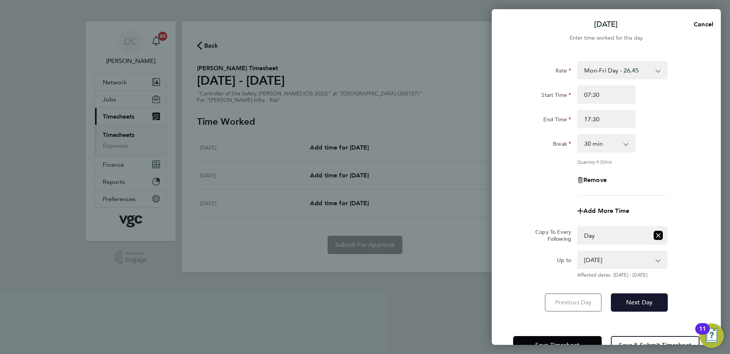
click at [638, 296] on button "Next Day" at bounding box center [639, 303] width 57 height 18
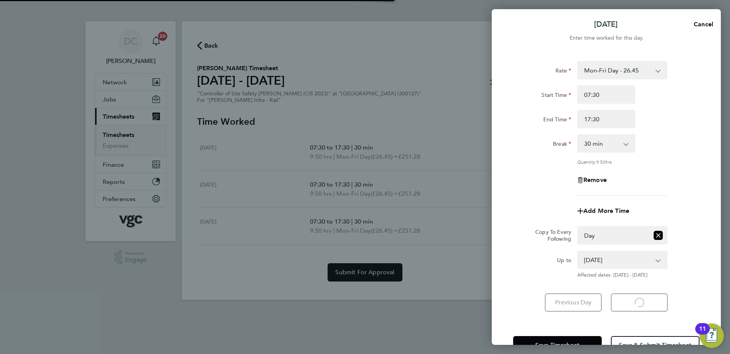
select select "30"
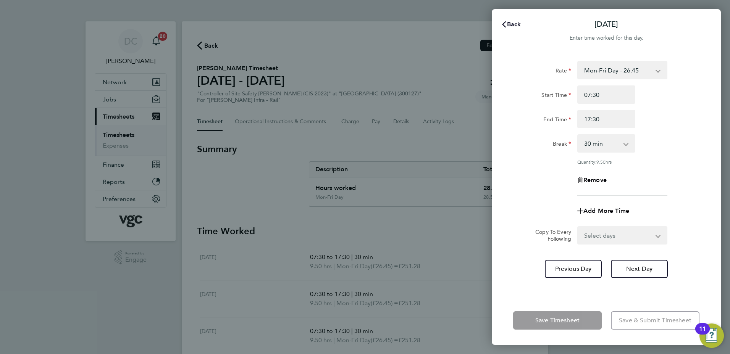
click at [515, 23] on span "Back" at bounding box center [514, 24] width 14 height 7
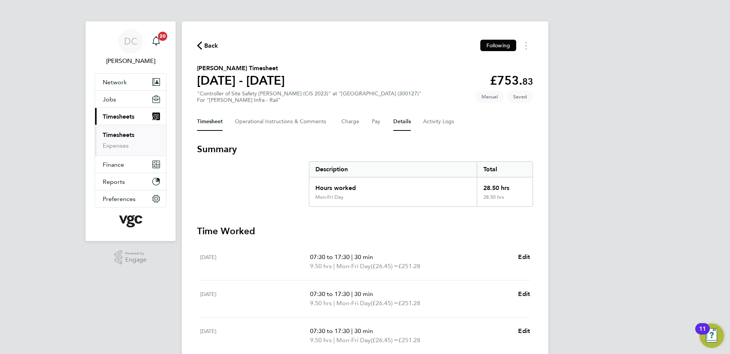
click at [401, 124] on button "Details" at bounding box center [402, 122] width 18 height 18
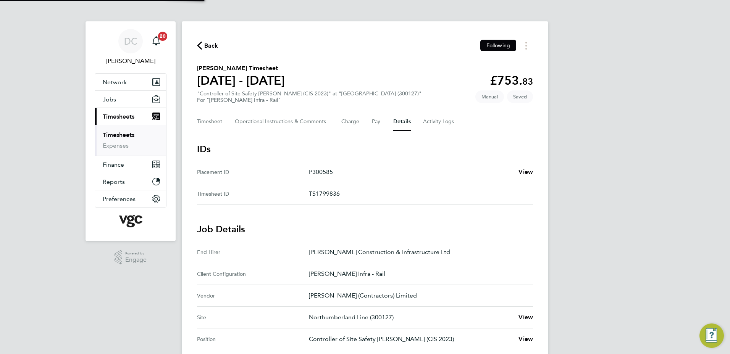
click at [584, 207] on div "DC [PERSON_NAME] Notifications 20 Applications: Network Team Members Businesses…" at bounding box center [365, 271] width 730 height 542
click at [378, 122] on button "Pay" at bounding box center [376, 122] width 9 height 18
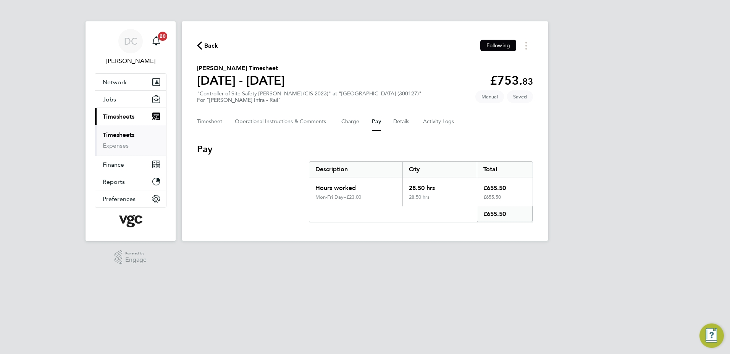
click at [598, 238] on div "DC [PERSON_NAME] Notifications 20 Applications: Network Team Members Businesses…" at bounding box center [365, 126] width 730 height 253
click at [217, 126] on button "Timesheet" at bounding box center [210, 122] width 26 height 18
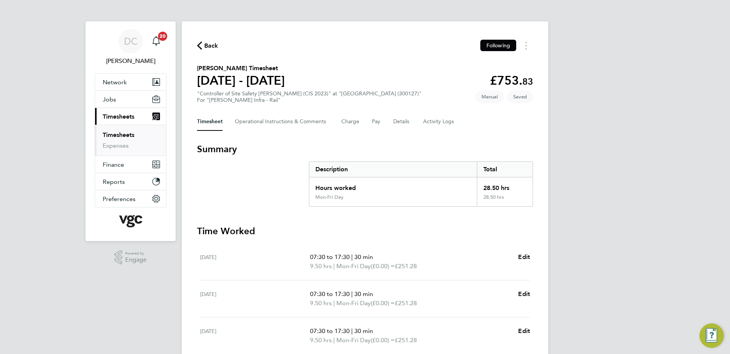
click at [573, 222] on div "DC [PERSON_NAME] Notifications 20 Applications: Network Team Members Businesses…" at bounding box center [365, 211] width 730 height 422
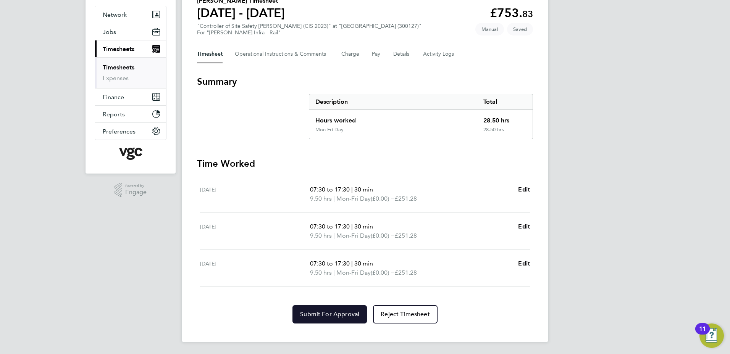
click at [349, 313] on span "Submit For Approval" at bounding box center [329, 315] width 59 height 8
